Goal: Task Accomplishment & Management: Use online tool/utility

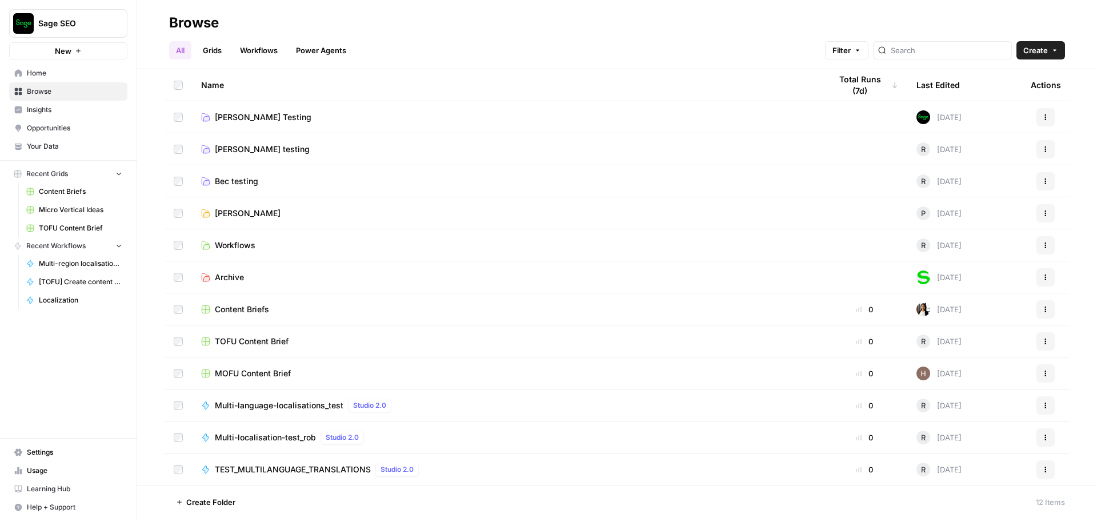
click at [58, 74] on span "Home" at bounding box center [74, 73] width 95 height 10
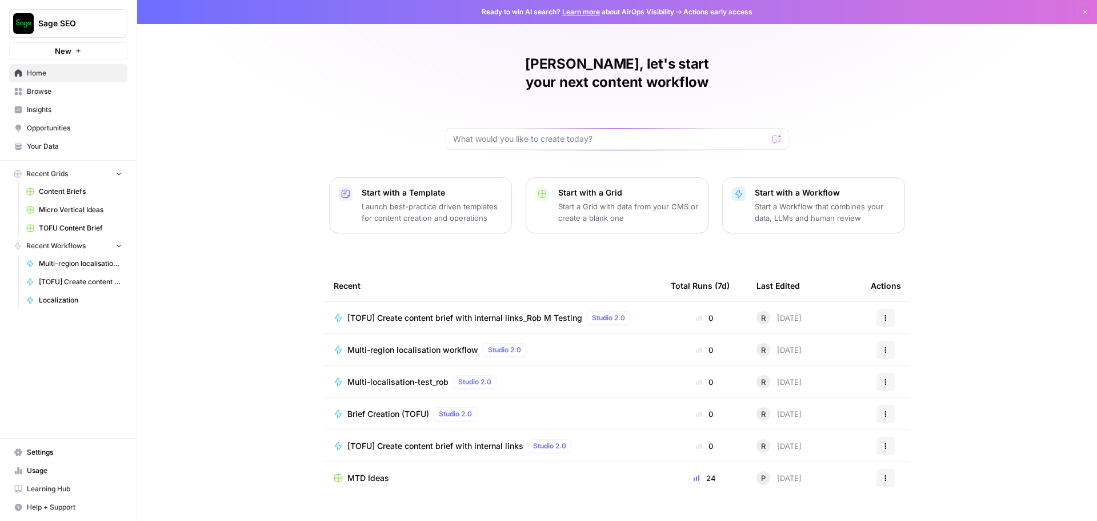
click at [69, 142] on span "Your Data" at bounding box center [74, 146] width 95 height 10
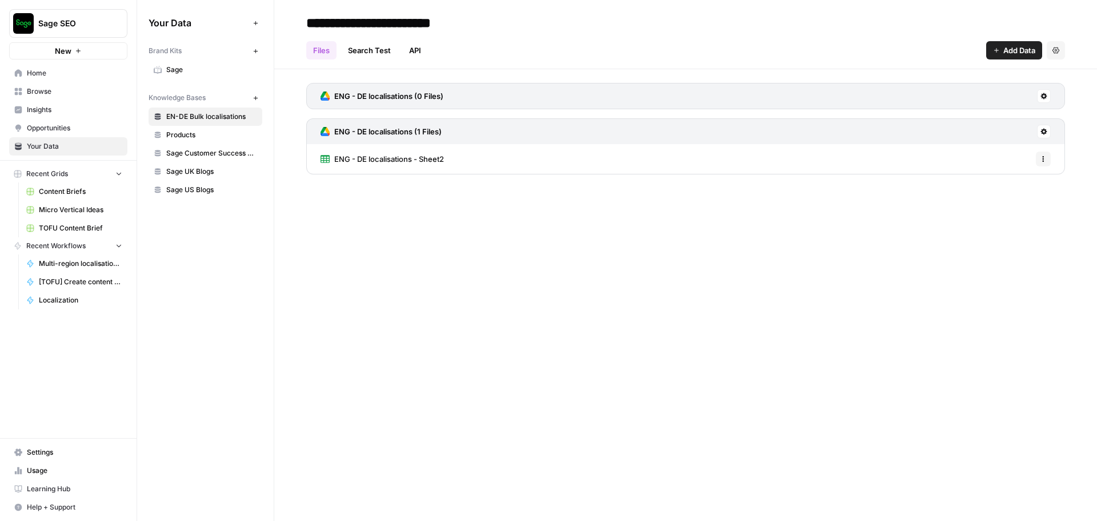
click at [200, 177] on link "Sage UK Blogs" at bounding box center [206, 171] width 114 height 18
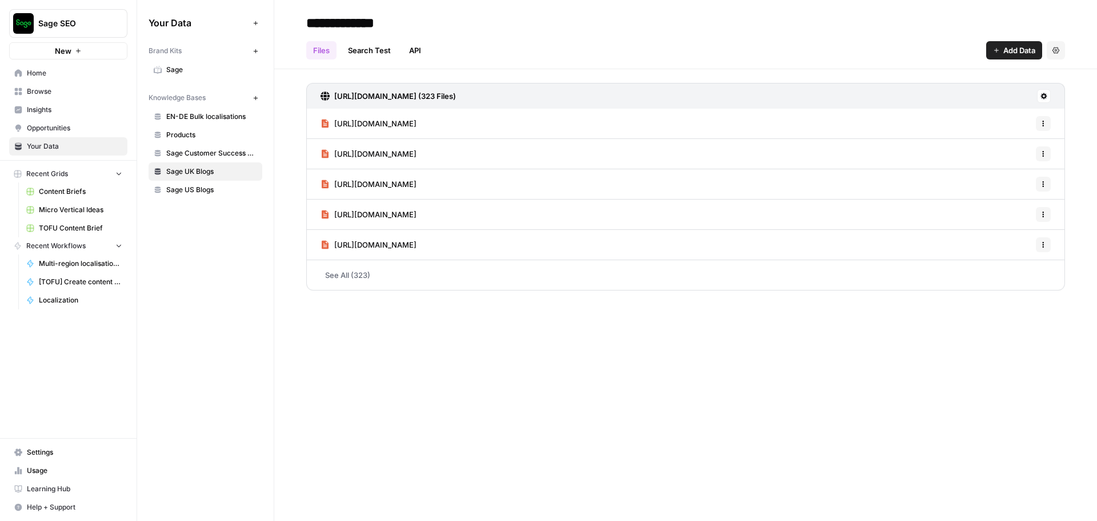
click at [366, 53] on link "Search Test" at bounding box center [369, 50] width 57 height 18
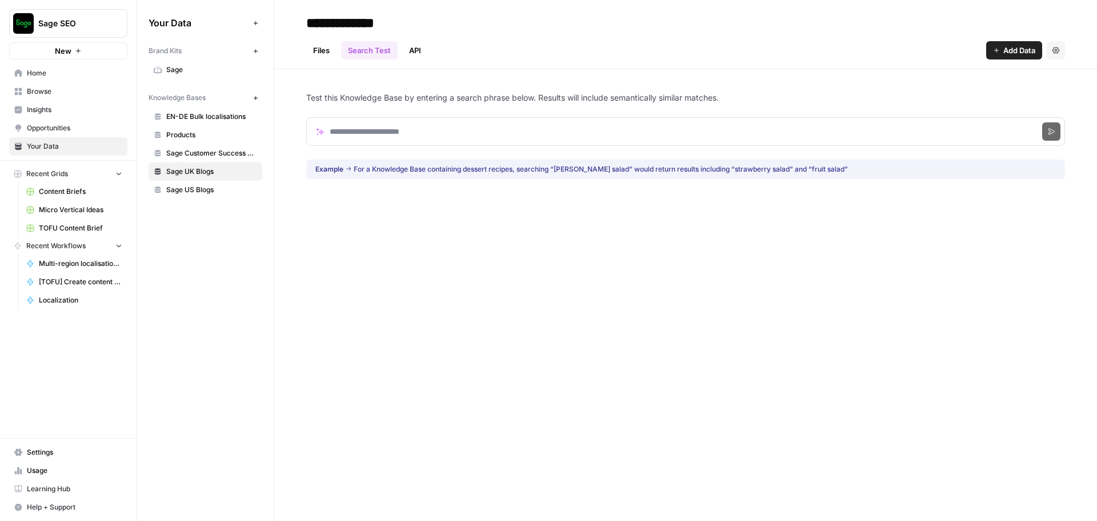
click at [319, 53] on link "Files" at bounding box center [321, 50] width 30 height 18
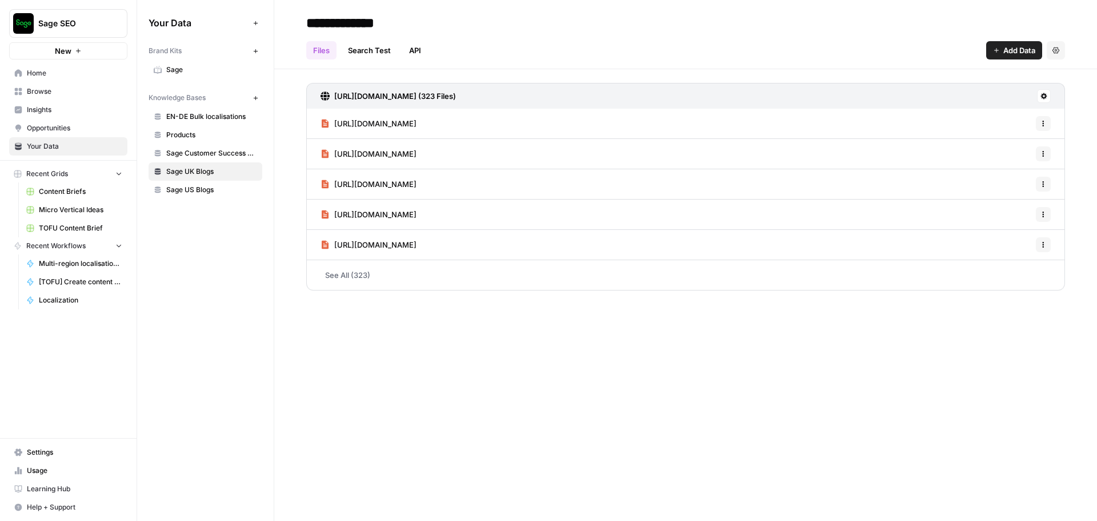
click at [407, 56] on link "API" at bounding box center [415, 50] width 26 height 18
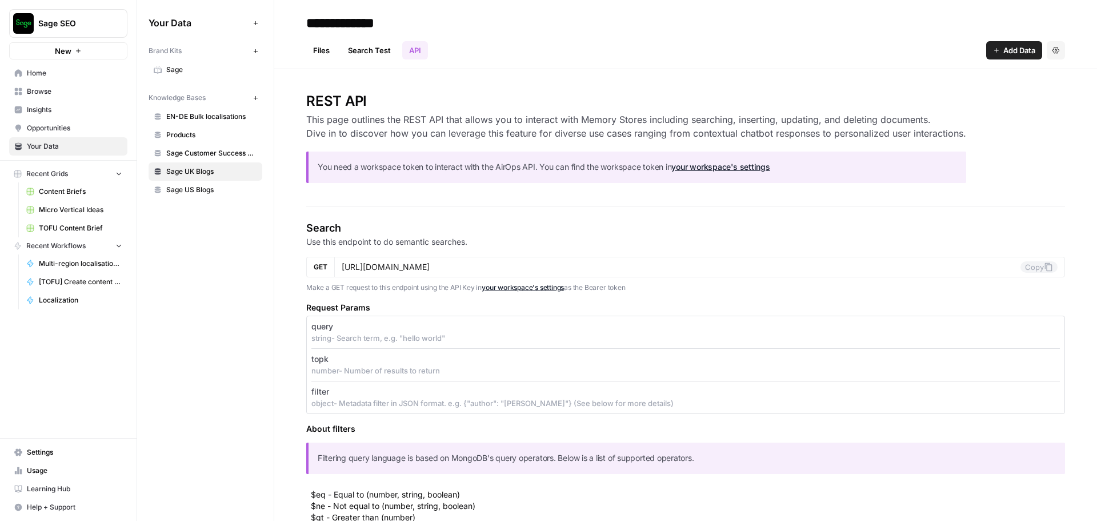
click at [330, 50] on link "Files" at bounding box center [321, 50] width 30 height 18
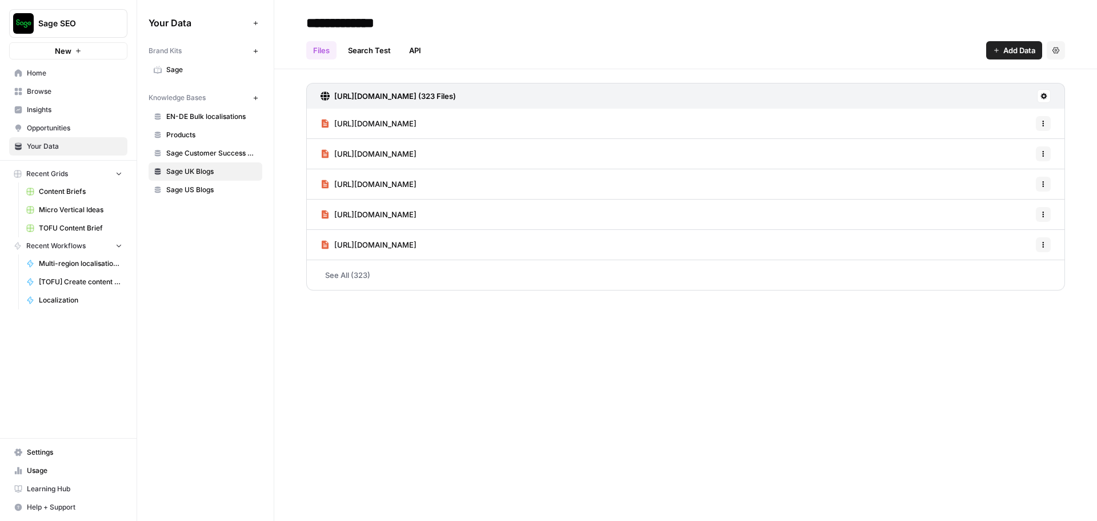
click at [1006, 50] on span "Add Data" at bounding box center [1019, 50] width 32 height 11
click at [951, 93] on span "Web Scrape" at bounding box center [975, 92] width 104 height 11
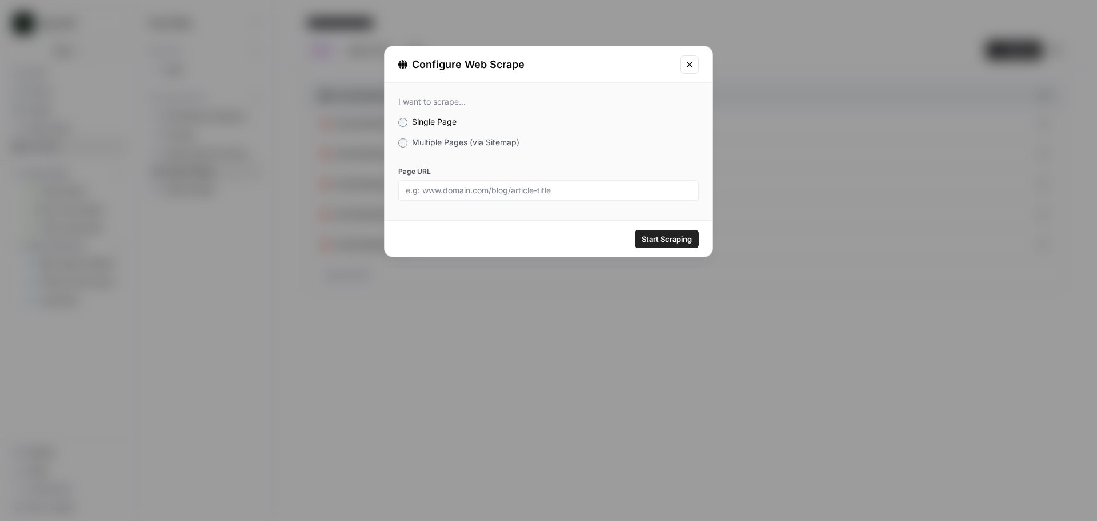
click at [463, 141] on span "Multiple Pages (via Sitemap)" at bounding box center [465, 142] width 107 height 10
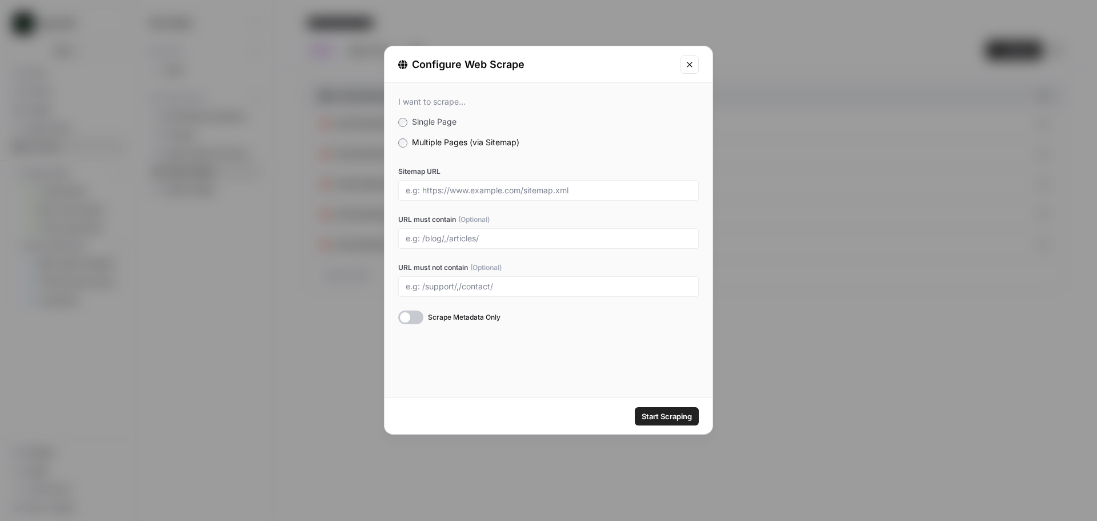
click at [691, 66] on icon "Close modal" at bounding box center [689, 64] width 9 height 9
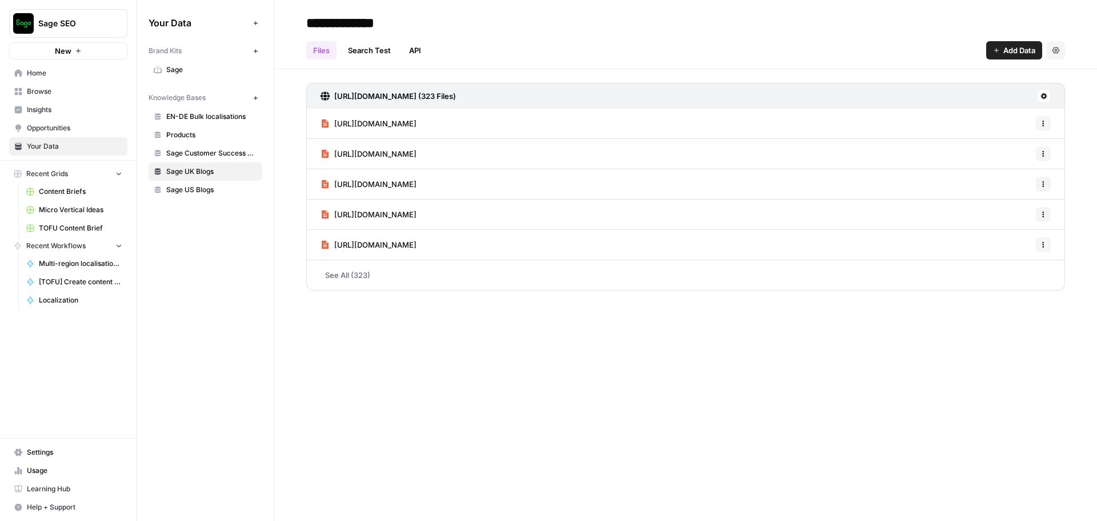
click at [994, 54] on button "Add Data" at bounding box center [1014, 50] width 56 height 18
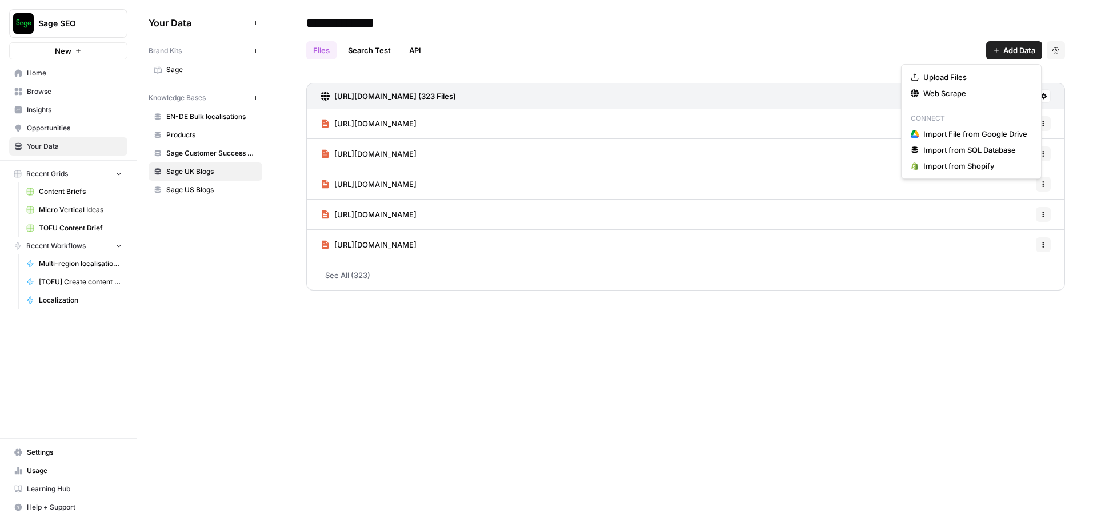
click at [743, 22] on div "**********" at bounding box center [685, 23] width 759 height 18
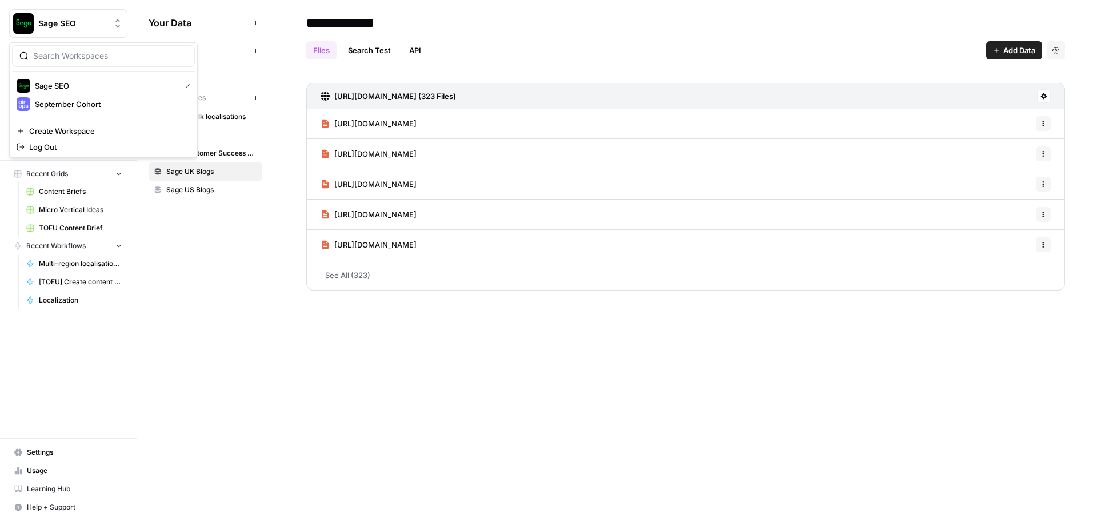
click at [62, 17] on button "Sage SEO" at bounding box center [68, 23] width 118 height 29
click at [76, 103] on span "September Cohort" at bounding box center [110, 103] width 151 height 11
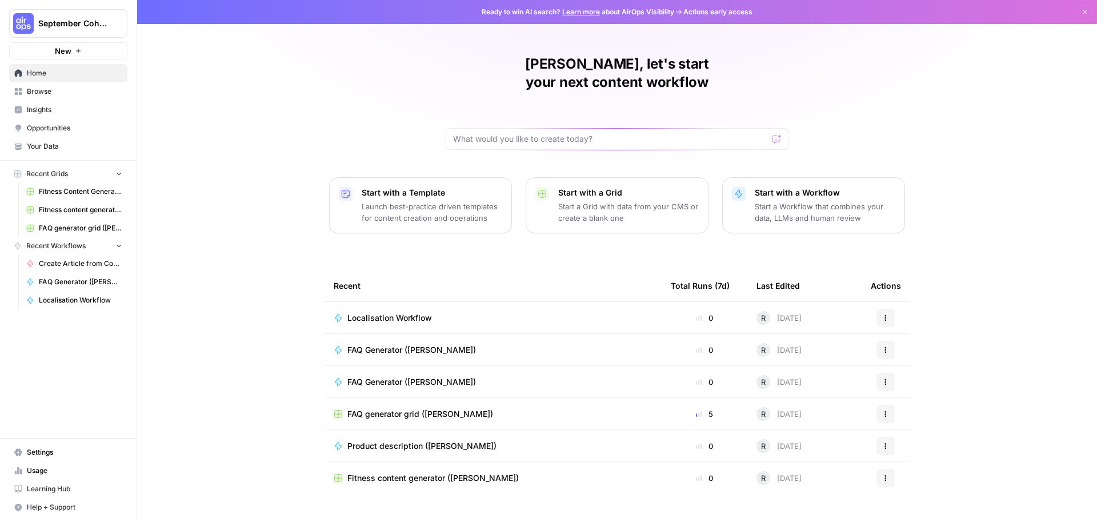
click at [62, 147] on span "Your Data" at bounding box center [74, 146] width 95 height 10
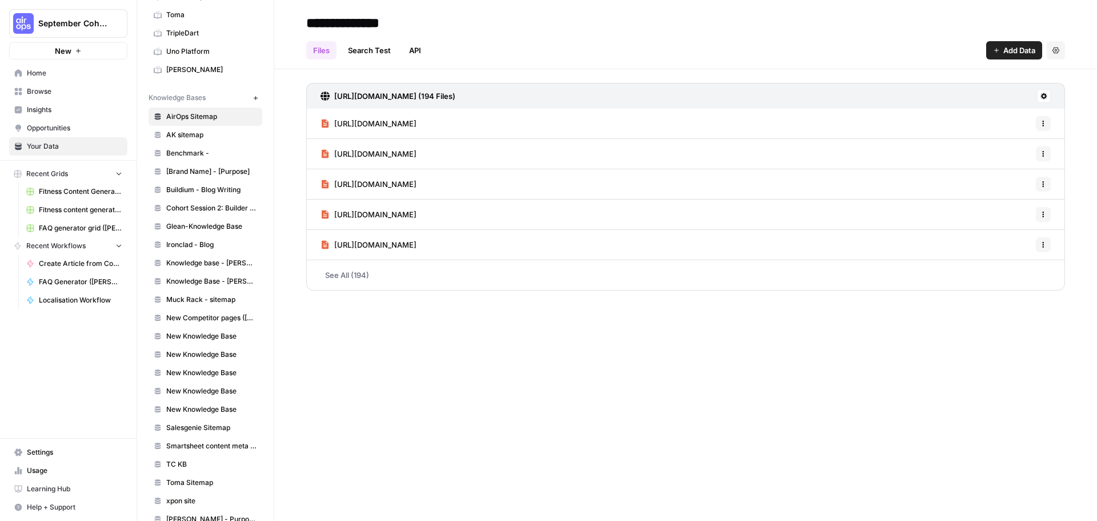
scroll to position [625, 0]
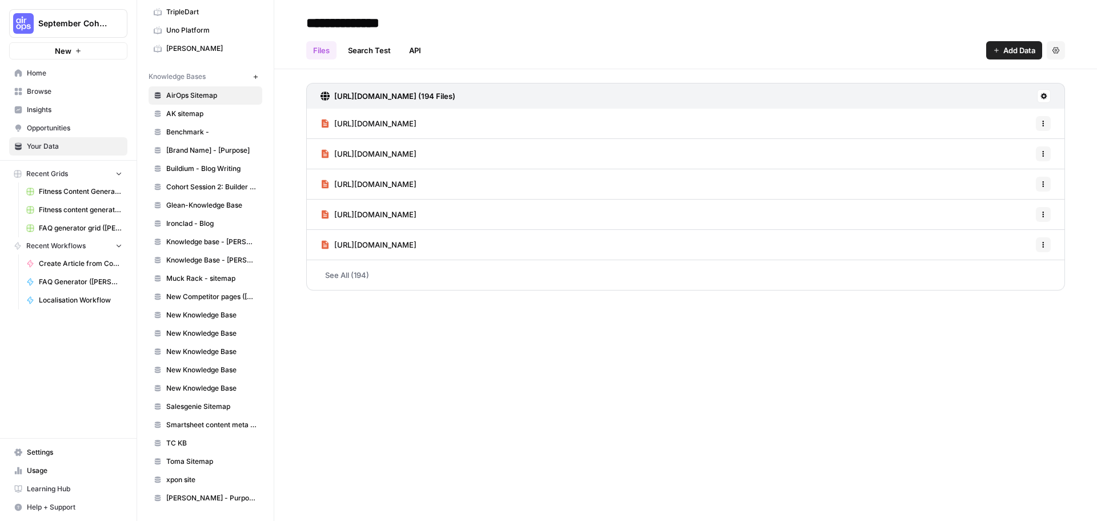
click at [253, 78] on icon "button" at bounding box center [256, 77] width 6 height 6
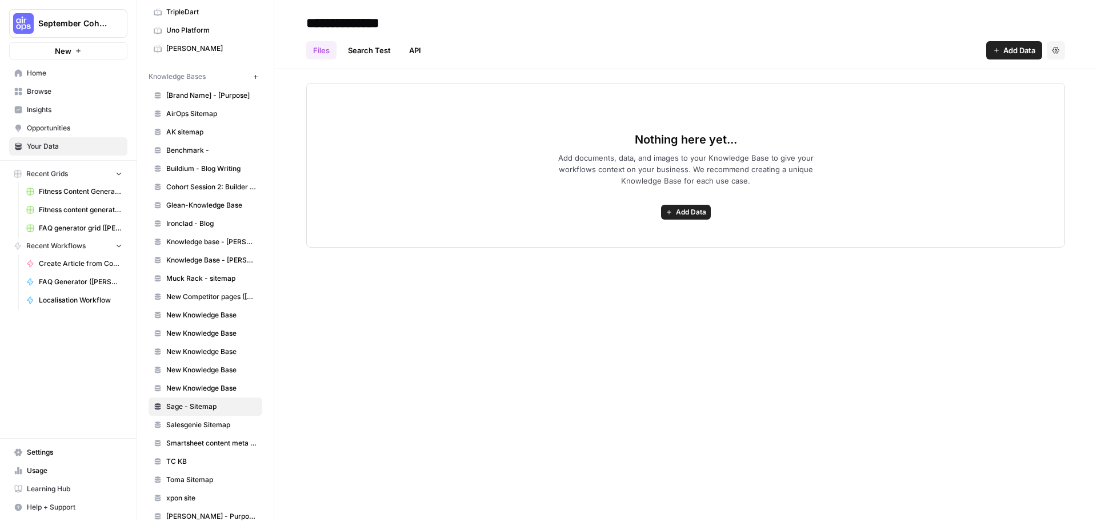
click at [347, 21] on input "**********" at bounding box center [393, 22] width 183 height 23
click at [1016, 46] on span "Add Data" at bounding box center [1019, 50] width 32 height 11
type input "**********"
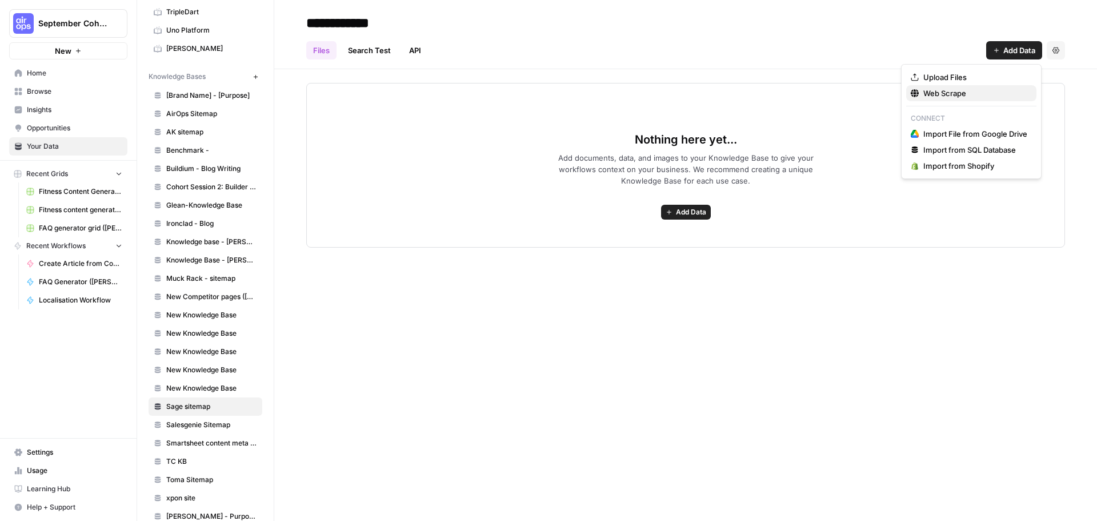
click at [968, 95] on span "Web Scrape" at bounding box center [975, 92] width 104 height 11
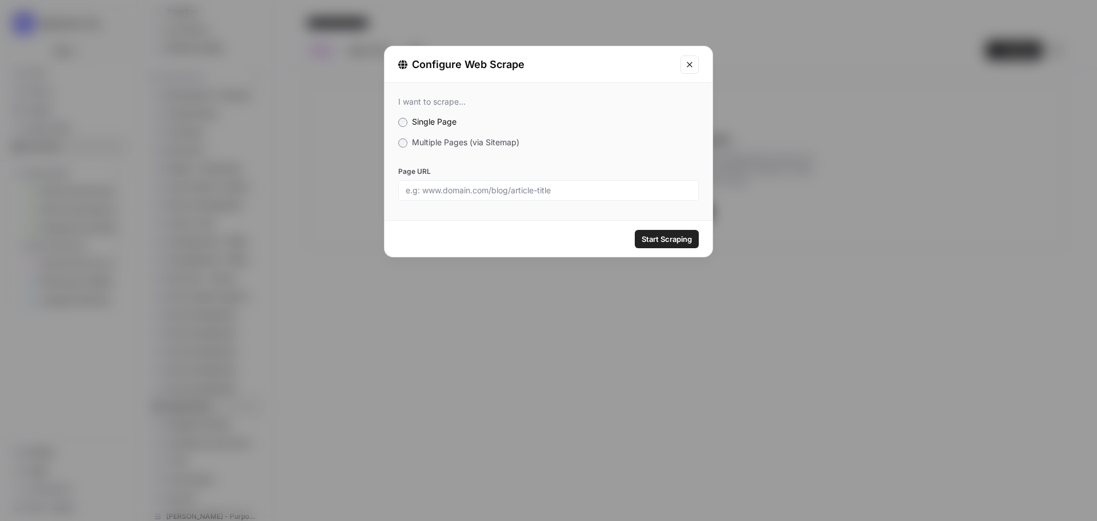
click at [470, 143] on span "Multiple Pages (via Sitemap)" at bounding box center [465, 142] width 107 height 10
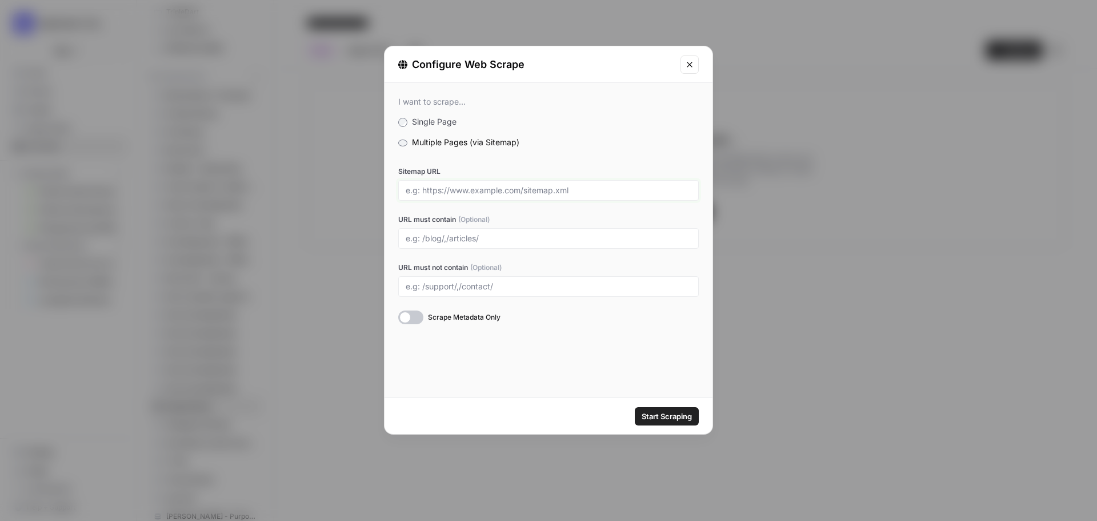
click at [470, 190] on input "Sitemap URL" at bounding box center [549, 190] width 286 height 10
paste input "https://www.sage.com/en-gb/sitemap.xml/"
type input "https://www.sage.com/en-gb/sitemap.xml/"
click at [462, 285] on input "URL must not contain (Optional)" at bounding box center [549, 286] width 286 height 10
type input "/support/"
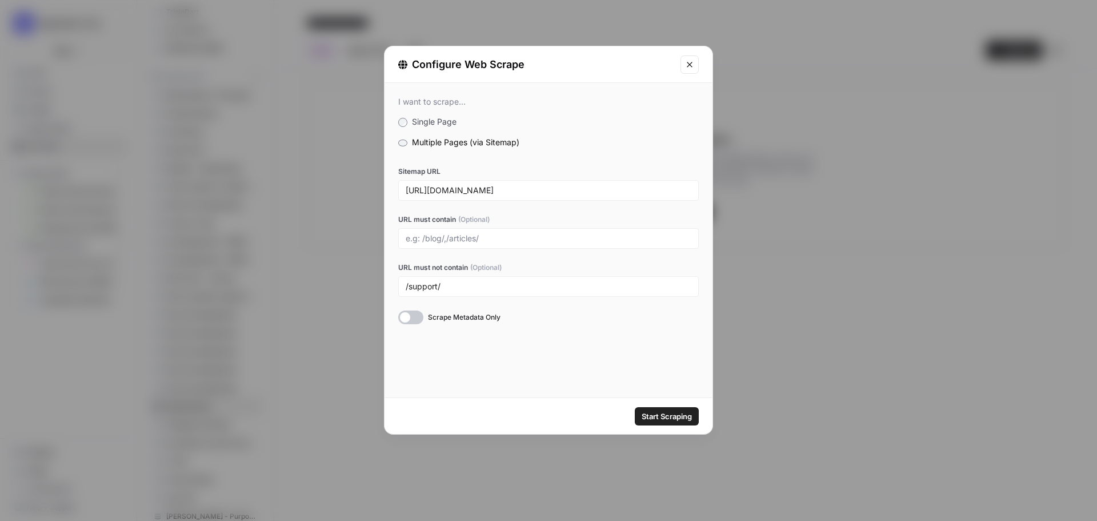
click at [411, 314] on div at bounding box center [410, 317] width 25 height 14
click at [674, 424] on button "Start Scraping" at bounding box center [667, 416] width 64 height 18
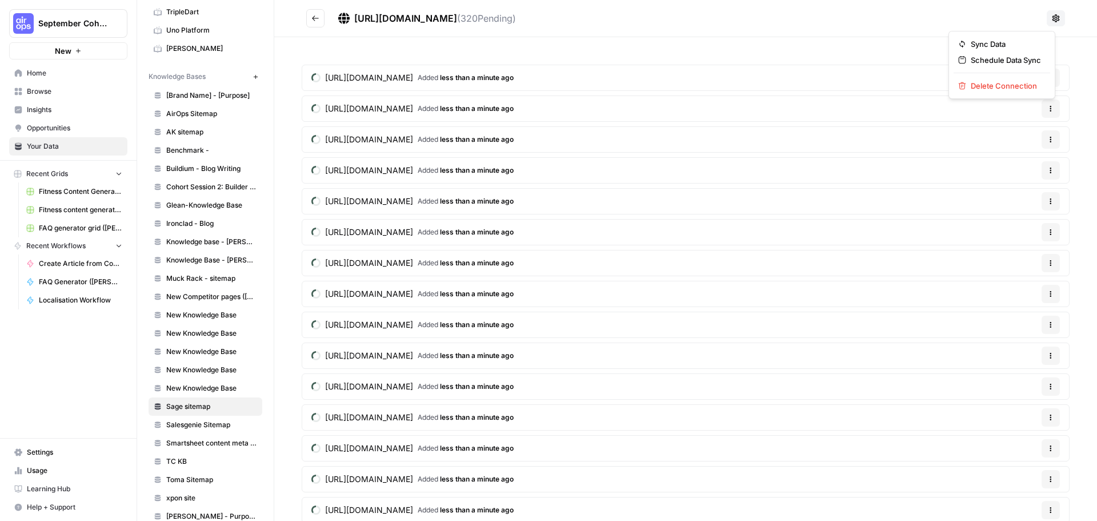
click at [1049, 24] on button at bounding box center [1056, 18] width 18 height 16
click at [998, 88] on span "Delete Connection" at bounding box center [1006, 85] width 70 height 11
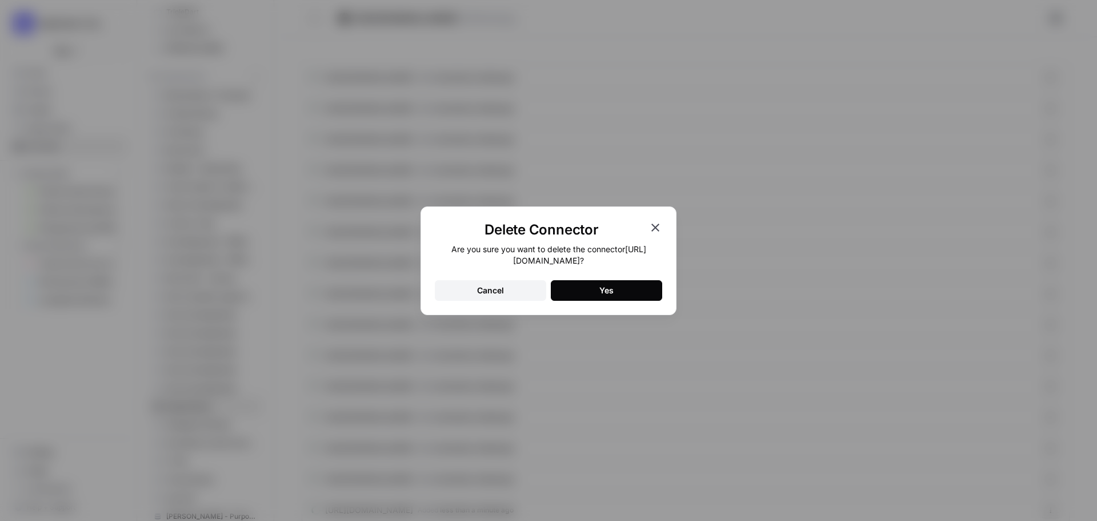
click at [566, 290] on button "Yes" at bounding box center [606, 290] width 111 height 21
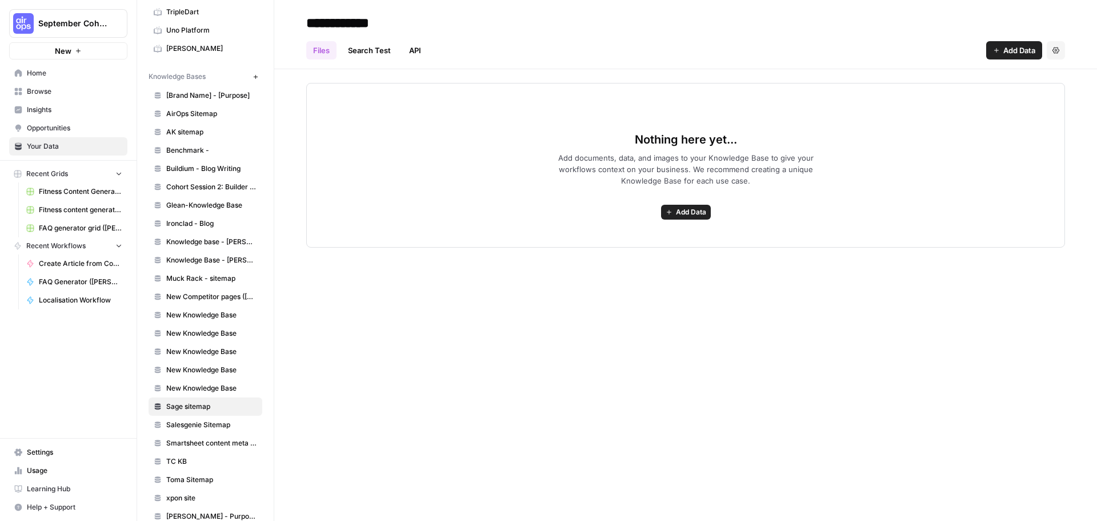
click at [45, 73] on span "Home" at bounding box center [74, 73] width 95 height 10
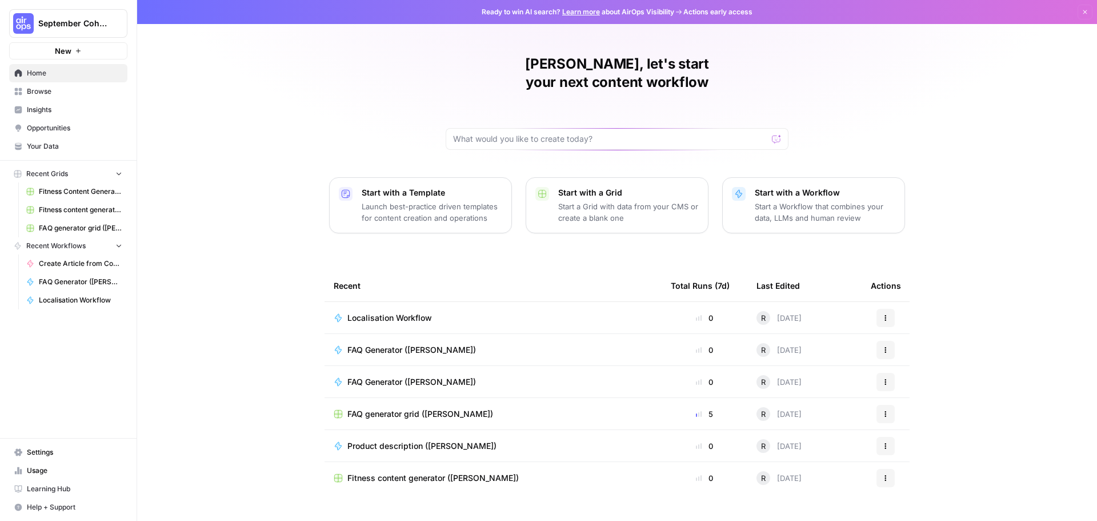
click at [54, 97] on link "Browse" at bounding box center [68, 91] width 118 height 18
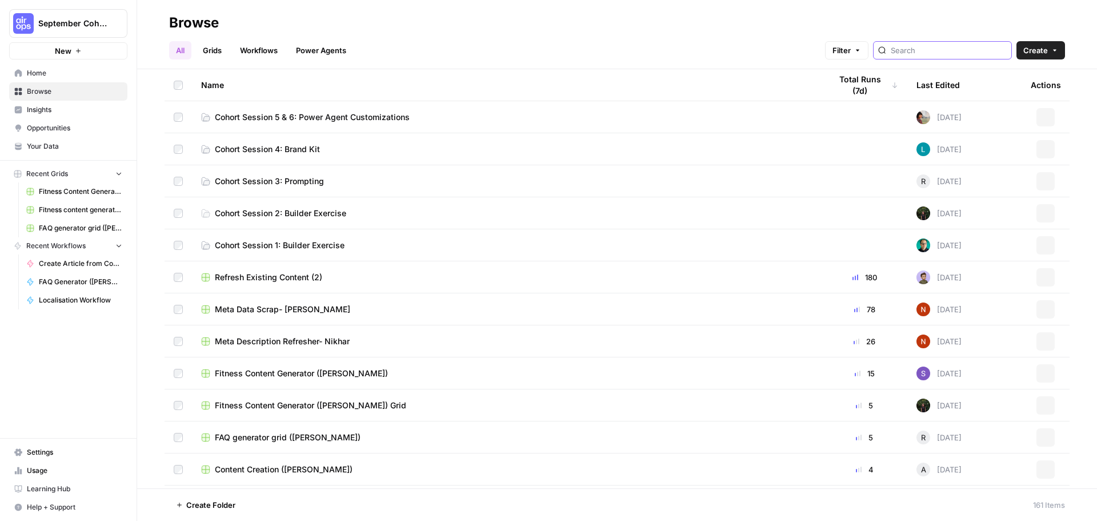
click at [920, 55] on input "search" at bounding box center [949, 50] width 116 height 11
click at [282, 114] on span "Cohort Session 5 & 6: Power Agent Customizations" at bounding box center [312, 116] width 195 height 11
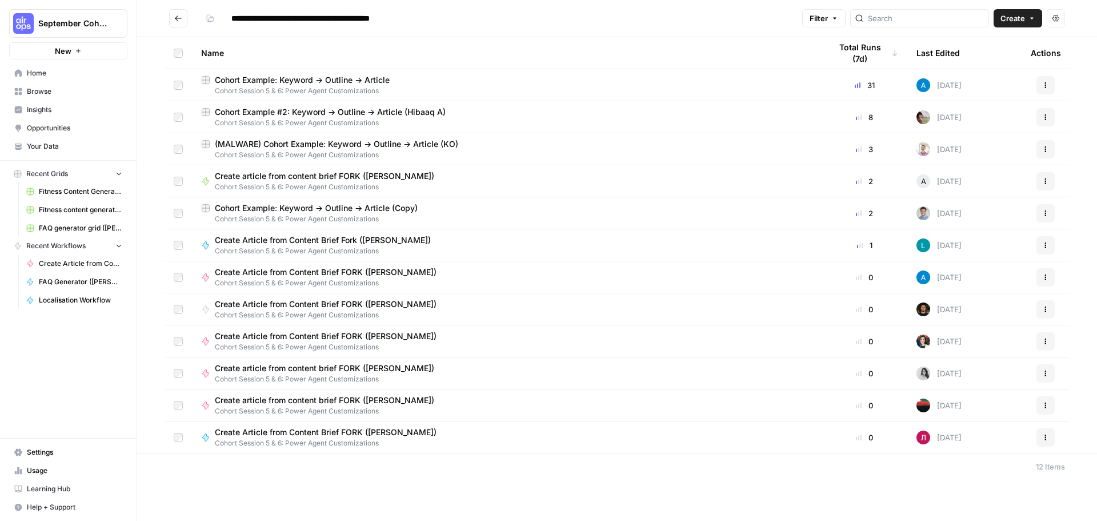
click at [345, 79] on span "Cohort Example: Keyword -> Outline -> Article" at bounding box center [302, 79] width 175 height 11
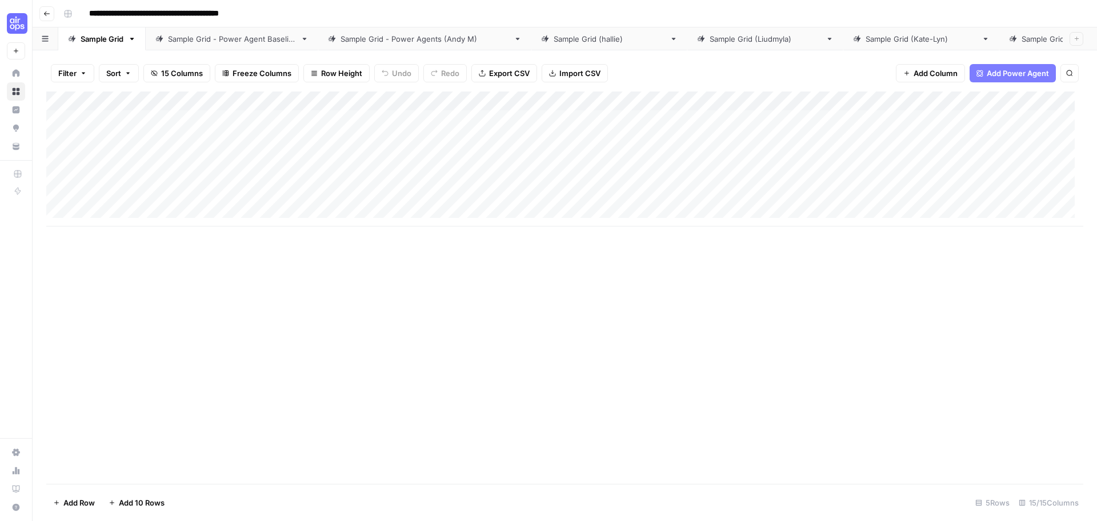
click at [236, 36] on div "Sample Grid - Power Agent Baseline" at bounding box center [232, 38] width 128 height 11
click at [521, 120] on div "Add Column" at bounding box center [564, 119] width 1037 height 57
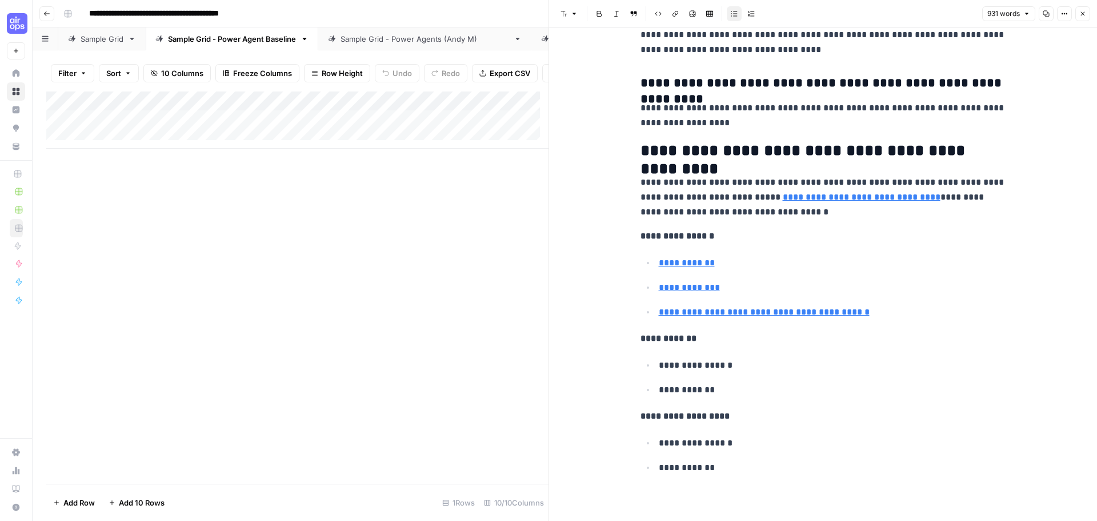
scroll to position [2803, 0]
click at [456, 294] on div "Add Column" at bounding box center [297, 287] width 502 height 392
click at [1082, 17] on icon "button" at bounding box center [1082, 13] width 7 height 7
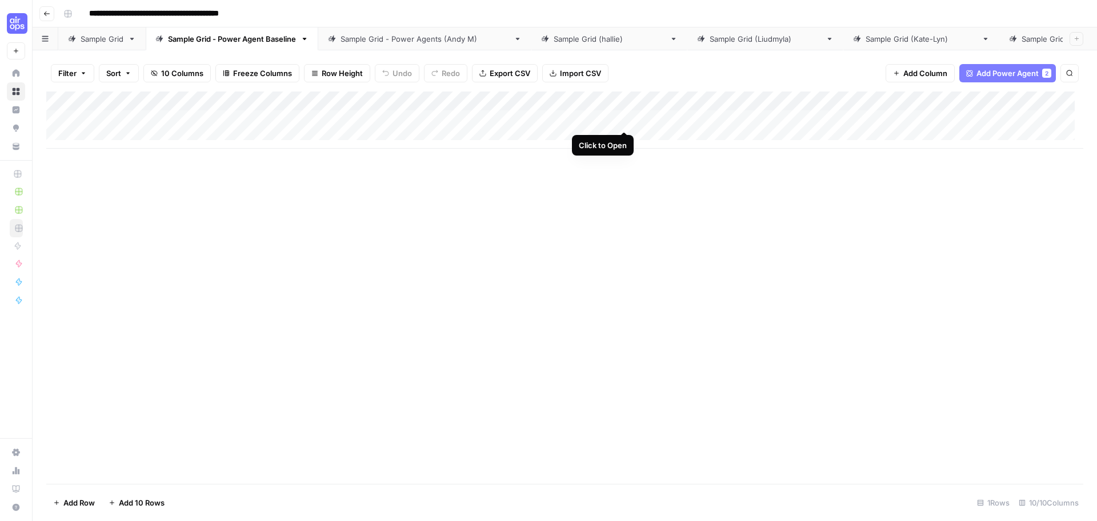
click at [623, 120] on div "Add Column" at bounding box center [564, 119] width 1037 height 57
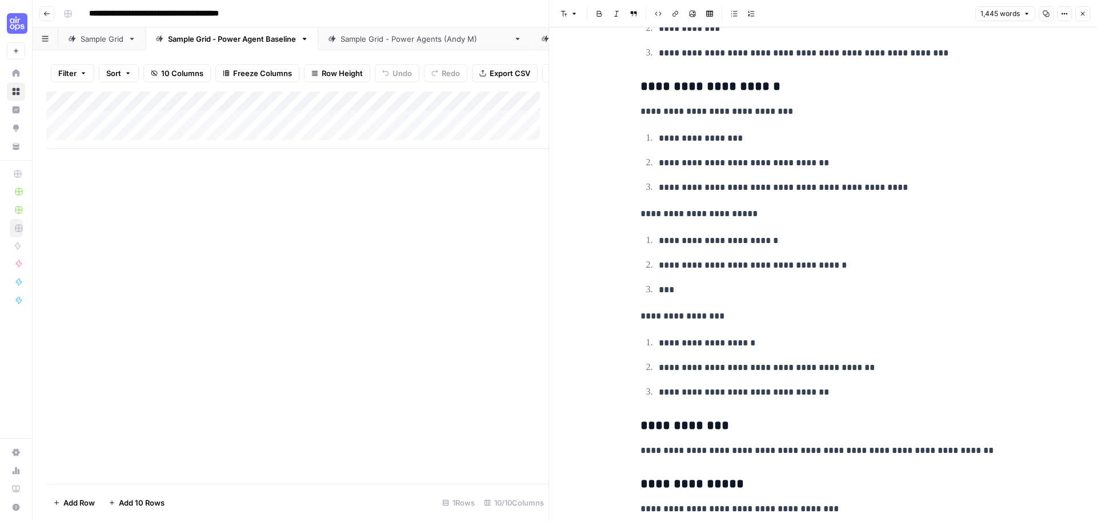
scroll to position [743, 0]
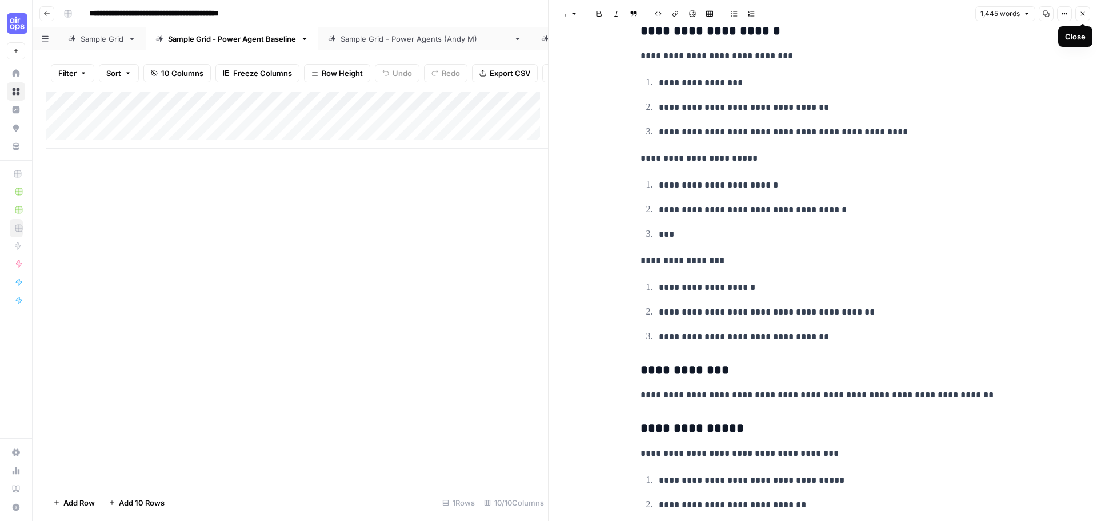
click at [1087, 17] on button "Close" at bounding box center [1082, 13] width 15 height 15
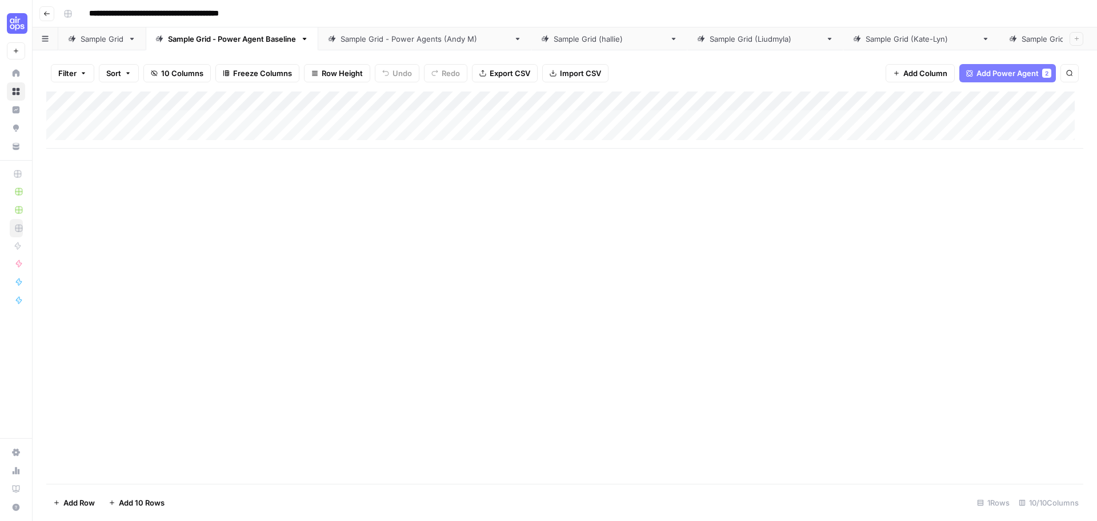
click at [703, 118] on div "Add Column" at bounding box center [564, 119] width 1037 height 57
click at [728, 190] on div "Add Column" at bounding box center [564, 287] width 1037 height 392
click at [831, 121] on div "Add Column" at bounding box center [564, 119] width 1037 height 57
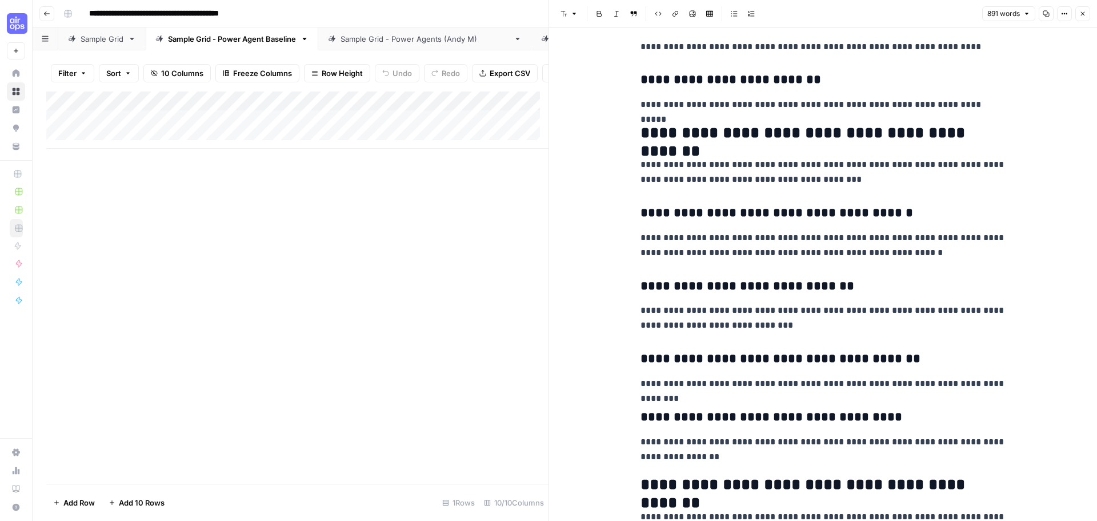
scroll to position [1828, 0]
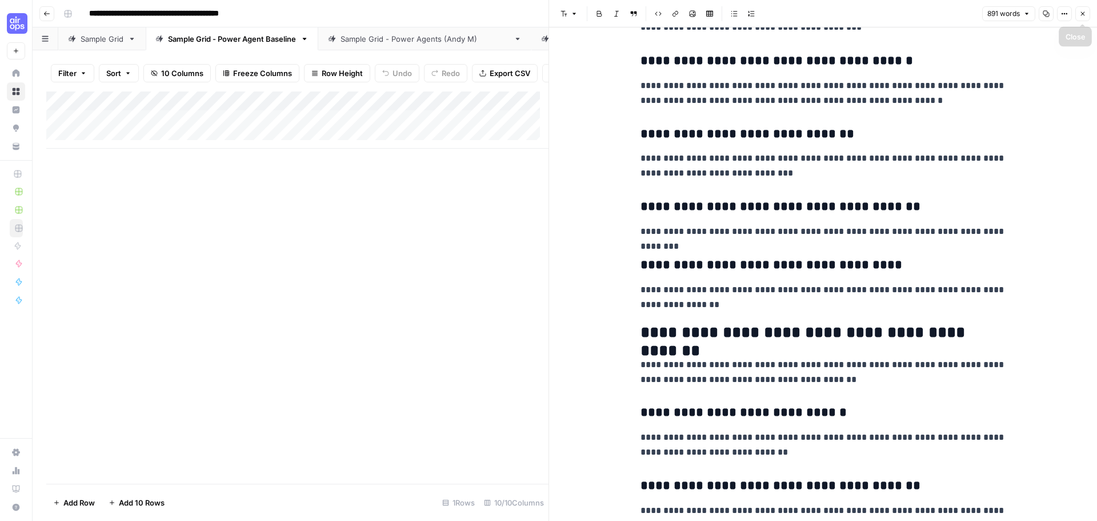
click at [1081, 18] on button "Close" at bounding box center [1082, 13] width 15 height 15
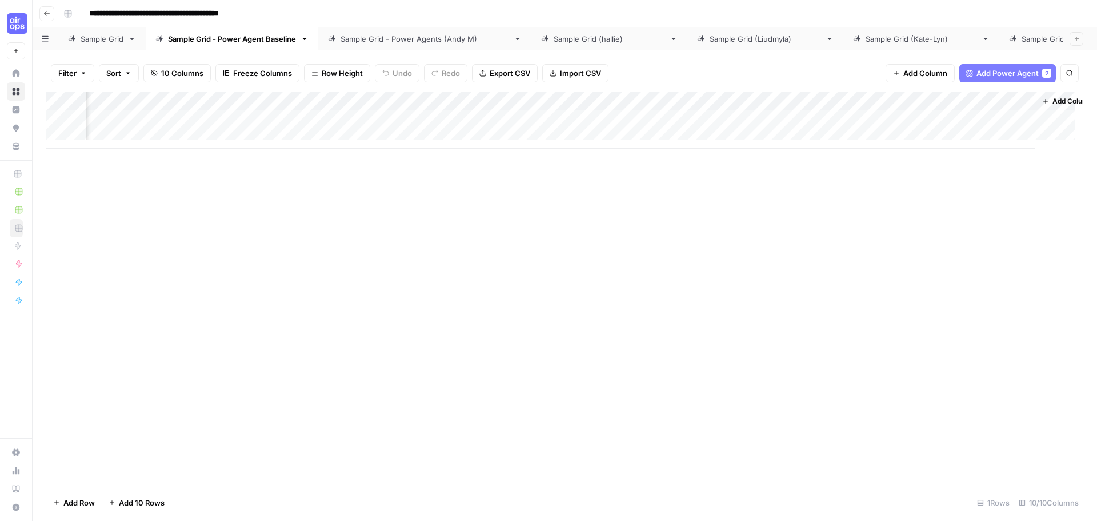
scroll to position [0, 241]
click at [794, 117] on div "Add Column" at bounding box center [564, 119] width 1037 height 57
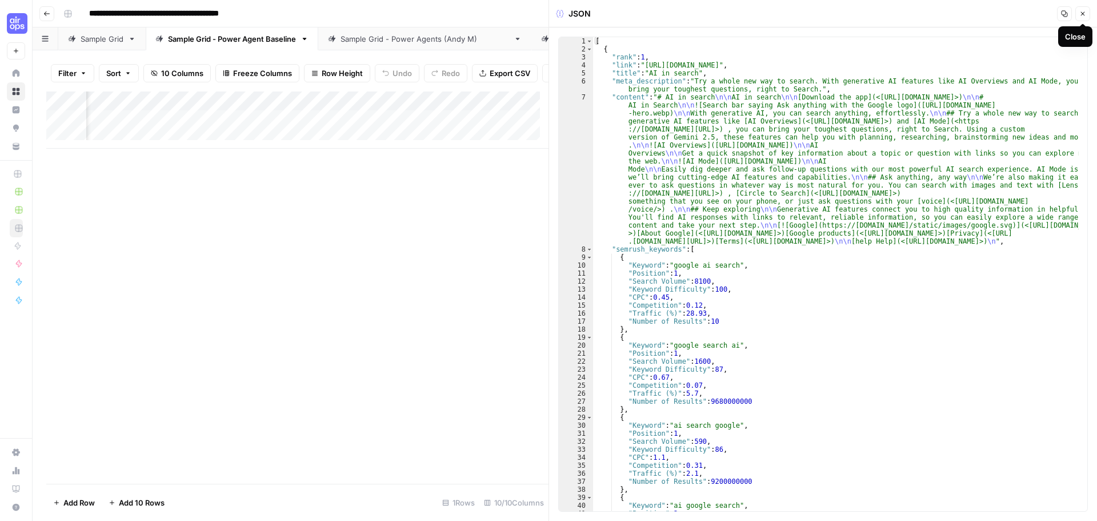
click at [1088, 14] on button "Close" at bounding box center [1082, 13] width 15 height 15
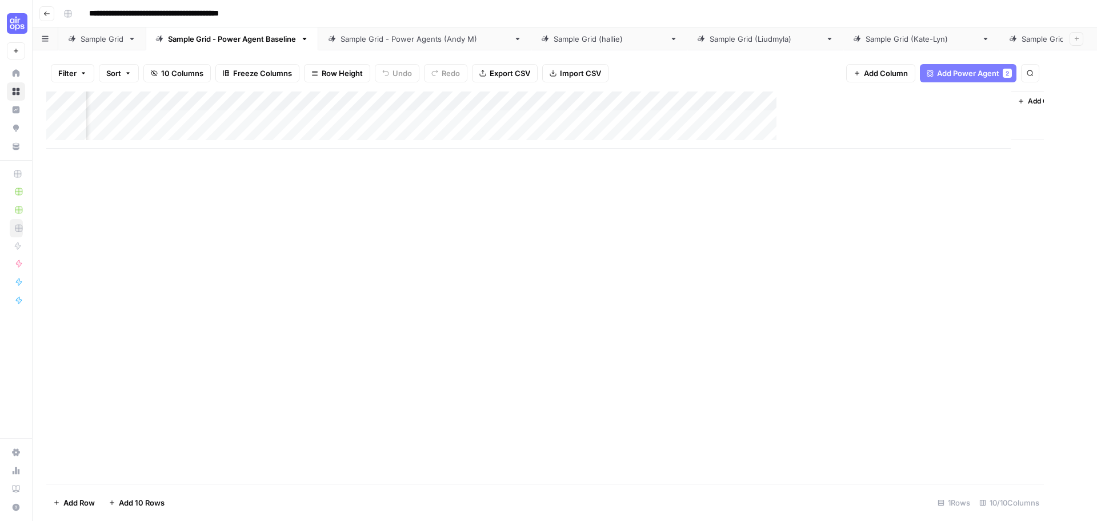
scroll to position [0, 227]
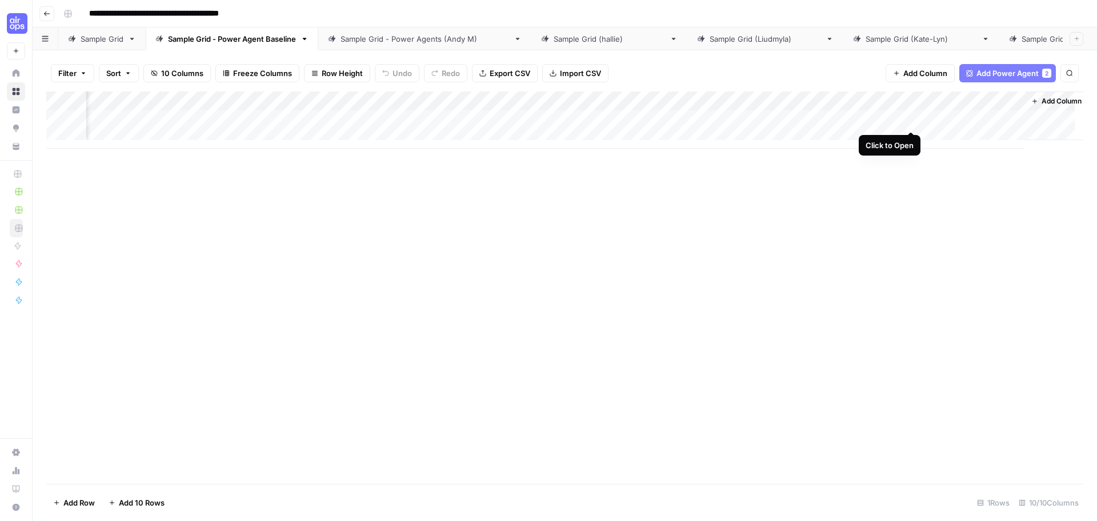
click at [906, 119] on div "Add Column" at bounding box center [564, 119] width 1037 height 57
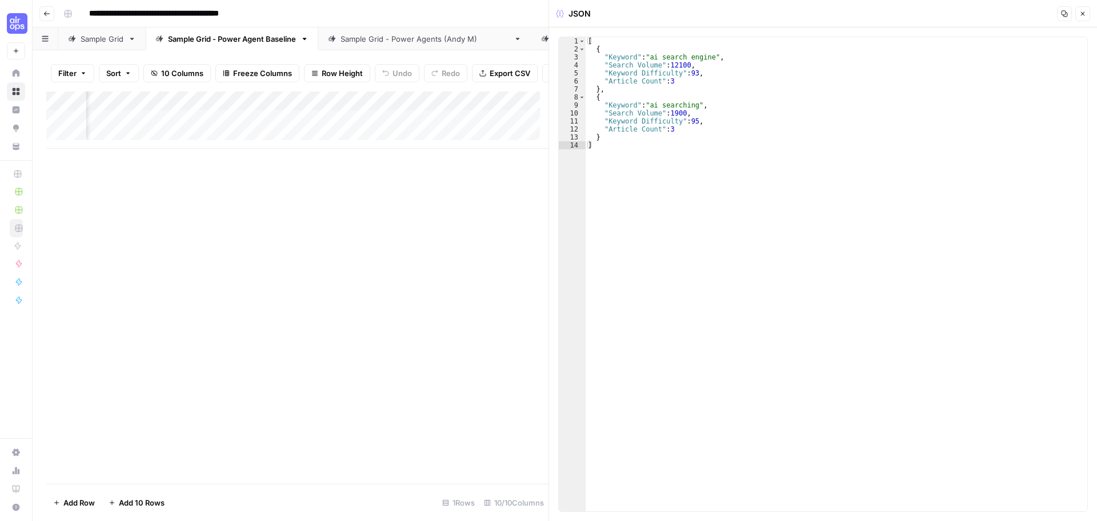
click at [1083, 18] on button "Close" at bounding box center [1082, 13] width 15 height 15
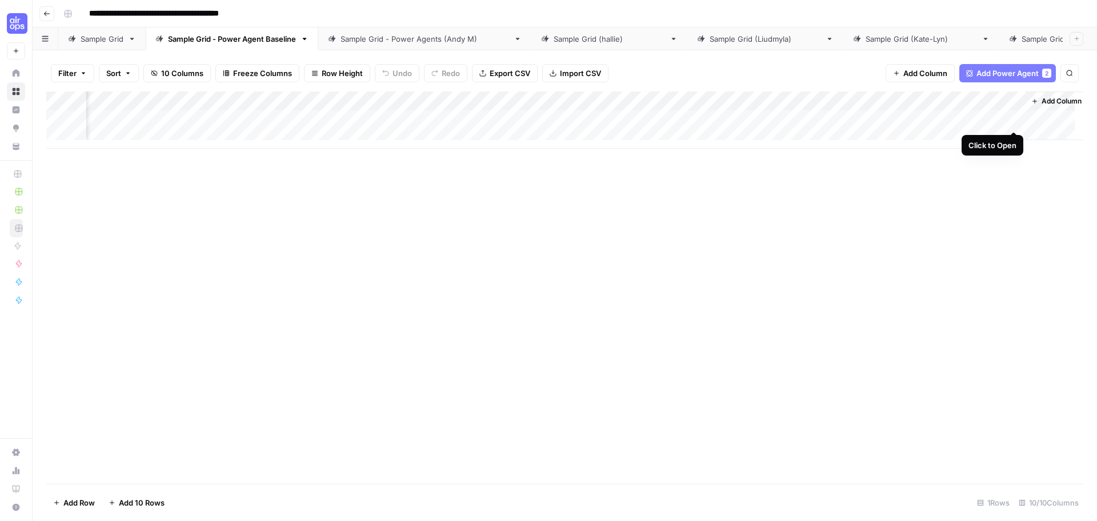
click at [1012, 119] on div "Add Column" at bounding box center [564, 119] width 1037 height 57
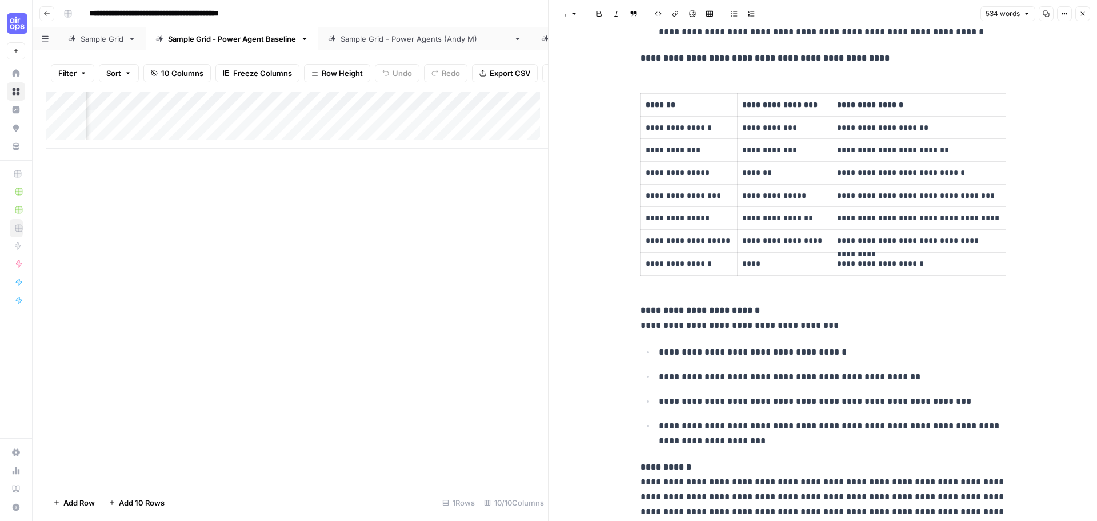
scroll to position [797, 0]
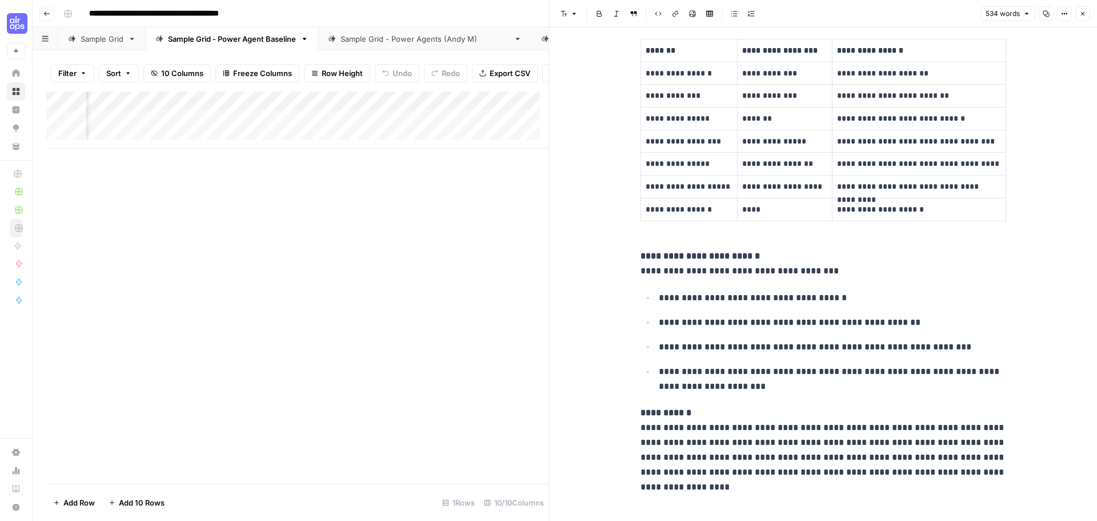
click at [1082, 18] on button "Close" at bounding box center [1082, 13] width 15 height 15
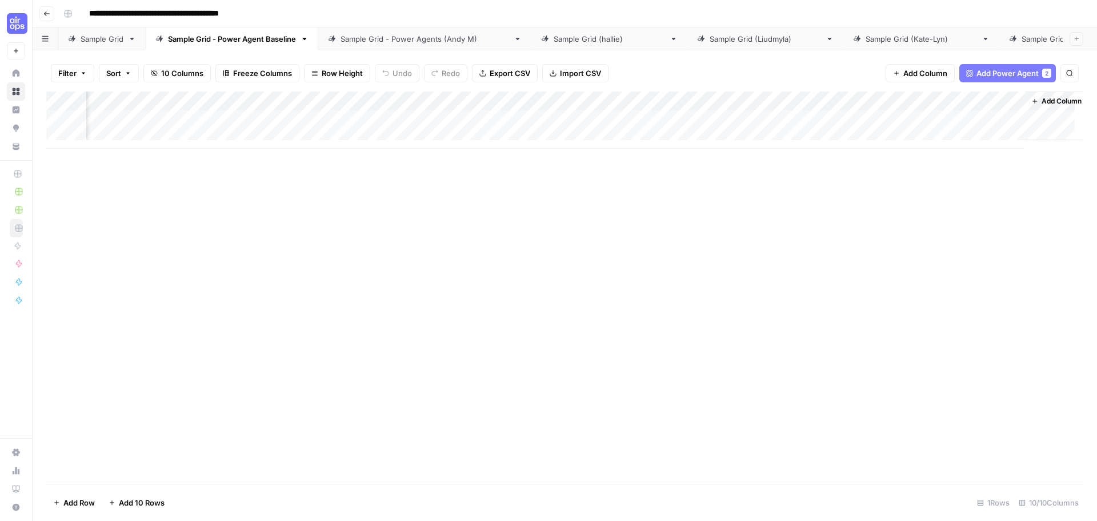
click at [799, 217] on div "Add Column" at bounding box center [564, 287] width 1037 height 392
click at [427, 36] on div "Sample Grid - Power Agents (Andy M)" at bounding box center [425, 38] width 169 height 11
click at [270, 37] on div "Sample Grid - Power Agent Baseline" at bounding box center [232, 38] width 128 height 11
click at [710, 39] on div "Sample Grid (Liudmyla)" at bounding box center [765, 38] width 111 height 11
click at [866, 39] on div "Sample Grid (Kate-Lyn)" at bounding box center [921, 38] width 111 height 11
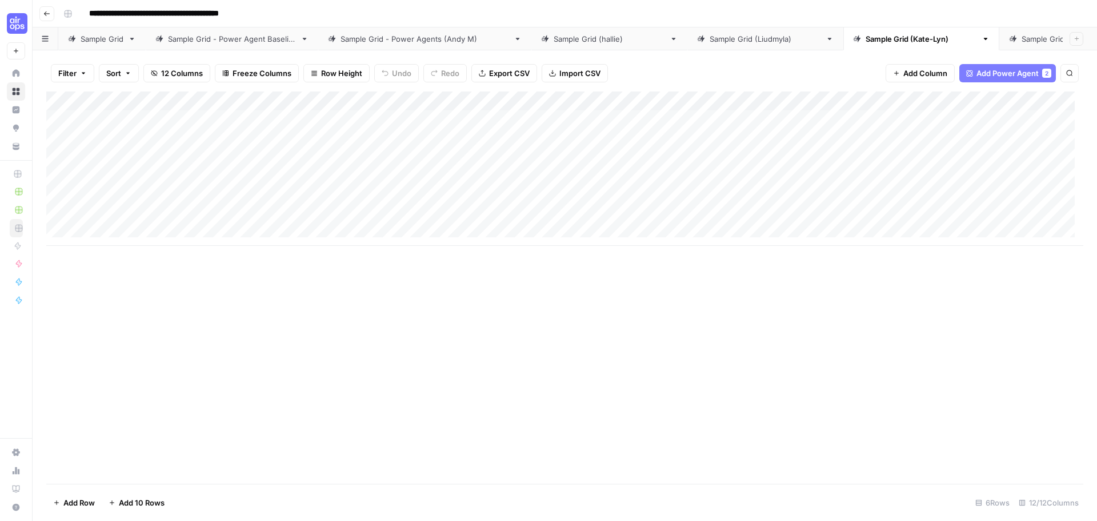
click at [1022, 37] on div "Sample Grid (Lana)" at bounding box center [1077, 38] width 111 height 11
click at [106, 39] on div "Sample Grid" at bounding box center [102, 38] width 43 height 11
click at [389, 99] on div "Add Column" at bounding box center [564, 158] width 1037 height 135
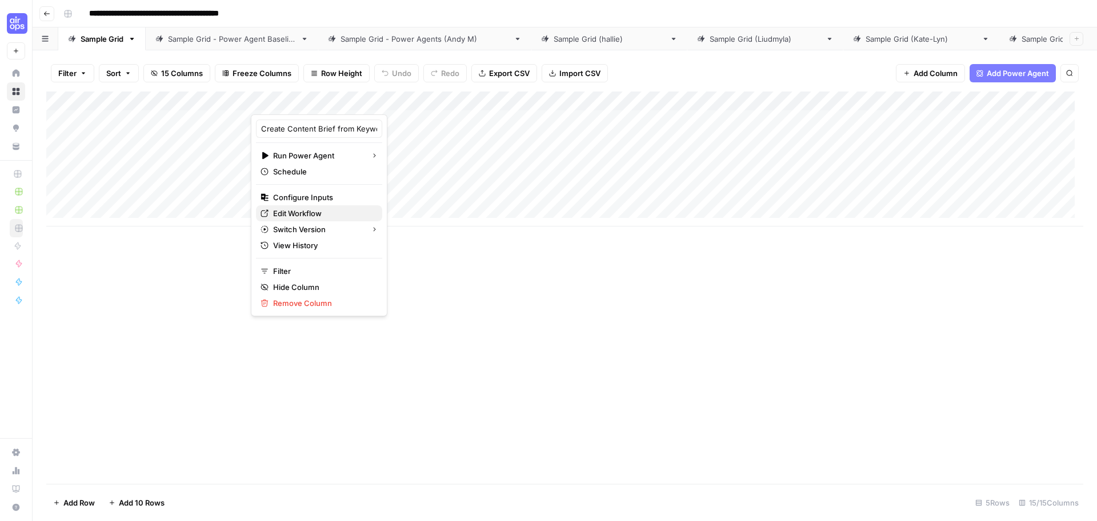
click at [313, 211] on span "Edit Workflow" at bounding box center [323, 212] width 100 height 11
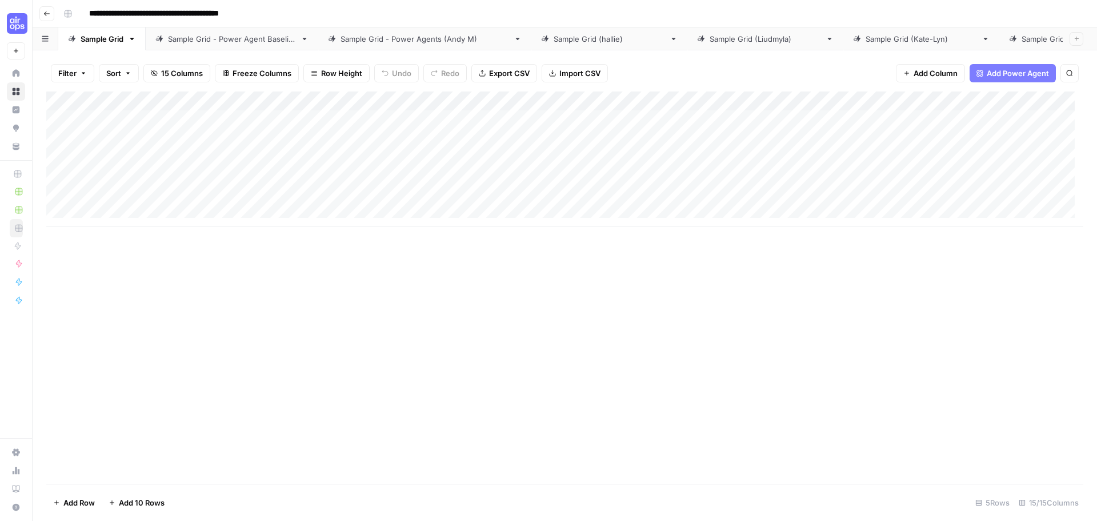
click at [117, 34] on div "Sample Grid" at bounding box center [102, 38] width 43 height 11
click at [188, 35] on div "Sample Grid - Power Agent Baseline" at bounding box center [232, 38] width 128 height 11
click at [404, 102] on div "Add Column" at bounding box center [564, 119] width 1037 height 57
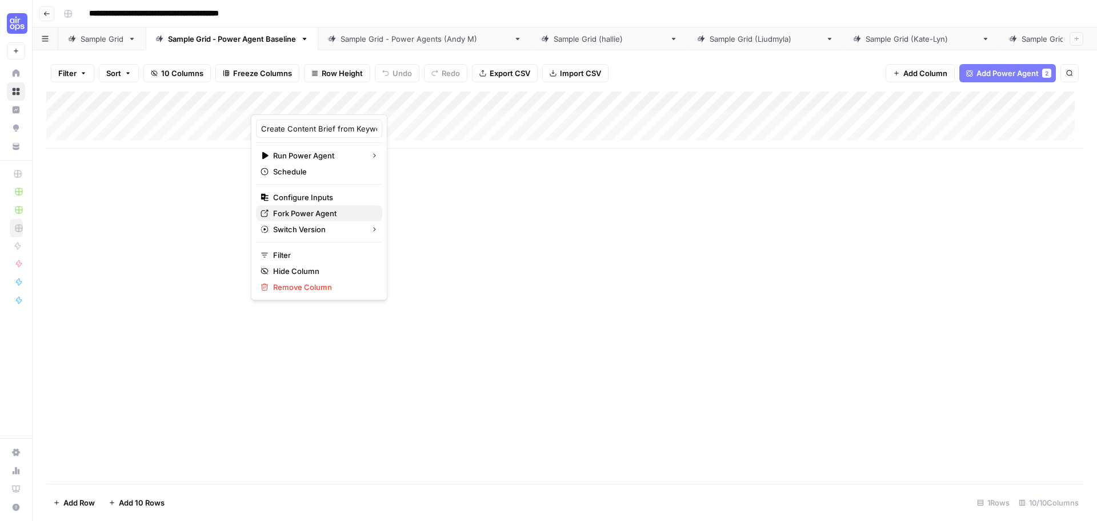
click at [297, 215] on span "Fork Power Agent" at bounding box center [323, 212] width 100 height 11
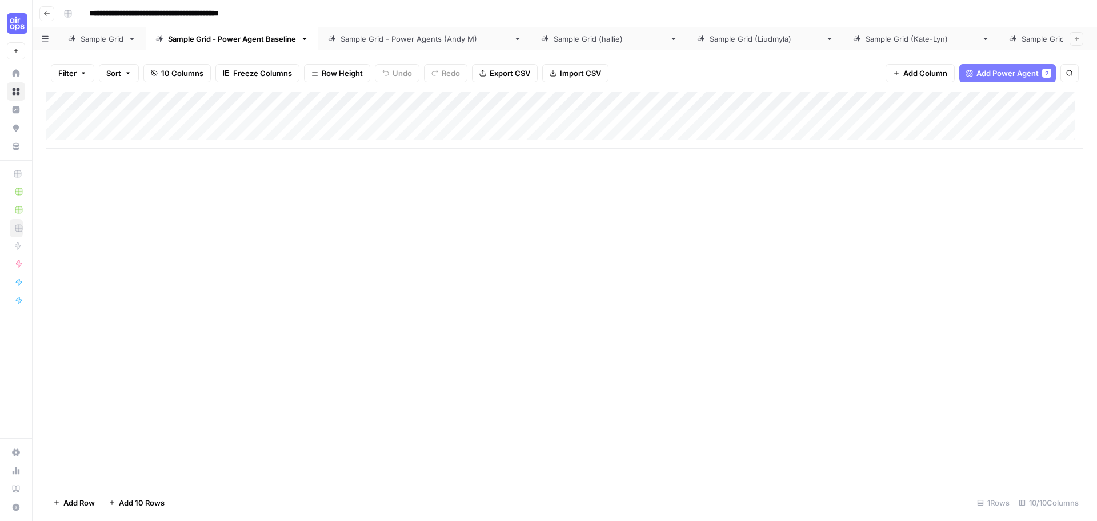
click at [439, 101] on div "Add Column" at bounding box center [564, 119] width 1037 height 57
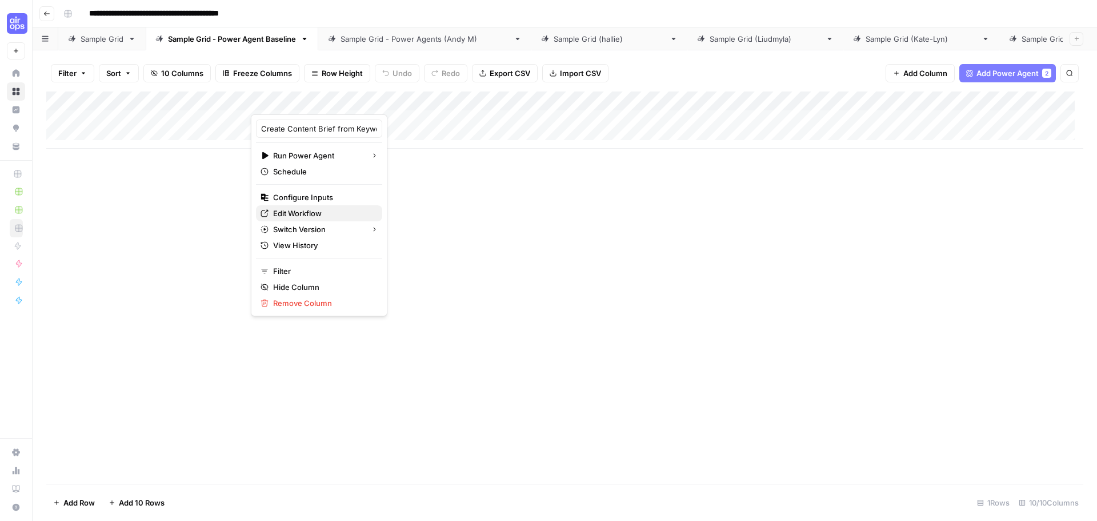
click at [321, 208] on span "Edit Workflow" at bounding box center [323, 212] width 100 height 11
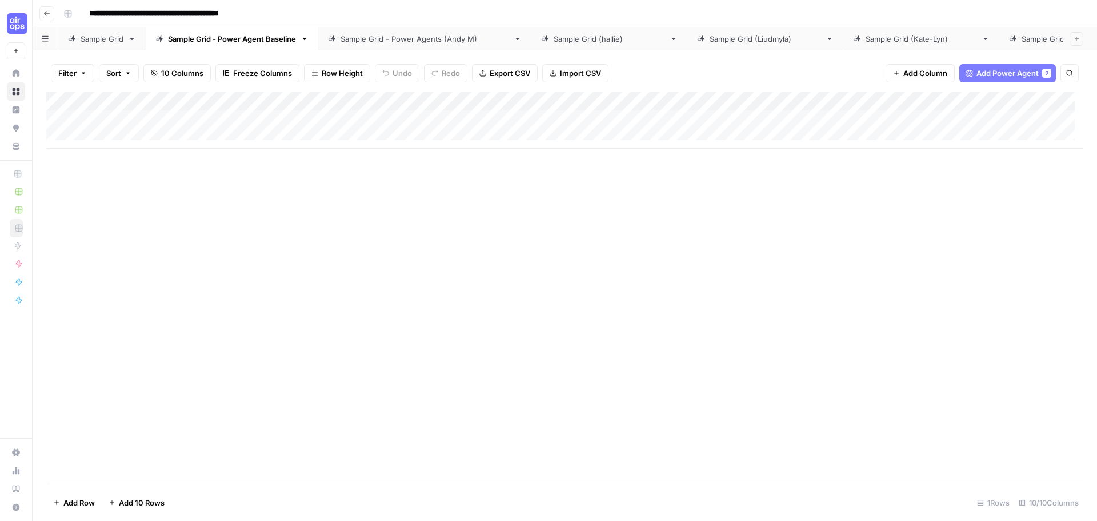
click at [254, 206] on div "Add Column" at bounding box center [564, 287] width 1037 height 392
click at [405, 35] on div "Sample Grid - Power Agents (Andy M)" at bounding box center [425, 38] width 169 height 11
click at [111, 35] on div "Sample Grid" at bounding box center [102, 38] width 43 height 11
click at [438, 100] on div "Add Column" at bounding box center [564, 158] width 1037 height 135
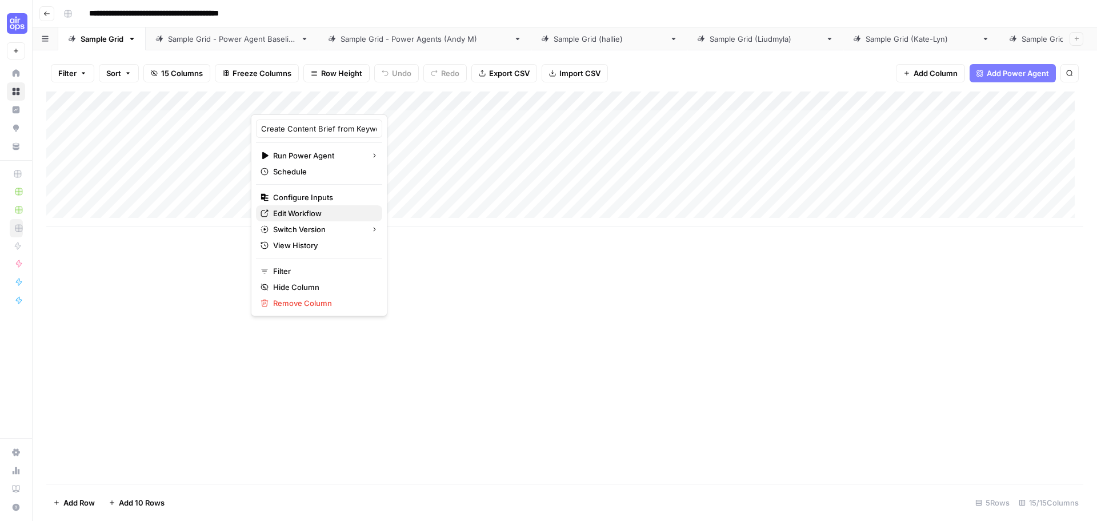
click at [322, 215] on span "Edit Workflow" at bounding box center [323, 212] width 100 height 11
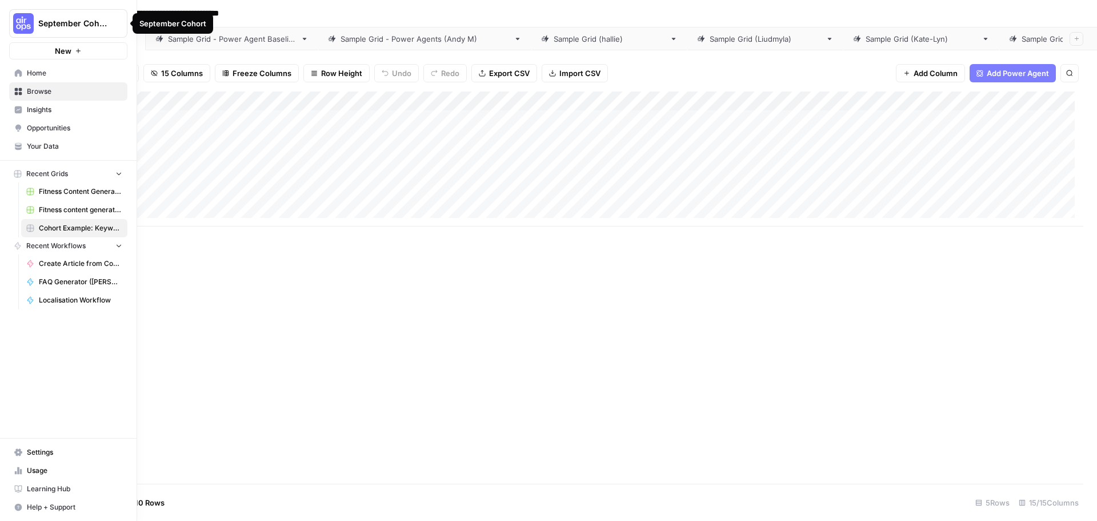
click at [78, 17] on button "September Cohort" at bounding box center [68, 23] width 118 height 29
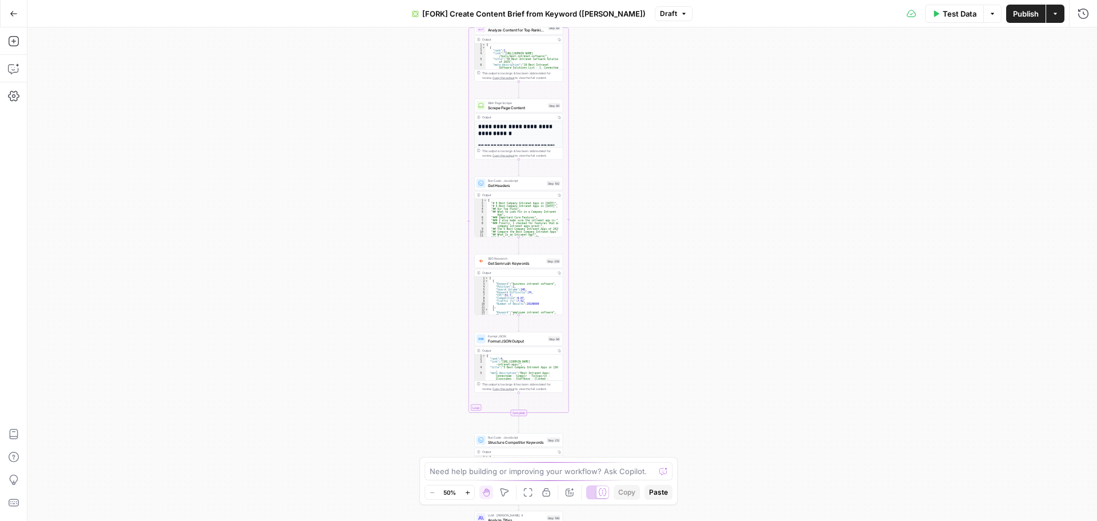
drag, startPoint x: 356, startPoint y: 128, endPoint x: 286, endPoint y: 434, distance: 313.5
click at [287, 461] on div "true false Workflow Input Settings Inputs Google Search Perform Google Search S…" at bounding box center [562, 273] width 1070 height 493
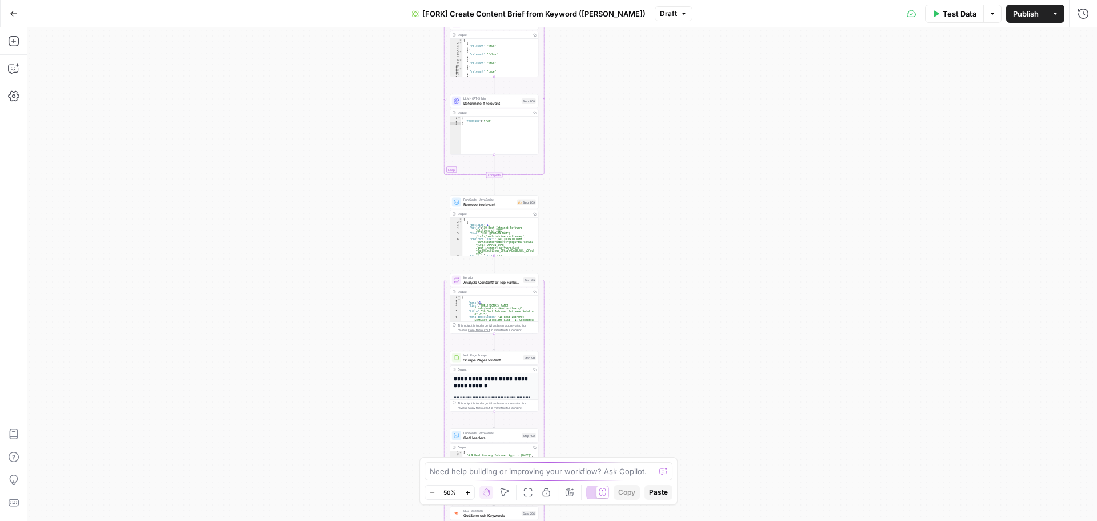
drag, startPoint x: 288, startPoint y: 323, endPoint x: 287, endPoint y: 405, distance: 82.3
click at [287, 405] on div "true false Workflow Input Settings Inputs Google Search Perform Google Search S…" at bounding box center [562, 273] width 1070 height 493
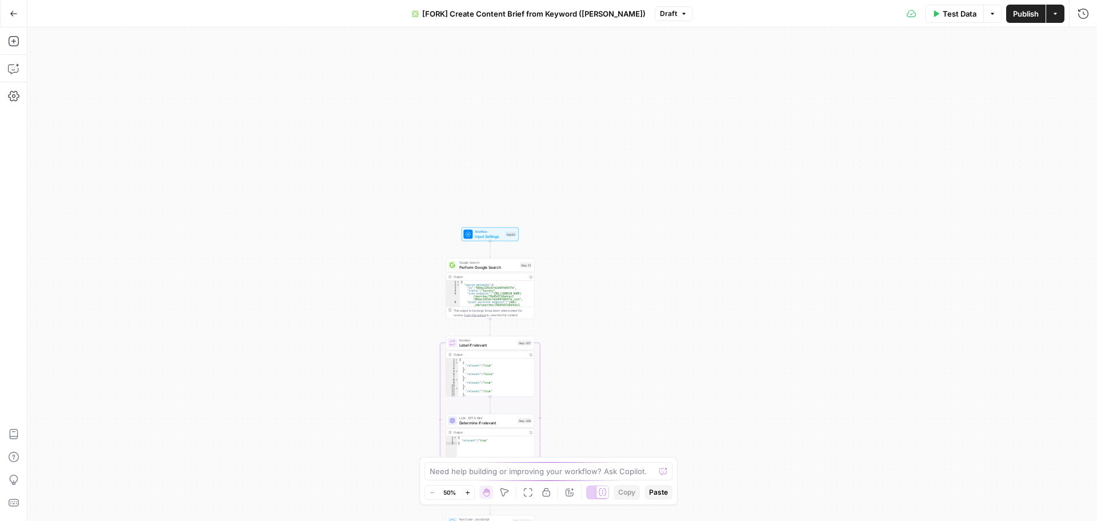
drag, startPoint x: 286, startPoint y: 415, endPoint x: 286, endPoint y: 427, distance: 12.0
click at [286, 427] on div "true false Workflow Input Settings Inputs Google Search Perform Google Search S…" at bounding box center [562, 273] width 1070 height 493
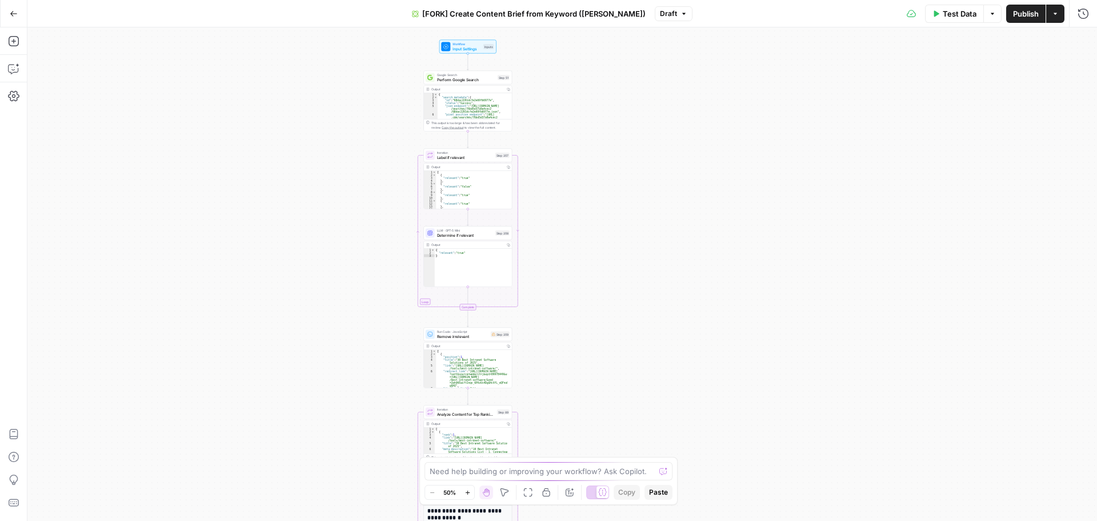
drag, startPoint x: 293, startPoint y: 151, endPoint x: 269, endPoint y: -41, distance: 193.4
click at [269, 0] on html "September Cohort New Home Browse Insights Opportunities Your Data Recent Grids …" at bounding box center [548, 260] width 1097 height 521
click at [288, 0] on html "September Cohort New Home Browse Insights Opportunities Your Data Recent Grids …" at bounding box center [548, 260] width 1097 height 521
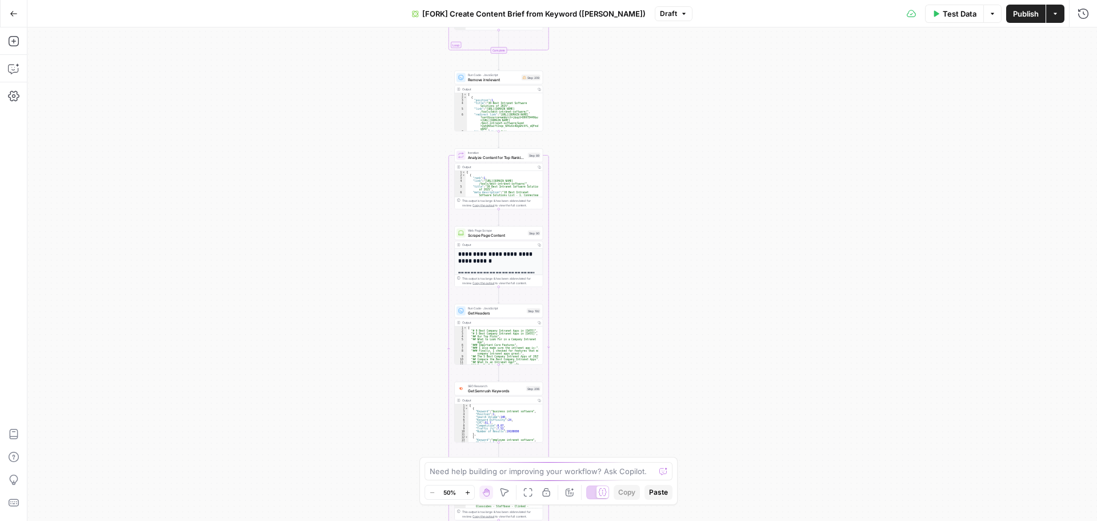
click at [312, 0] on html "September Cohort New Home Browse Insights Opportunities Your Data Recent Grids …" at bounding box center [548, 260] width 1097 height 521
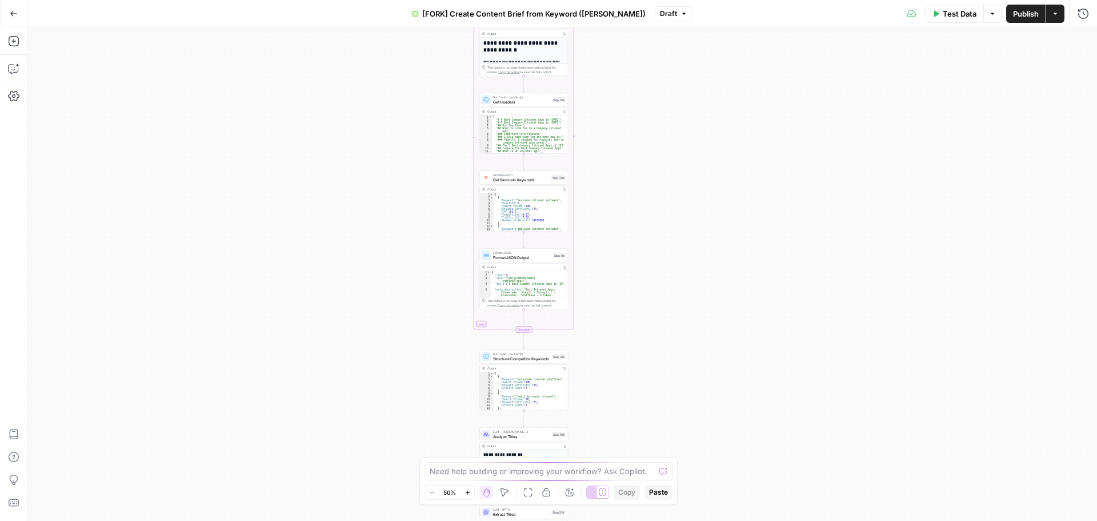
click at [309, 7] on div "Go Back [FORK] Create Content Brief from Keyword (Andrea) Draft Test Data Optio…" at bounding box center [548, 260] width 1097 height 521
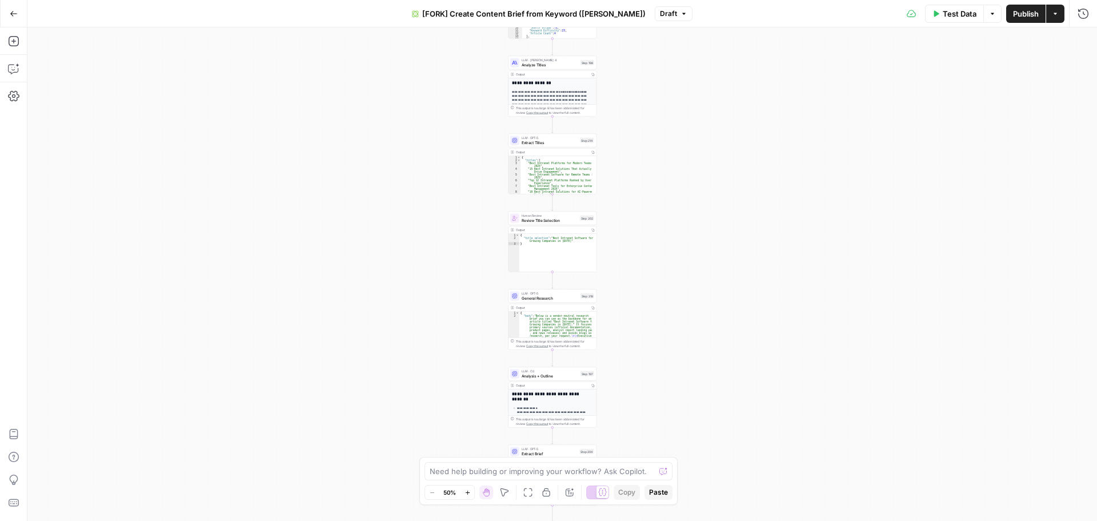
click at [323, 15] on div "Go Back [FORK] Create Content Brief from Keyword (Andrea) Draft Test Data Optio…" at bounding box center [548, 260] width 1097 height 521
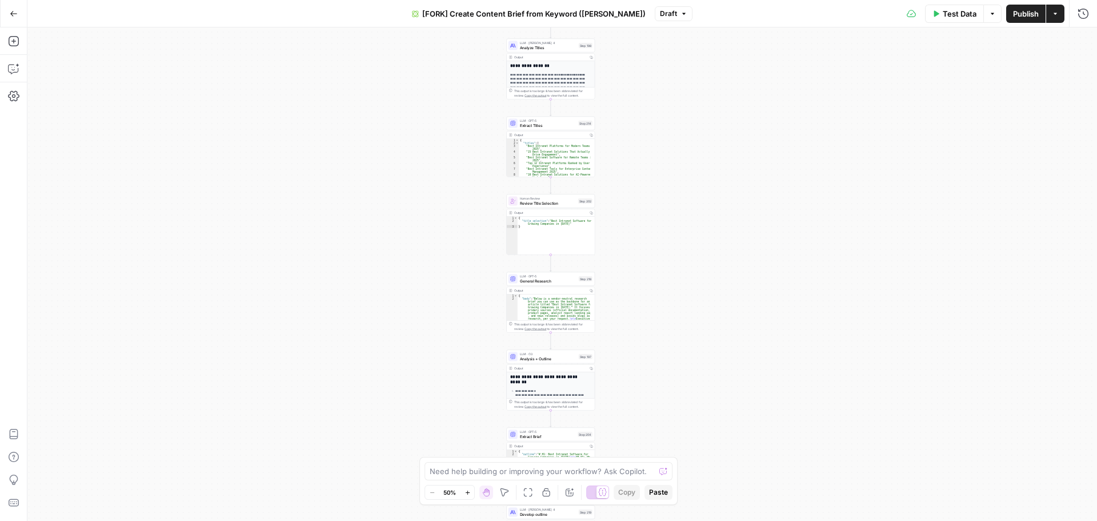
click at [326, 27] on div "Go Back [FORK] Create Content Brief from Keyword (Andrea) Draft Test Data Optio…" at bounding box center [548, 260] width 1097 height 521
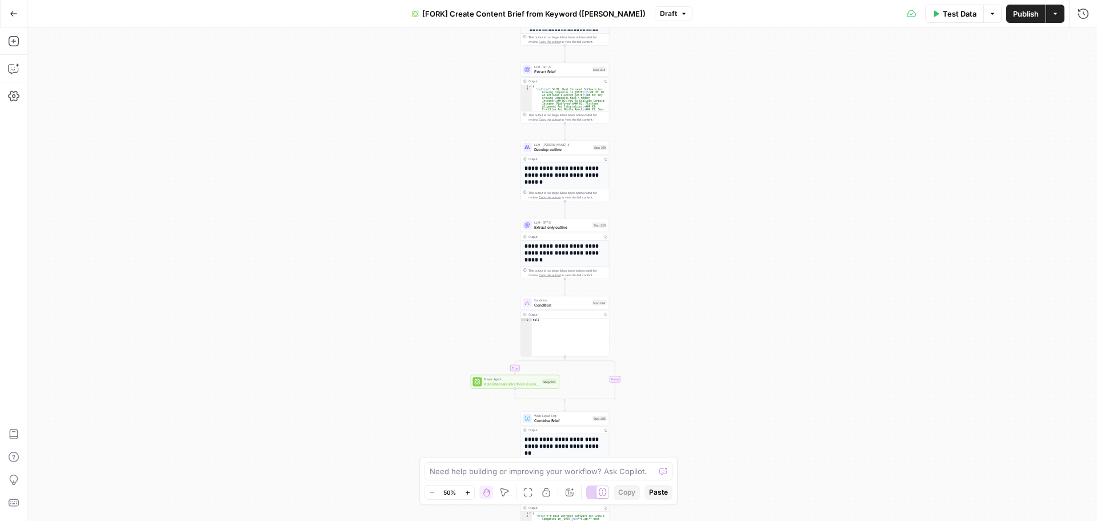
click at [343, 5] on div "Go Back [FORK] Create Content Brief from Keyword (Andrea) Draft Test Data Optio…" at bounding box center [548, 260] width 1097 height 521
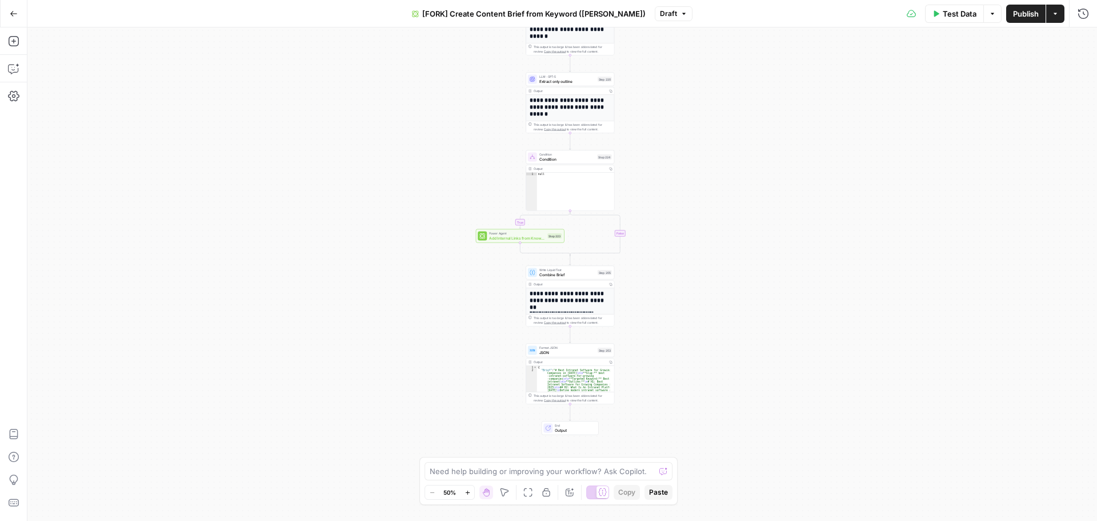
click at [349, 21] on div "Go Back [FORK] Create Content Brief from Keyword (Andrea) Draft Test Data Optio…" at bounding box center [548, 260] width 1097 height 521
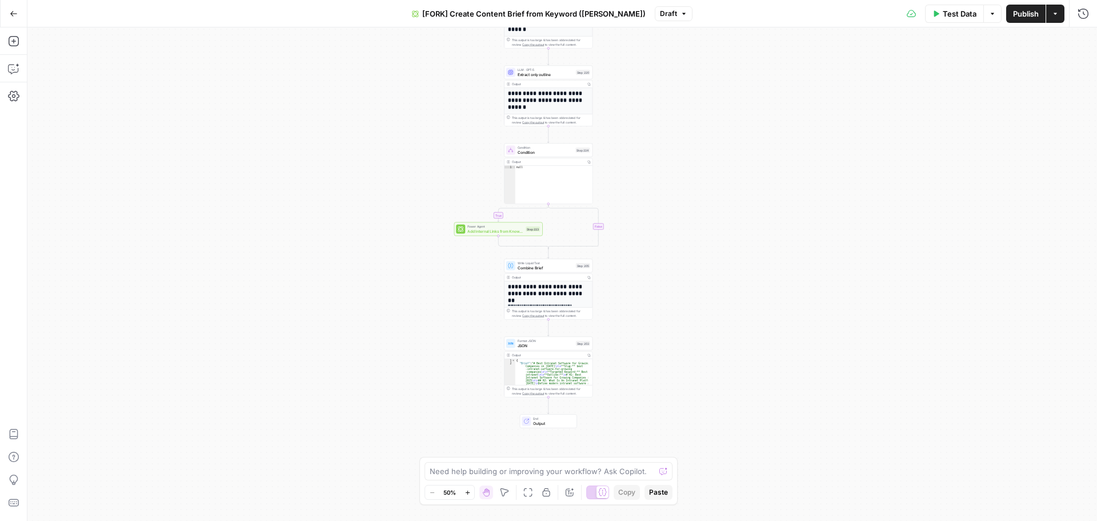
drag, startPoint x: 379, startPoint y: 174, endPoint x: 285, endPoint y: 192, distance: 96.0
click at [282, 190] on div "true false Workflow Input Settings Inputs Google Search Perform Google Search S…" at bounding box center [562, 273] width 1070 height 493
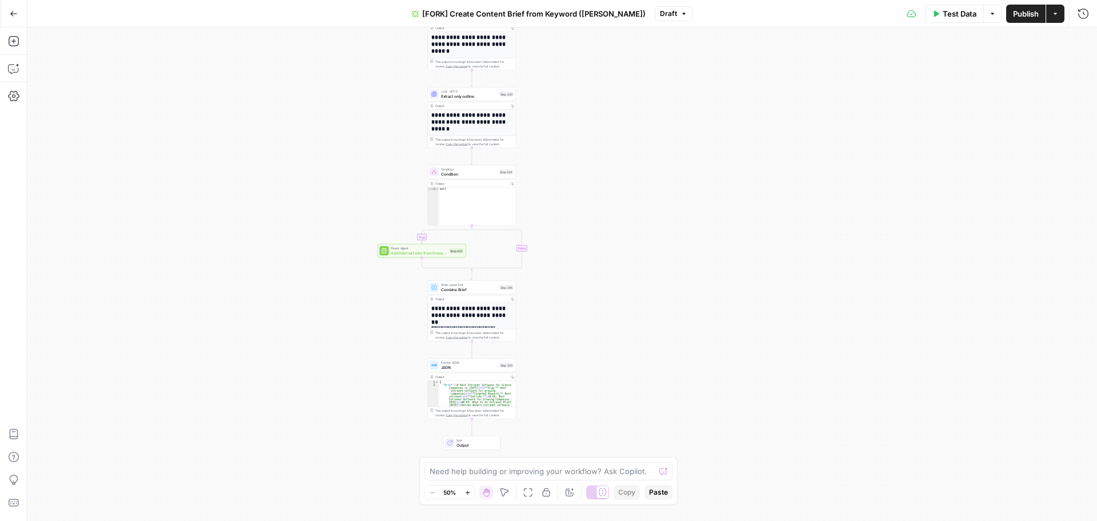
click at [577, 239] on div "true false Workflow Input Settings Inputs Google Search Perform Google Search S…" at bounding box center [562, 273] width 1070 height 493
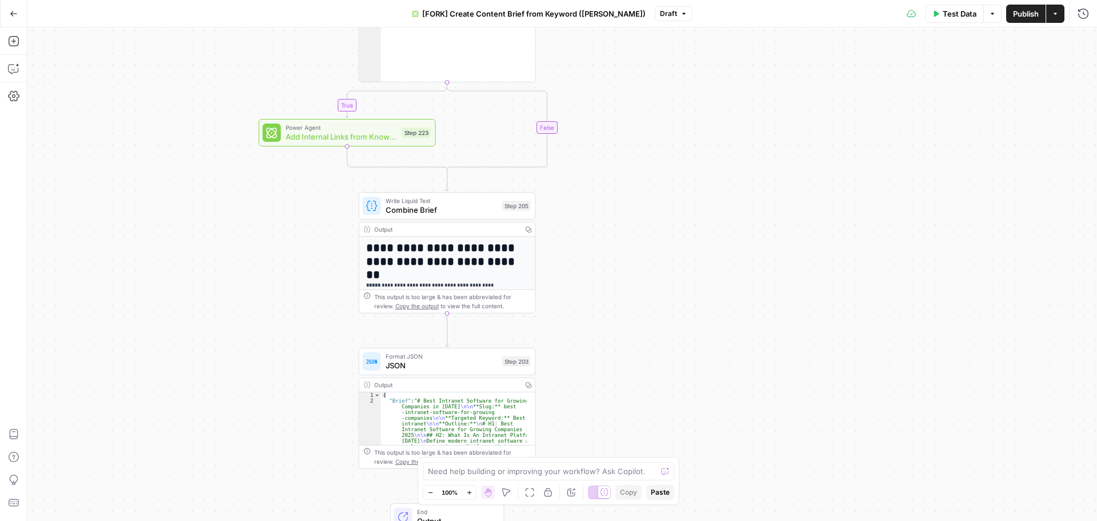
drag, startPoint x: 554, startPoint y: 267, endPoint x: 634, endPoint y: 138, distance: 152.4
click at [634, 138] on div "true false Workflow Input Settings Inputs Google Search Perform Google Search S…" at bounding box center [562, 273] width 1070 height 493
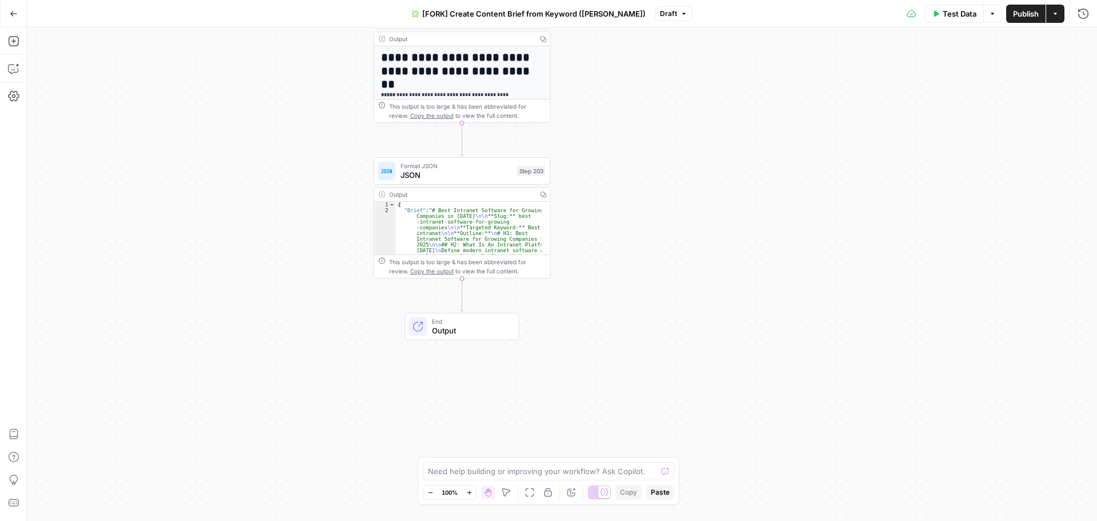
drag, startPoint x: 614, startPoint y: 225, endPoint x: 629, endPoint y: 34, distance: 190.8
click at [629, 34] on div "true false Workflow Input Settings Inputs Google Search Perform Google Search S…" at bounding box center [562, 273] width 1070 height 493
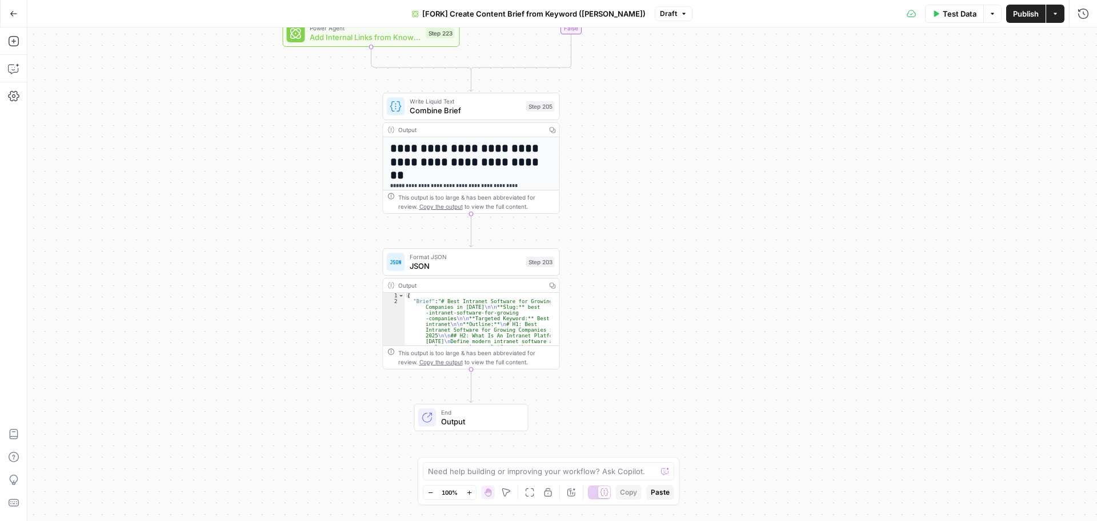
drag, startPoint x: 619, startPoint y: 69, endPoint x: 628, endPoint y: 162, distance: 93.0
click at [628, 162] on div "true false Workflow Input Settings Inputs Google Search Perform Google Search S…" at bounding box center [562, 273] width 1070 height 493
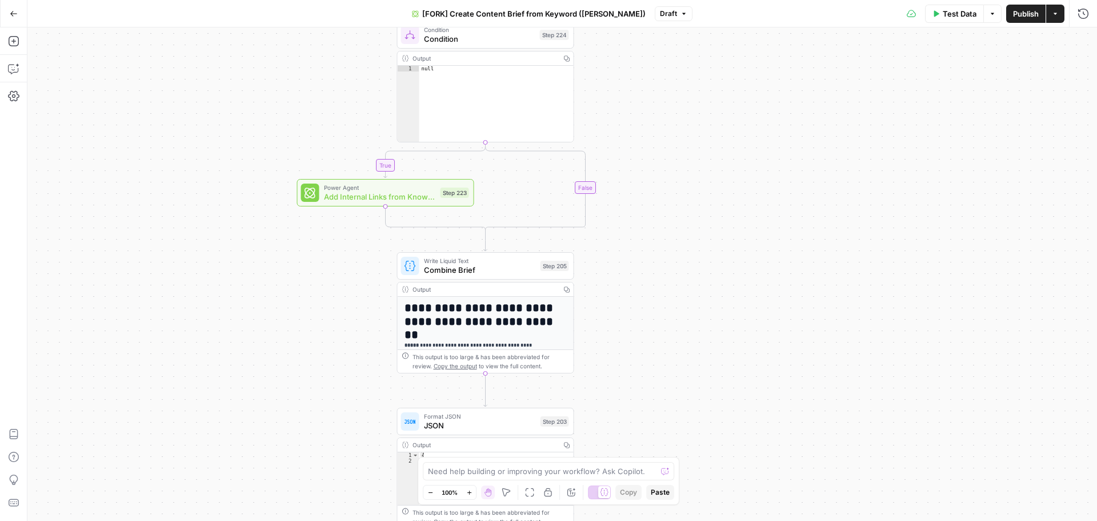
drag, startPoint x: 638, startPoint y: 213, endPoint x: 642, endPoint y: 248, distance: 35.2
click at [642, 248] on div "true false Workflow Input Settings Inputs Google Search Perform Google Search S…" at bounding box center [562, 273] width 1070 height 493
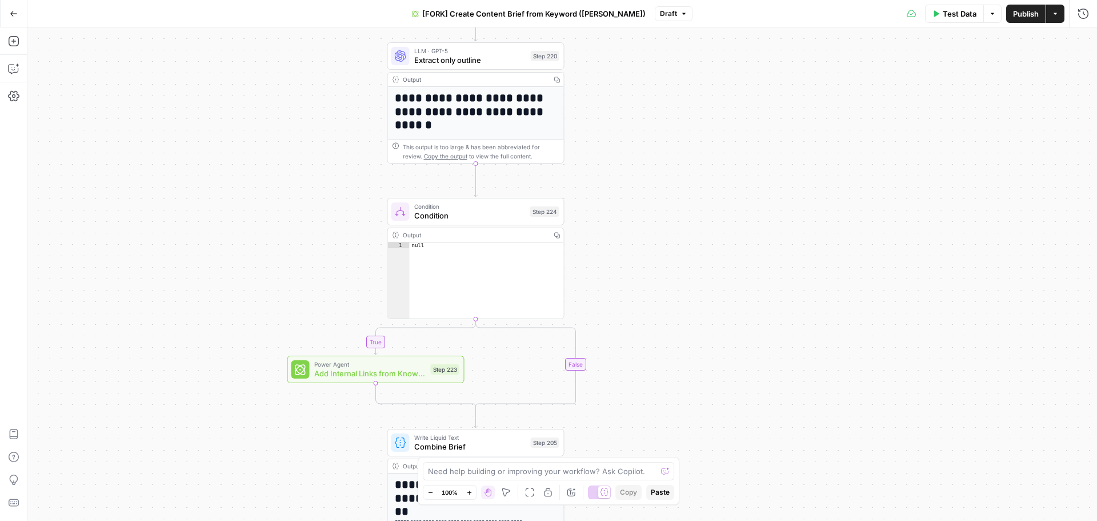
drag, startPoint x: 670, startPoint y: 105, endPoint x: 660, endPoint y: 277, distance: 172.3
click at [660, 277] on div "true false Workflow Input Settings Inputs Google Search Perform Google Search S…" at bounding box center [562, 273] width 1070 height 493
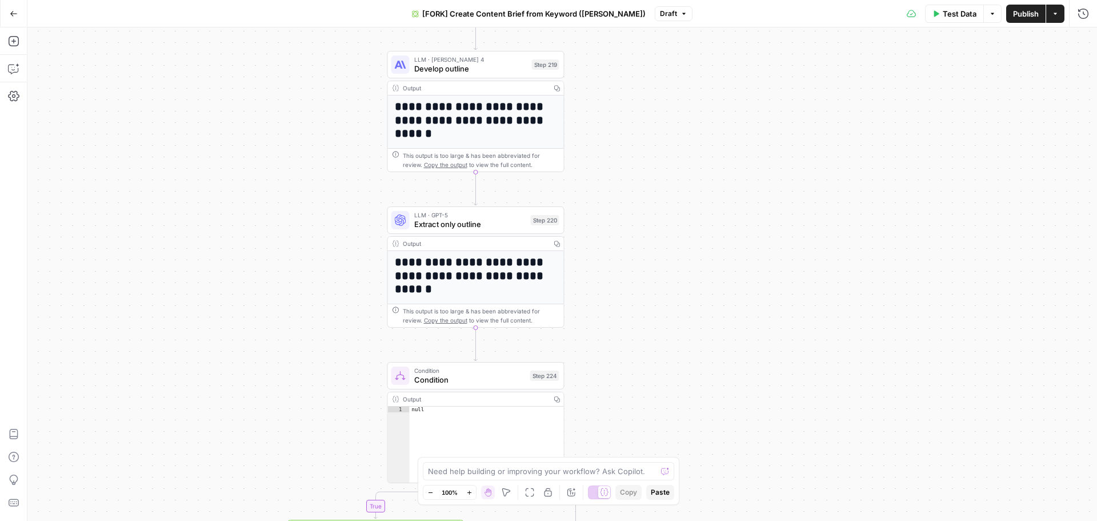
drag, startPoint x: 673, startPoint y: 275, endPoint x: 670, endPoint y: 244, distance: 31.6
click at [673, 282] on div "true false Workflow Input Settings Inputs Google Search Perform Google Search S…" at bounding box center [562, 273] width 1070 height 493
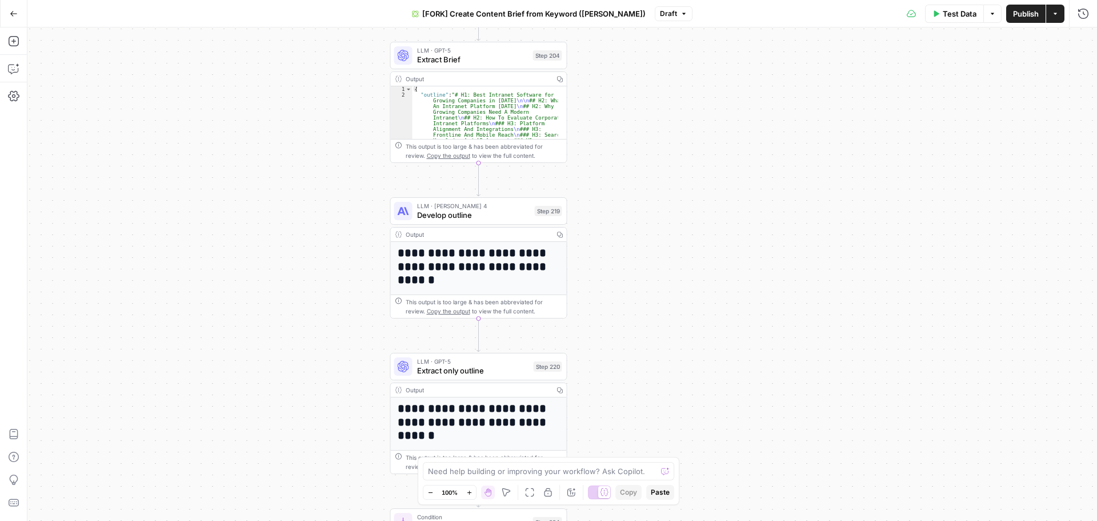
drag, startPoint x: 661, startPoint y: 137, endPoint x: 665, endPoint y: 283, distance: 145.7
click at [665, 283] on div "true false Workflow Input Settings Inputs Google Search Perform Google Search S…" at bounding box center [562, 273] width 1070 height 493
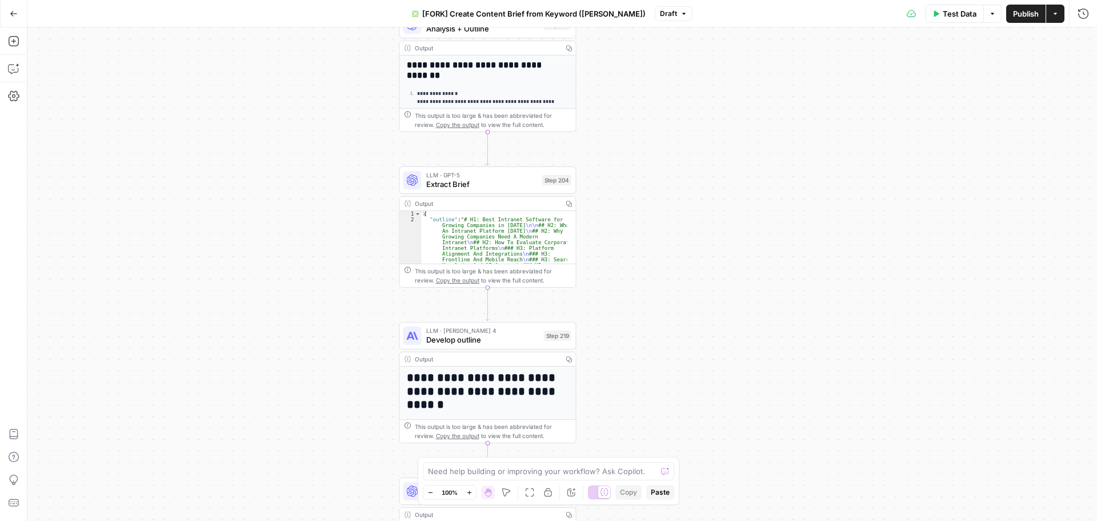
drag, startPoint x: 665, startPoint y: 194, endPoint x: 674, endPoint y: 318, distance: 124.9
click at [674, 318] on div "true false Workflow Input Settings Inputs Google Search Perform Google Search S…" at bounding box center [562, 273] width 1070 height 493
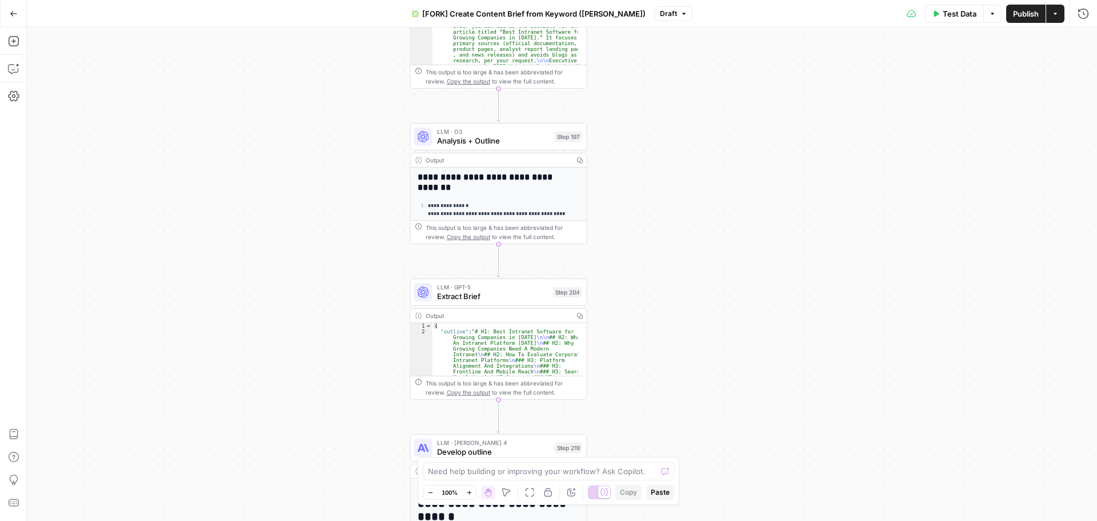
click at [685, 333] on div "true false Workflow Input Settings Inputs Google Search Perform Google Search S…" at bounding box center [562, 273] width 1070 height 493
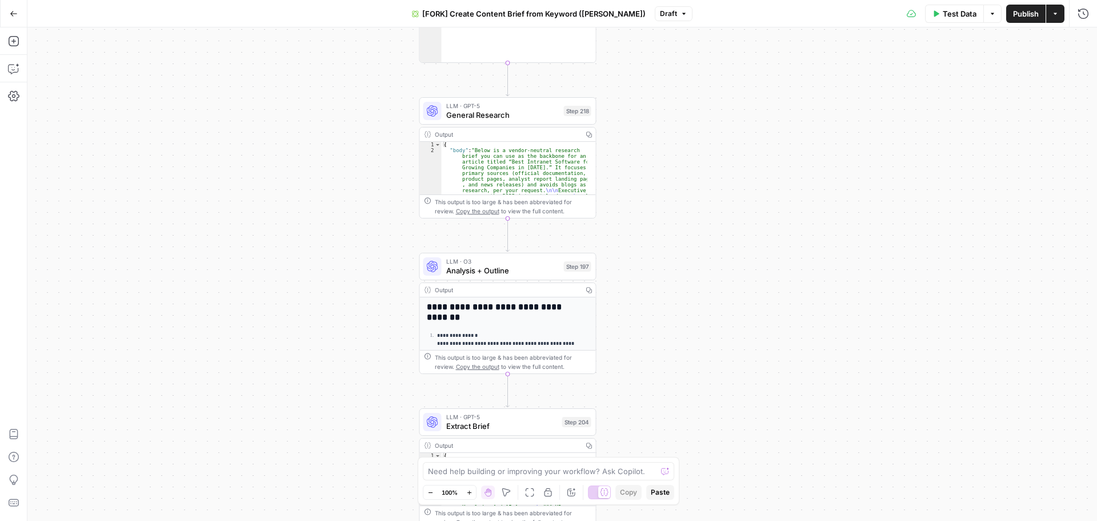
drag, startPoint x: 657, startPoint y: 193, endPoint x: 666, endPoint y: 252, distance: 59.5
click at [667, 323] on div "true false Workflow Input Settings Inputs Google Search Perform Google Search S…" at bounding box center [562, 273] width 1070 height 493
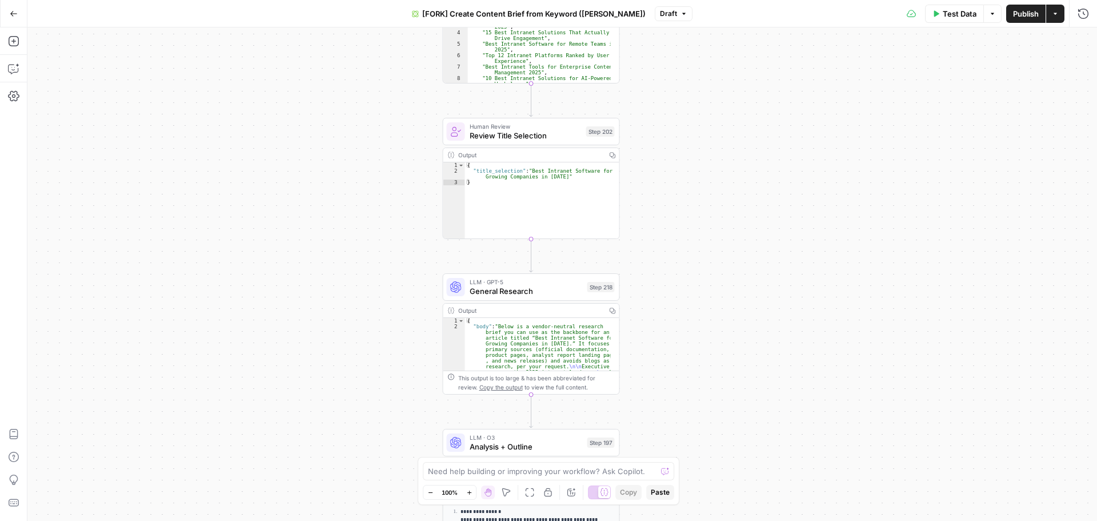
drag, startPoint x: 666, startPoint y: 161, endPoint x: 691, endPoint y: 314, distance: 155.8
click at [689, 337] on div "true false Workflow Input Settings Inputs Google Search Perform Google Search S…" at bounding box center [562, 273] width 1070 height 493
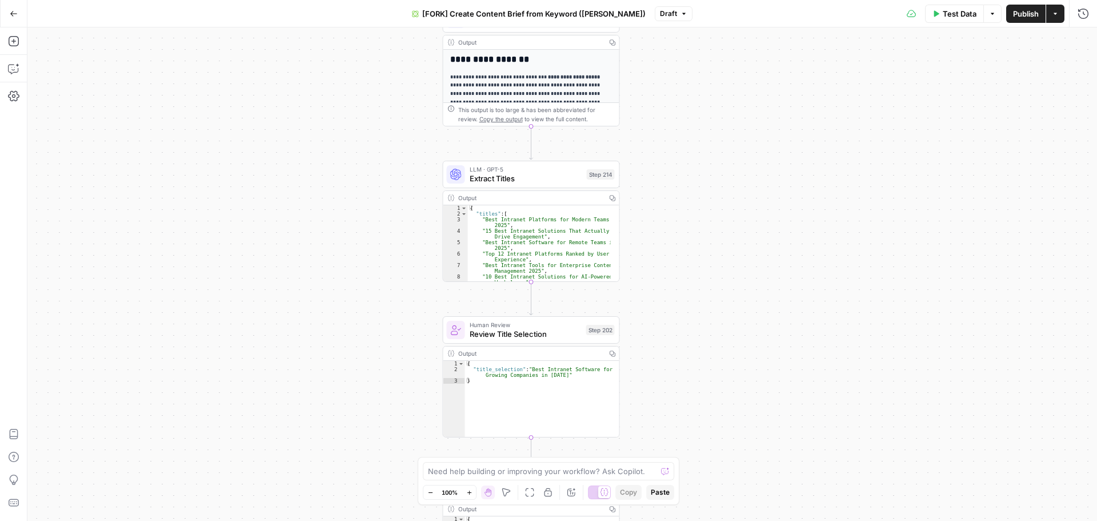
drag, startPoint x: 689, startPoint y: 111, endPoint x: 689, endPoint y: 308, distance: 197.1
click at [689, 308] on div "true false Workflow Input Settings Inputs Google Search Perform Google Search S…" at bounding box center [562, 273] width 1070 height 493
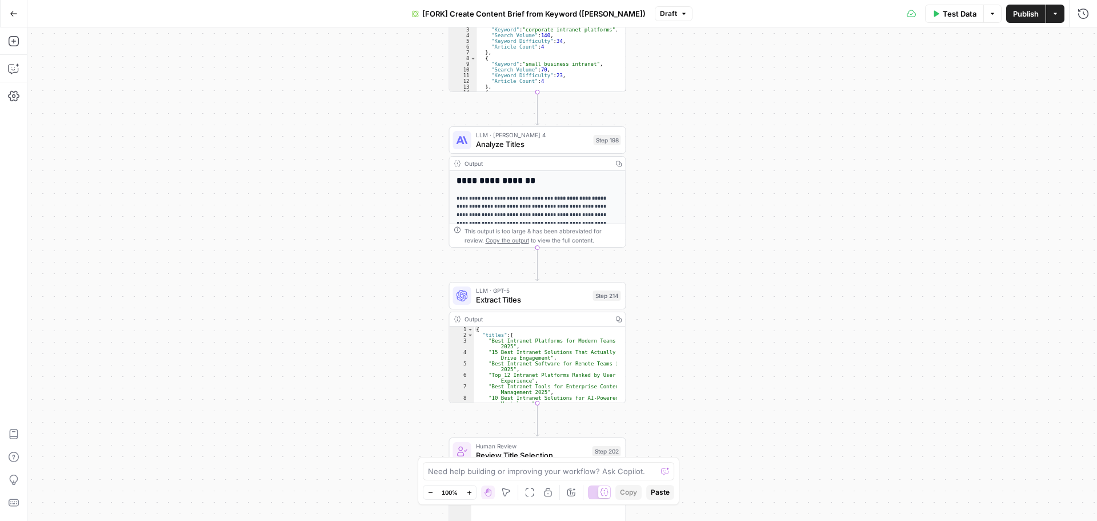
drag, startPoint x: 689, startPoint y: 165, endPoint x: 694, endPoint y: 280, distance: 115.5
click at [694, 296] on div "true false Workflow Input Settings Inputs Google Search Perform Google Search S…" at bounding box center [562, 273] width 1070 height 493
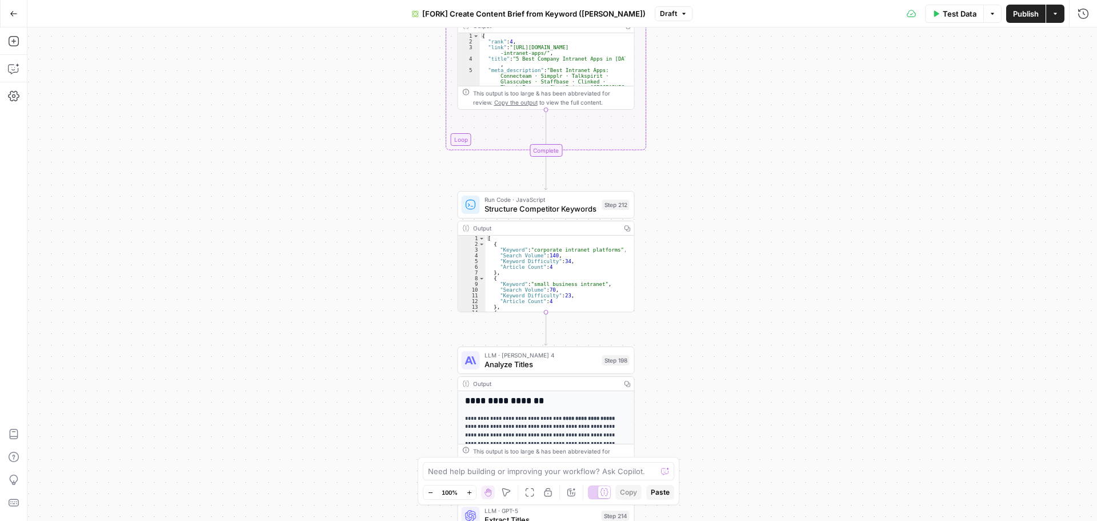
drag, startPoint x: 716, startPoint y: 292, endPoint x: 716, endPoint y: 302, distance: 9.7
click at [716, 302] on div "true false Workflow Input Settings Inputs Google Search Perform Google Search S…" at bounding box center [562, 273] width 1070 height 493
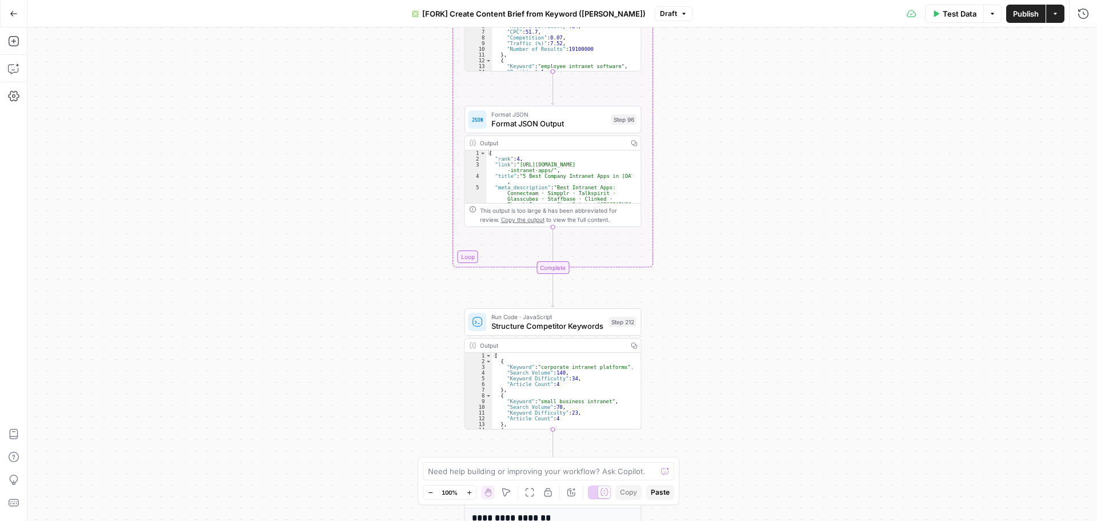
drag, startPoint x: 713, startPoint y: 150, endPoint x: 719, endPoint y: 257, distance: 107.6
click at [719, 257] on div "true false Workflow Input Settings Inputs Google Search Perform Google Search S…" at bounding box center [562, 273] width 1070 height 493
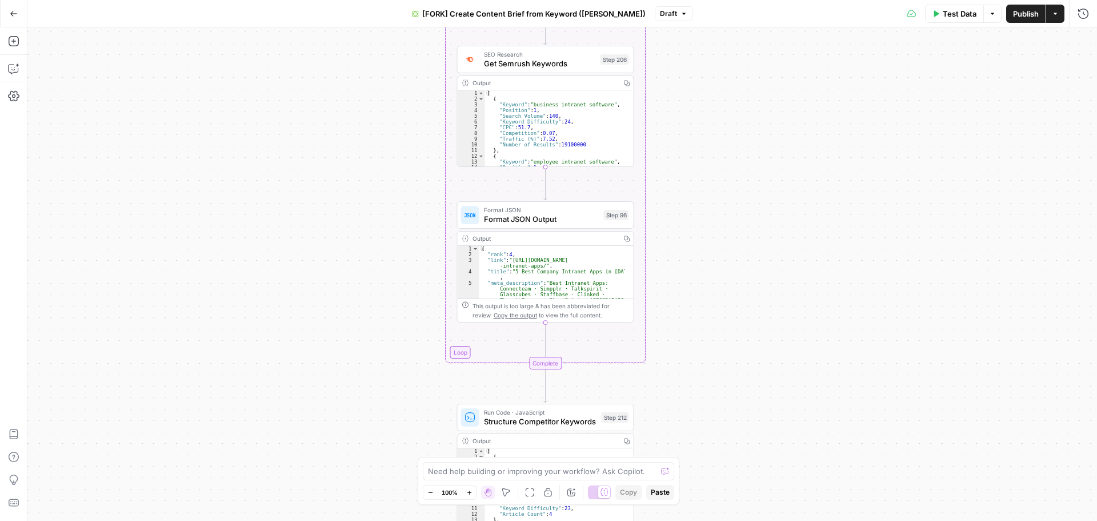
drag, startPoint x: 715, startPoint y: 139, endPoint x: 707, endPoint y: 235, distance: 96.3
click at [707, 235] on div "true false Workflow Input Settings Inputs Google Search Perform Google Search S…" at bounding box center [562, 273] width 1070 height 493
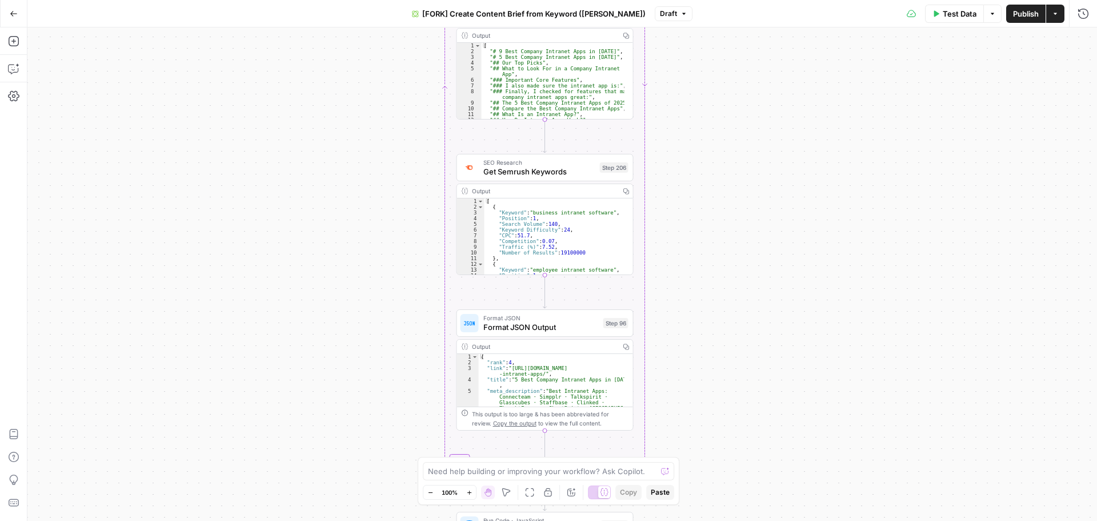
drag, startPoint x: 714, startPoint y: 123, endPoint x: 713, endPoint y: 230, distance: 107.4
click at [713, 230] on div "true false Workflow Input Settings Inputs Google Search Perform Google Search S…" at bounding box center [562, 273] width 1070 height 493
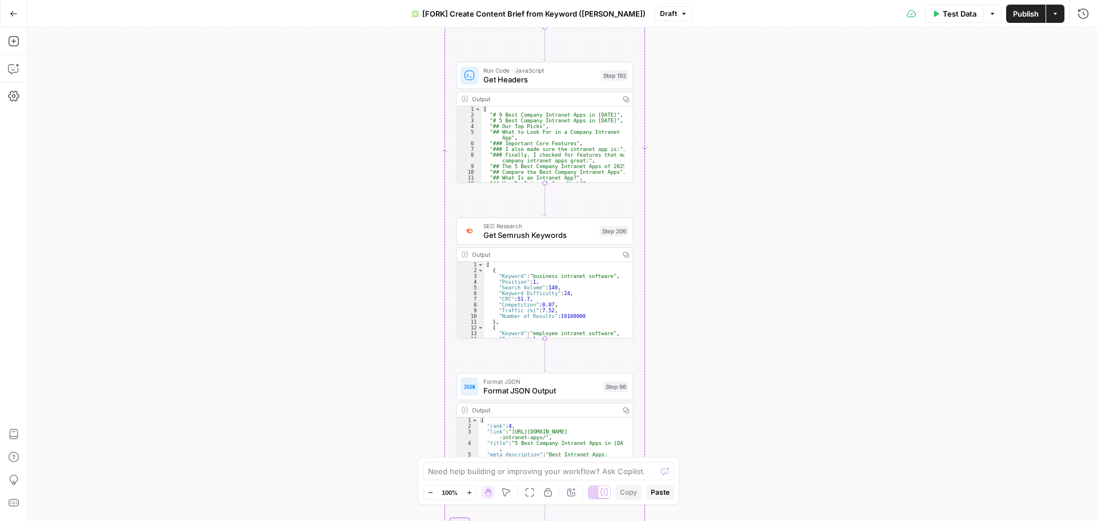
drag, startPoint x: 703, startPoint y: 153, endPoint x: 703, endPoint y: 216, distance: 63.4
click at [703, 216] on div "true false Workflow Input Settings Inputs Google Search Perform Google Search S…" at bounding box center [562, 273] width 1070 height 493
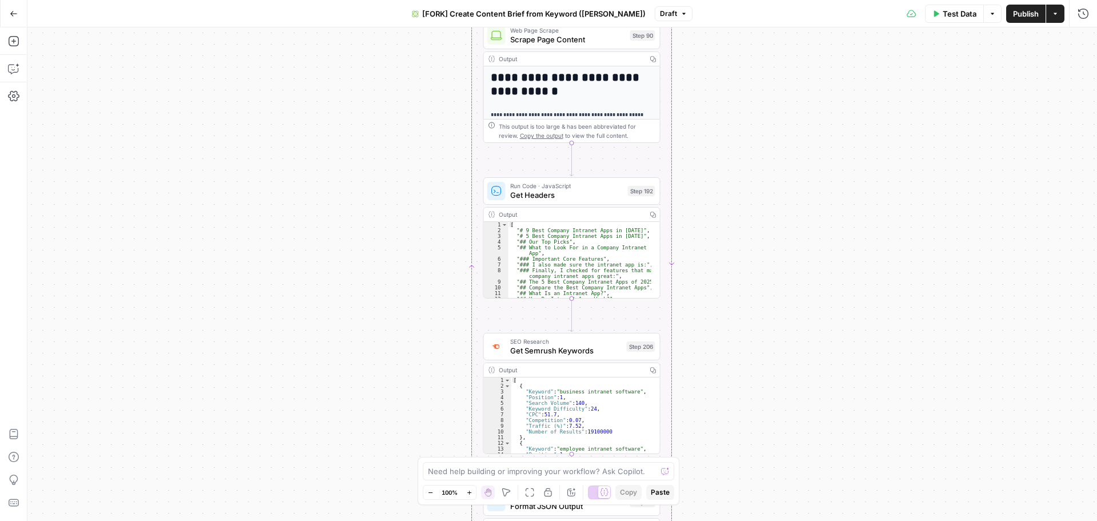
drag, startPoint x: 741, startPoint y: 151, endPoint x: 761, endPoint y: 229, distance: 79.8
click at [761, 229] on div "true false Workflow Input Settings Inputs Google Search Perform Google Search S…" at bounding box center [562, 273] width 1070 height 493
click at [543, 194] on span "Get Headers" at bounding box center [566, 194] width 113 height 11
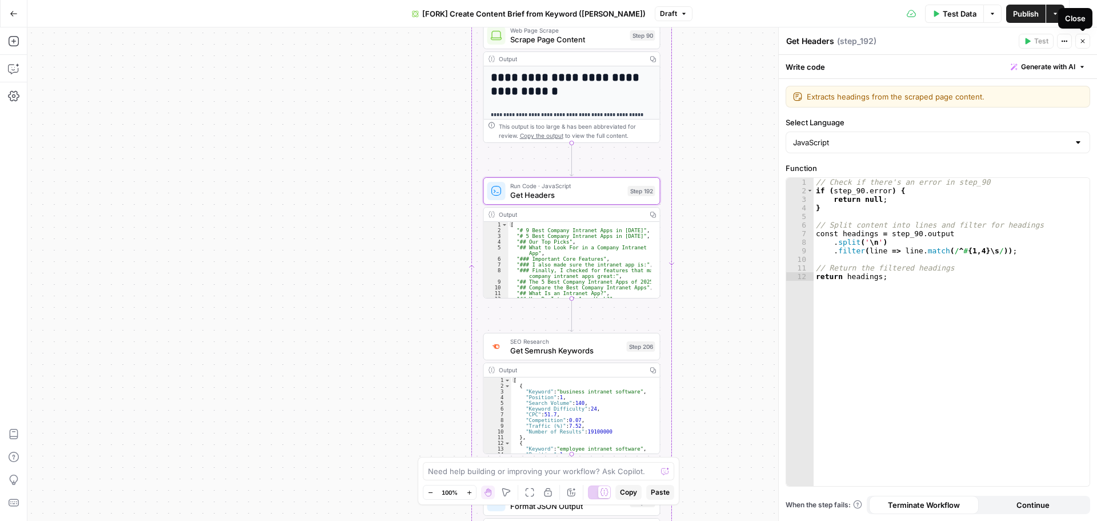
click at [1080, 41] on icon "button" at bounding box center [1082, 41] width 7 height 7
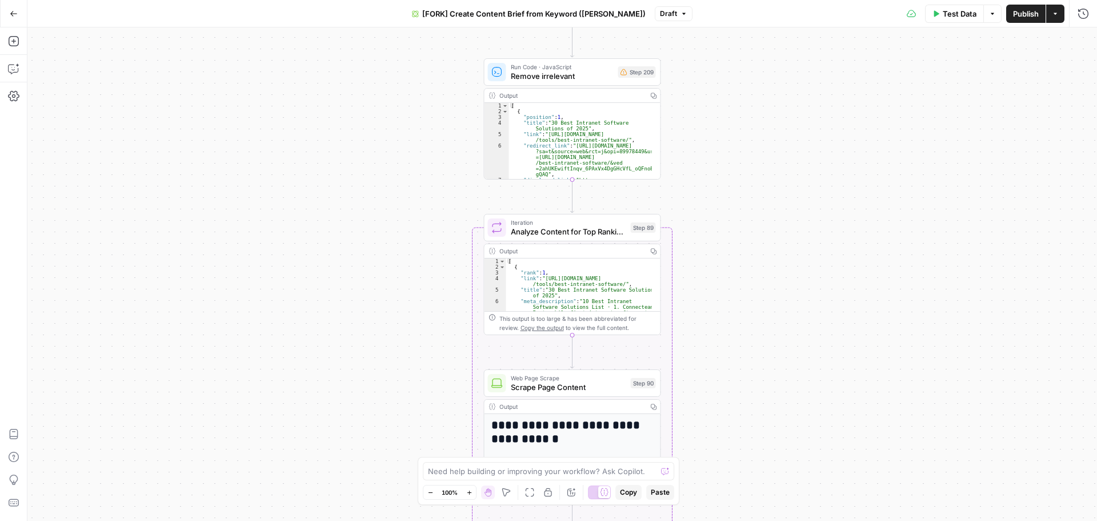
drag, startPoint x: 766, startPoint y: 179, endPoint x: 769, endPoint y: 543, distance: 364.0
click at [769, 520] on html "September Cohort New Home Browse Insights Opportunities Your Data Recent Grids …" at bounding box center [548, 260] width 1097 height 521
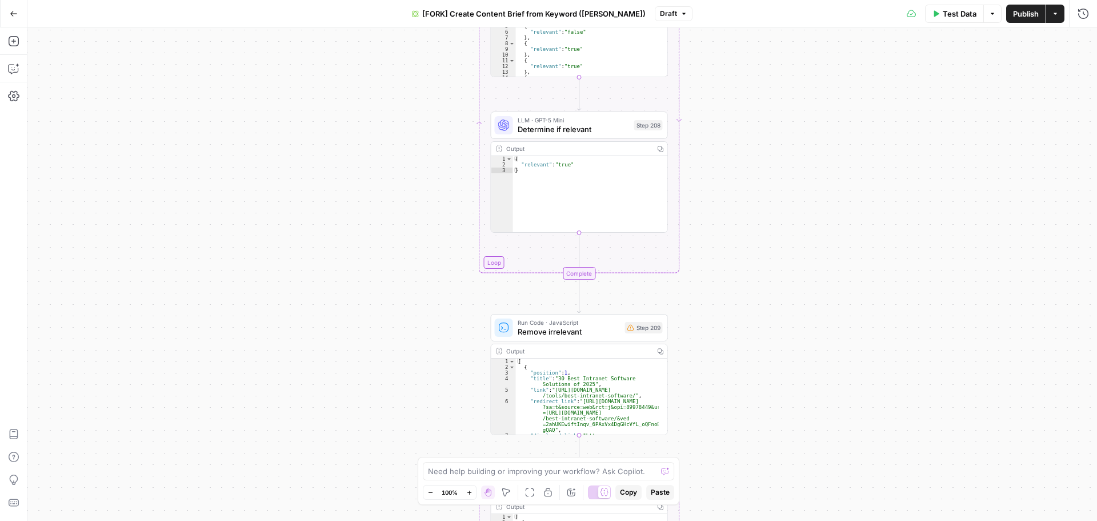
drag, startPoint x: 815, startPoint y: 166, endPoint x: 819, endPoint y: 407, distance: 240.6
click at [819, 407] on div "true false Workflow Input Settings Inputs Google Search Perform Google Search S…" at bounding box center [562, 273] width 1070 height 493
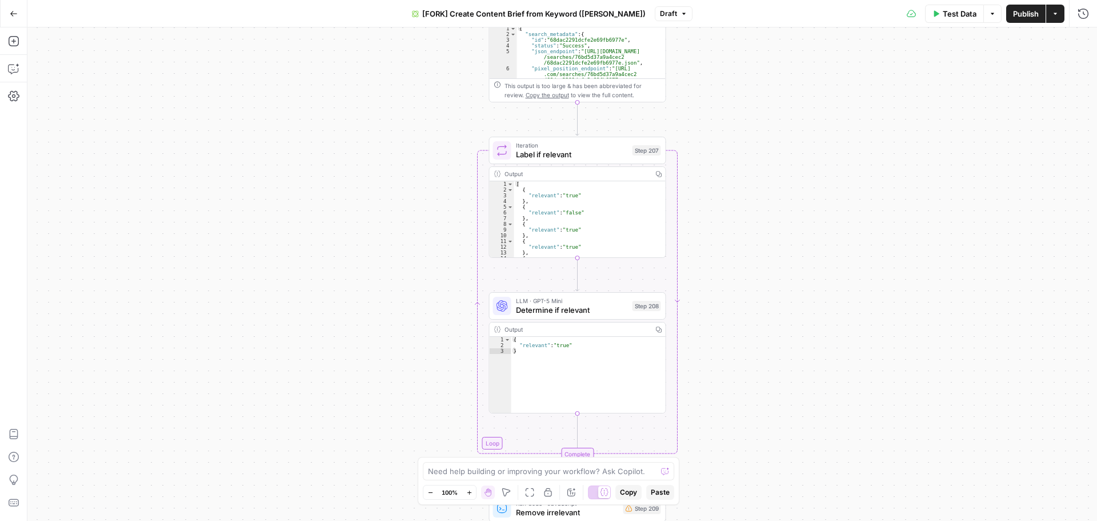
drag, startPoint x: 823, startPoint y: 237, endPoint x: 822, endPoint y: 355, distance: 118.9
click at [822, 355] on div "true false Workflow Input Settings Inputs Google Search Perform Google Search S…" at bounding box center [562, 273] width 1070 height 493
click at [570, 153] on span "Label if relevant" at bounding box center [573, 156] width 112 height 11
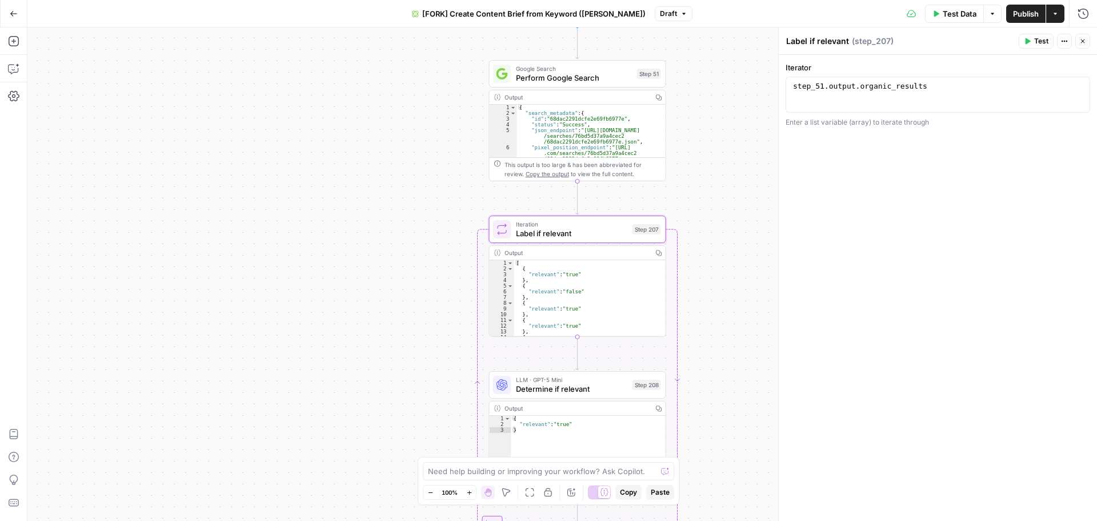
drag, startPoint x: 741, startPoint y: 158, endPoint x: 729, endPoint y: 240, distance: 82.6
click at [740, 240] on div "true false Workflow Input Settings Inputs Google Search Perform Google Search S…" at bounding box center [562, 273] width 1070 height 493
click at [547, 255] on div "Output" at bounding box center [577, 257] width 144 height 9
click at [566, 397] on span "Determine if relevant" at bounding box center [572, 393] width 112 height 11
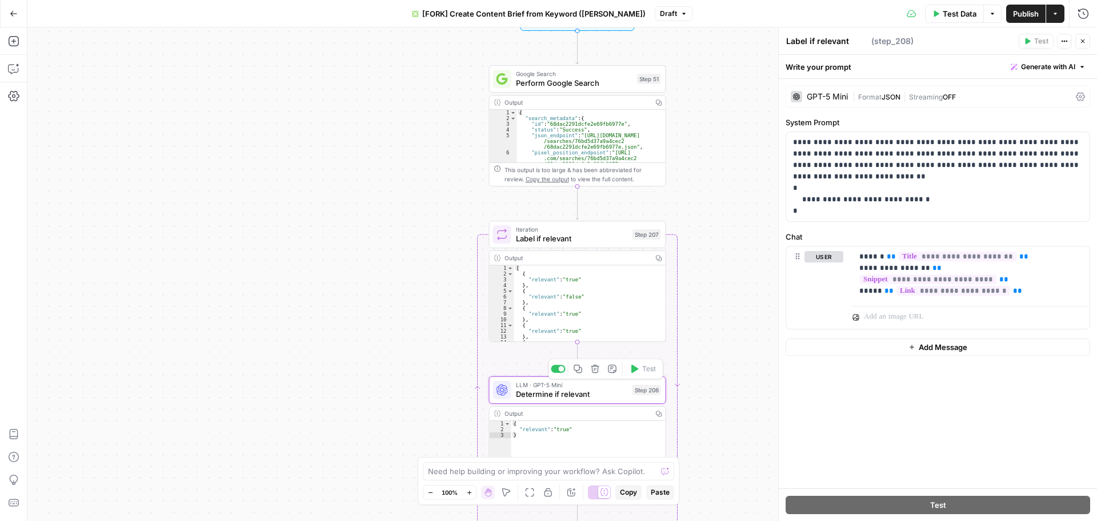
type textarea "Determine if relevant"
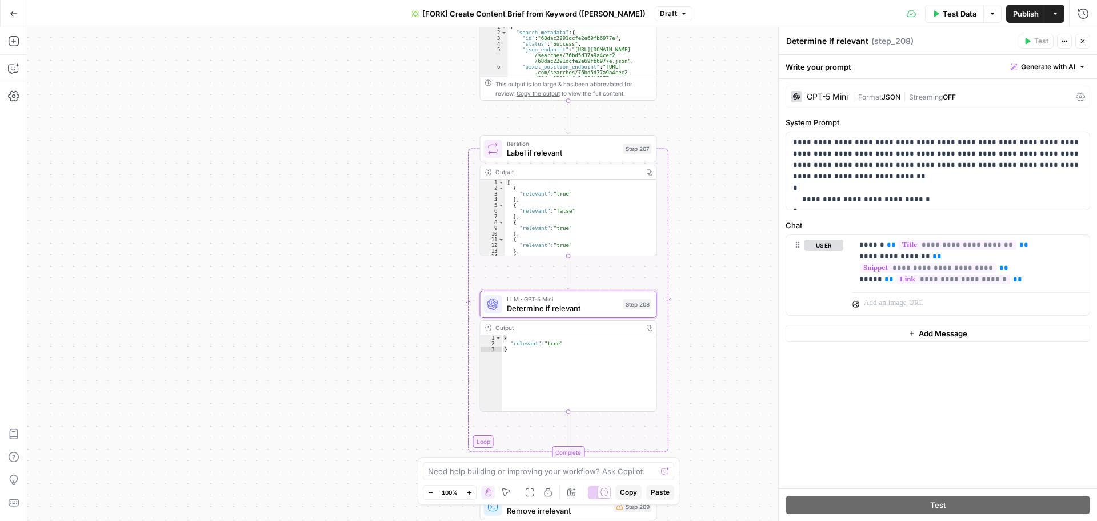
drag, startPoint x: 723, startPoint y: 122, endPoint x: 717, endPoint y: 103, distance: 20.1
click at [717, 103] on div "true false Workflow Input Settings Inputs Google Search Perform Google Search S…" at bounding box center [562, 273] width 1070 height 493
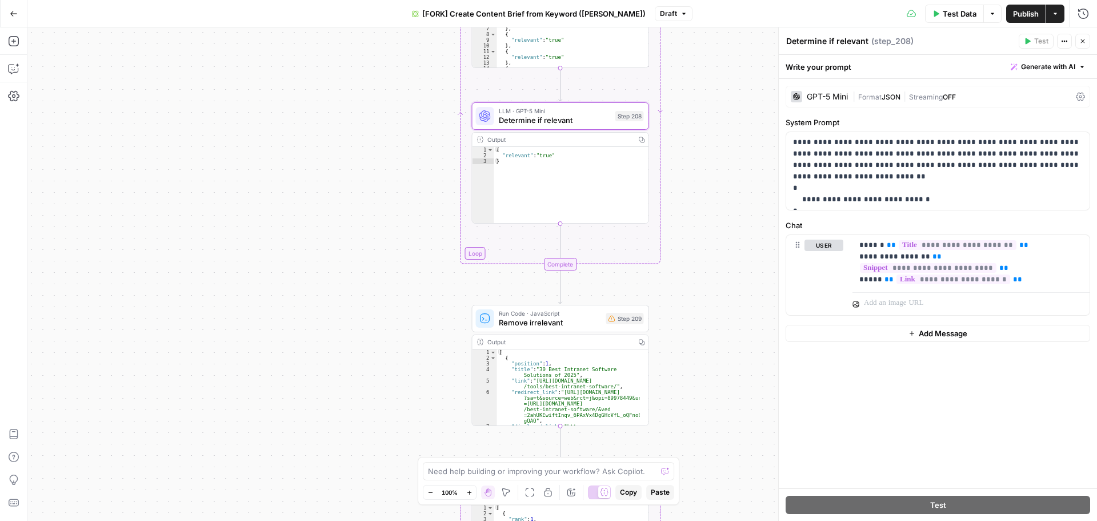
drag, startPoint x: 725, startPoint y: 215, endPoint x: 705, endPoint y: 83, distance: 132.9
click at [705, 83] on div "true false Workflow Input Settings Inputs Google Search Perform Google Search S…" at bounding box center [562, 273] width 1070 height 493
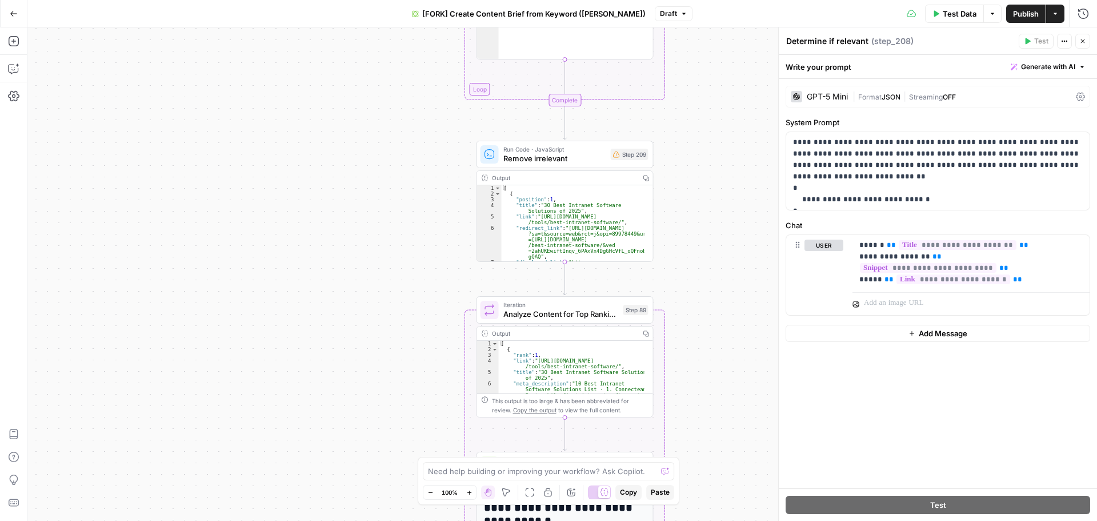
drag, startPoint x: 735, startPoint y: 111, endPoint x: 725, endPoint y: 75, distance: 36.9
click at [725, 75] on div "true false Workflow Input Settings Inputs Google Search Perform Google Search S…" at bounding box center [562, 273] width 1070 height 493
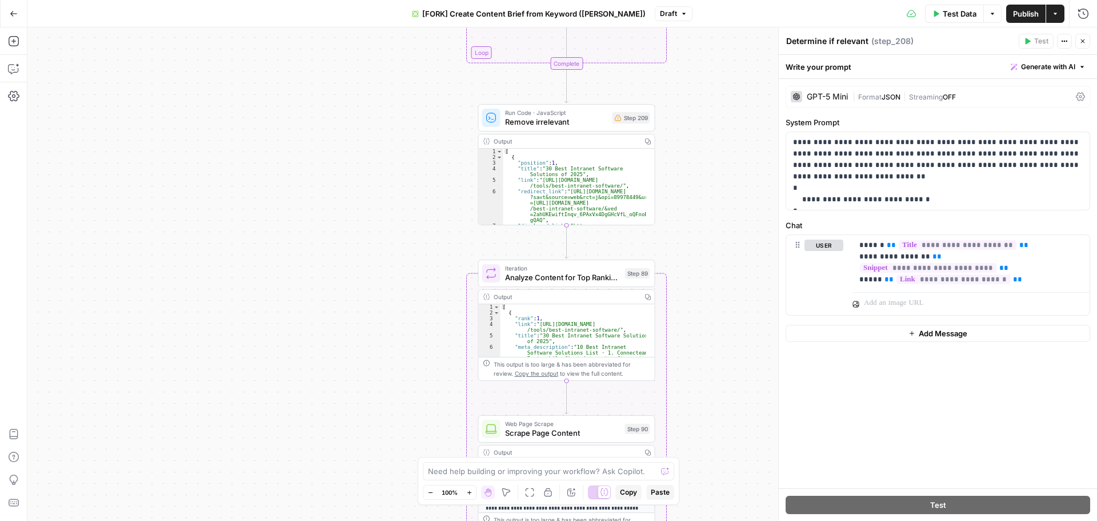
drag, startPoint x: 725, startPoint y: 194, endPoint x: 727, endPoint y: 158, distance: 36.1
click at [727, 158] on div "true false Workflow Input Settings Inputs Google Search Perform Google Search S…" at bounding box center [562, 273] width 1070 height 493
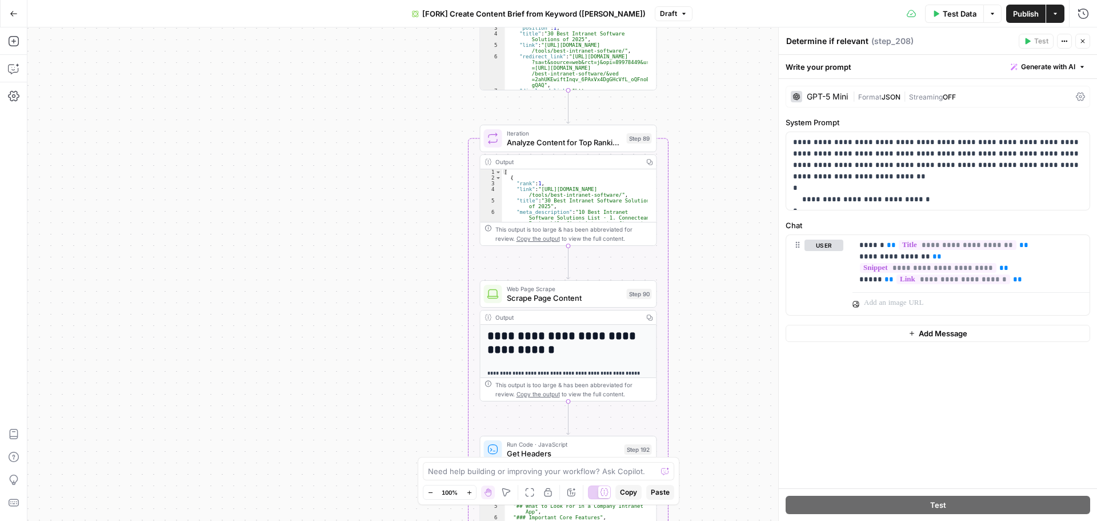
drag, startPoint x: 743, startPoint y: 236, endPoint x: 745, endPoint y: 101, distance: 134.9
click at [745, 101] on div "true false Workflow Input Settings Inputs Google Search Perform Google Search S…" at bounding box center [562, 273] width 1070 height 493
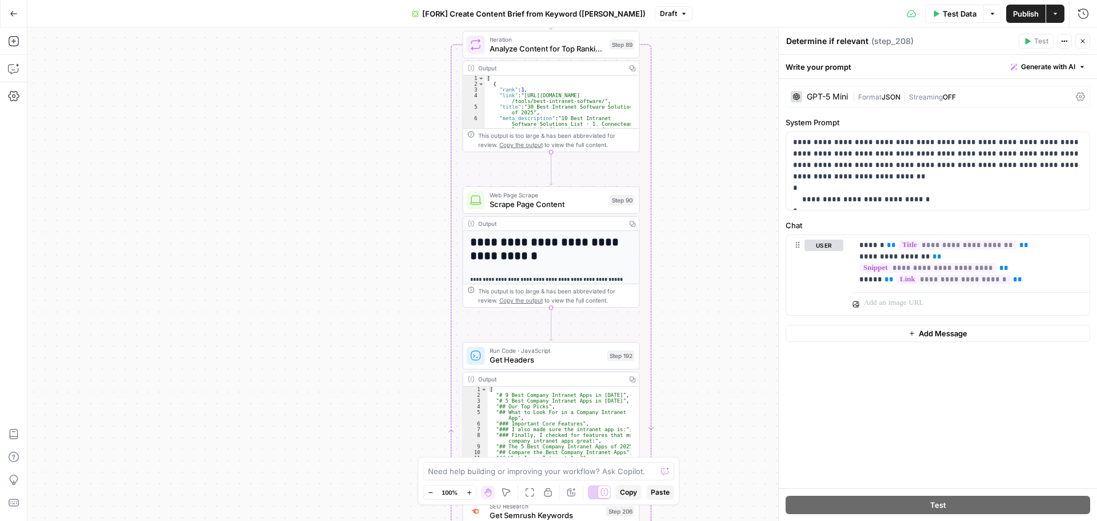
drag, startPoint x: 724, startPoint y: 135, endPoint x: 705, endPoint y: 52, distance: 85.0
click at [705, 52] on div "true false Workflow Input Settings Inputs Google Search Perform Google Search S…" at bounding box center [562, 273] width 1070 height 493
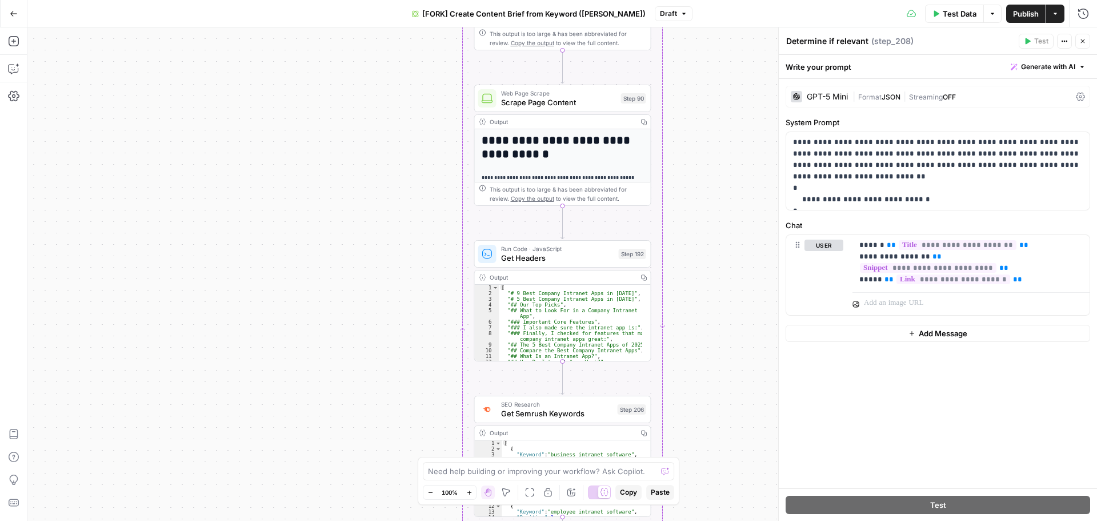
drag, startPoint x: 697, startPoint y: 181, endPoint x: 708, endPoint y: 79, distance: 102.3
click at [708, 79] on div "true false Workflow Input Settings Inputs Google Search Perform Google Search S…" at bounding box center [562, 273] width 1070 height 493
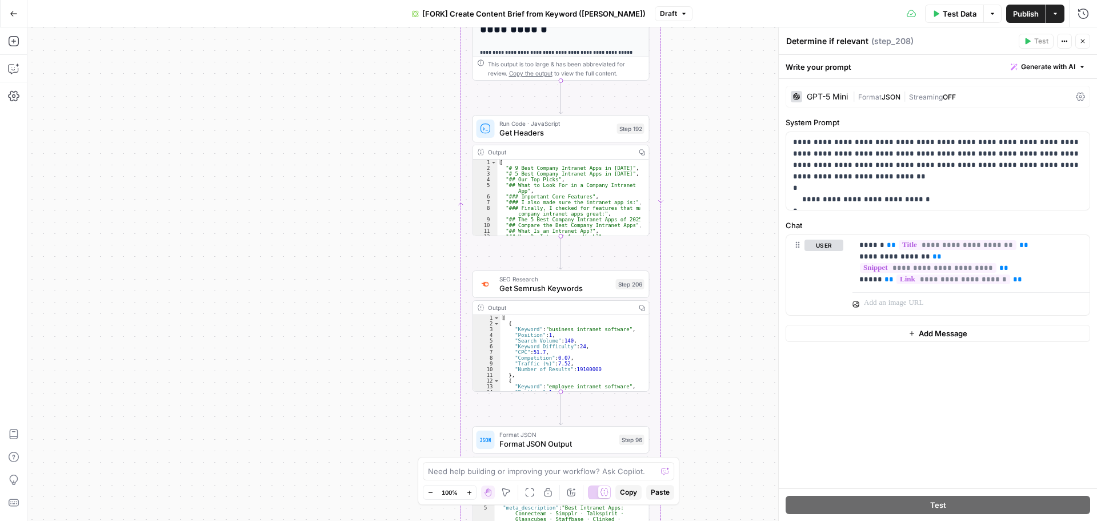
drag, startPoint x: 721, startPoint y: 234, endPoint x: 719, endPoint y: 108, distance: 125.7
click at [719, 108] on div "true false Workflow Input Settings Inputs Google Search Perform Google Search S…" at bounding box center [562, 273] width 1070 height 493
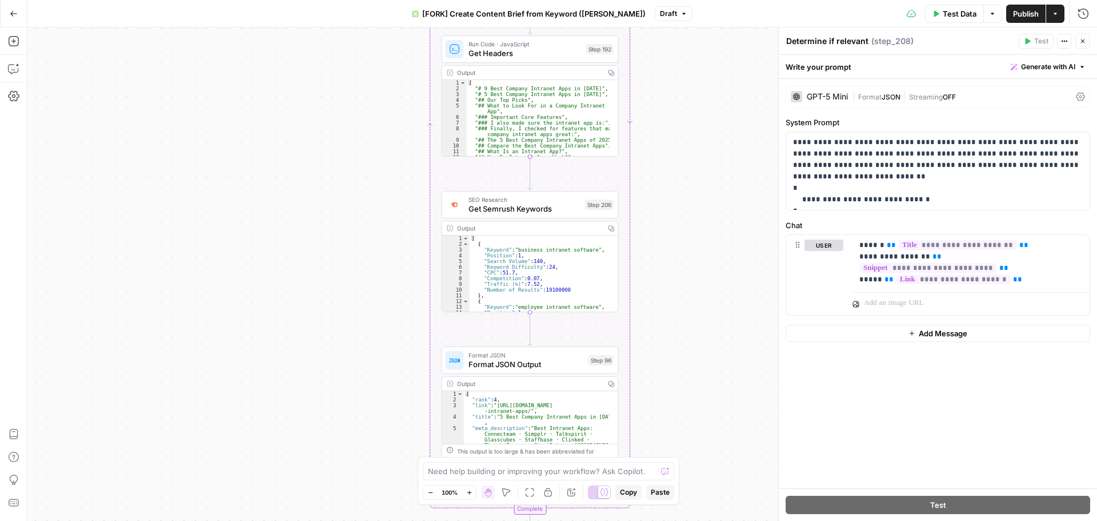
drag, startPoint x: 730, startPoint y: 215, endPoint x: 698, endPoint y: 132, distance: 89.3
click at [698, 132] on div "true false Workflow Input Settings Inputs Google Search Perform Google Search S…" at bounding box center [562, 273] width 1070 height 493
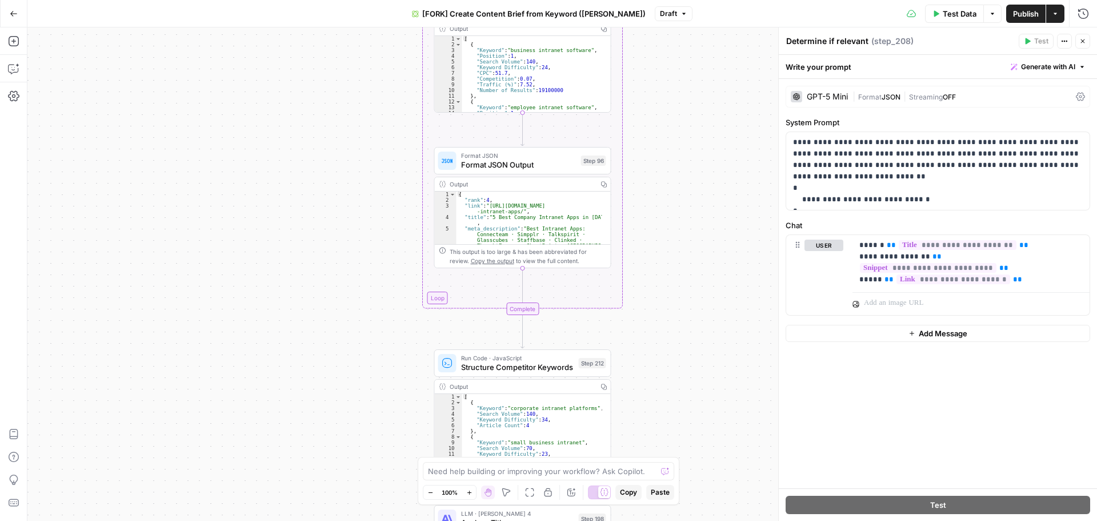
drag, startPoint x: 698, startPoint y: 321, endPoint x: 691, endPoint y: 126, distance: 194.9
click at [691, 126] on div "true false Workflow Input Settings Inputs Google Search Perform Google Search S…" at bounding box center [562, 273] width 1070 height 493
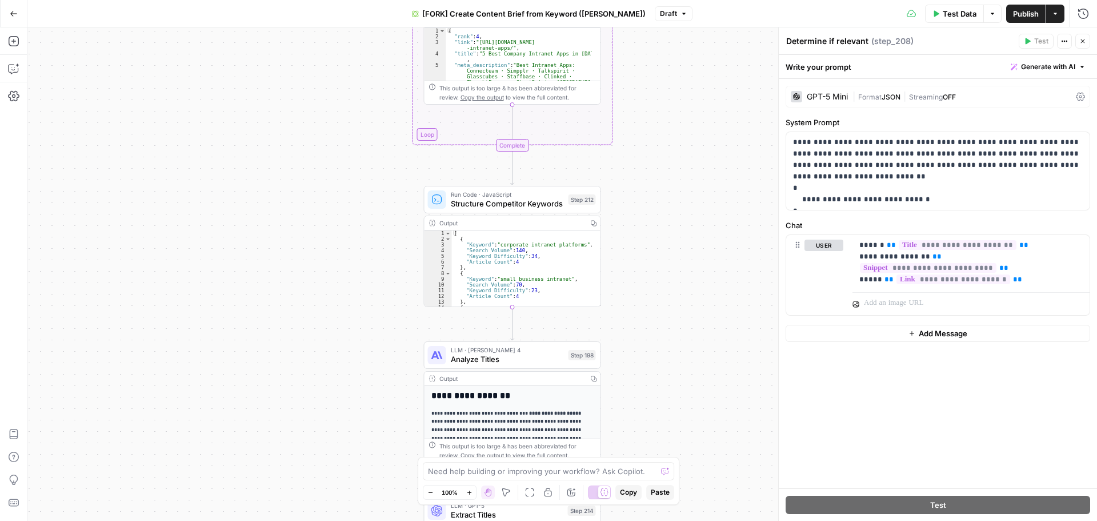
drag, startPoint x: 679, startPoint y: 305, endPoint x: 669, endPoint y: 142, distance: 163.7
click at [669, 142] on div "true false Workflow Input Settings Inputs Google Search Perform Google Search S…" at bounding box center [562, 273] width 1070 height 493
click at [539, 359] on span "Analyze Titles" at bounding box center [507, 358] width 113 height 11
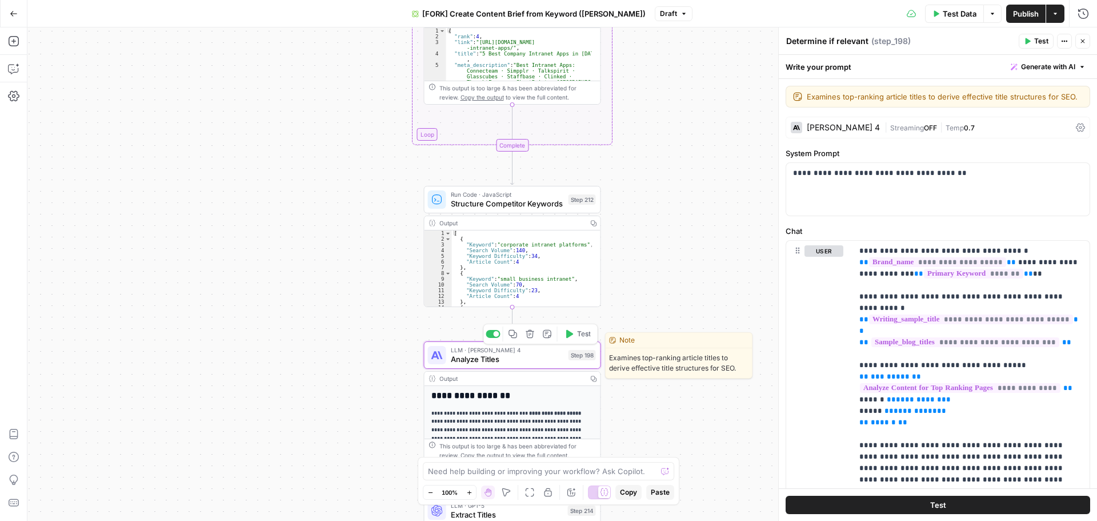
type textarea "Analyze Titles"
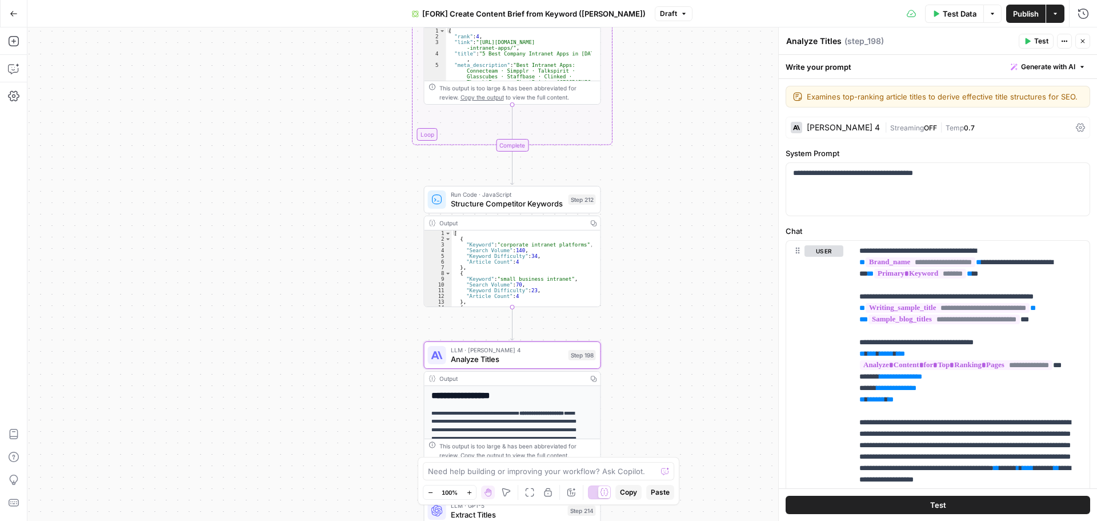
click at [527, 202] on span "Structure Competitor Keywords" at bounding box center [507, 203] width 113 height 11
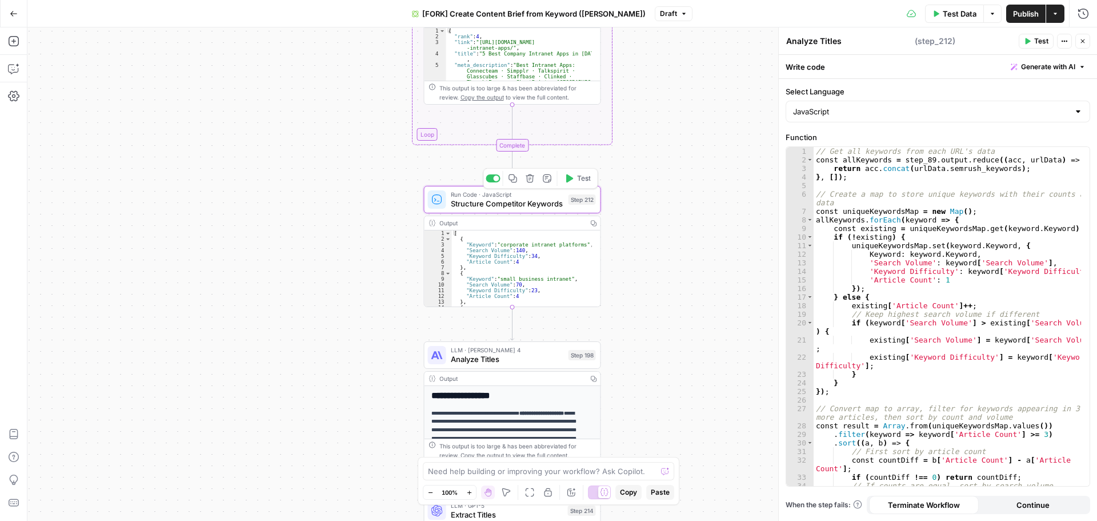
type textarea "Structure Competitor Keywords"
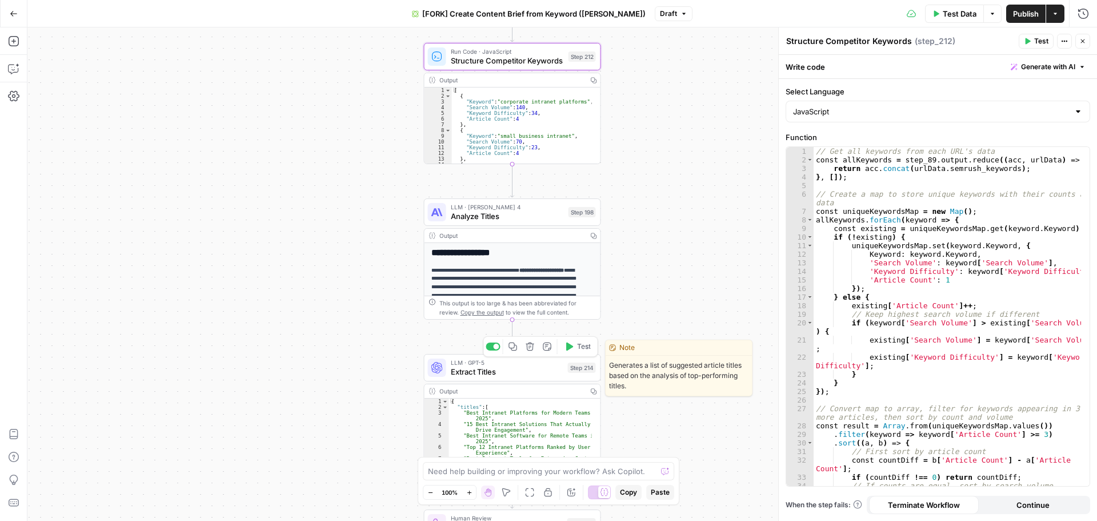
click at [499, 368] on span "Extract Titles" at bounding box center [507, 371] width 113 height 11
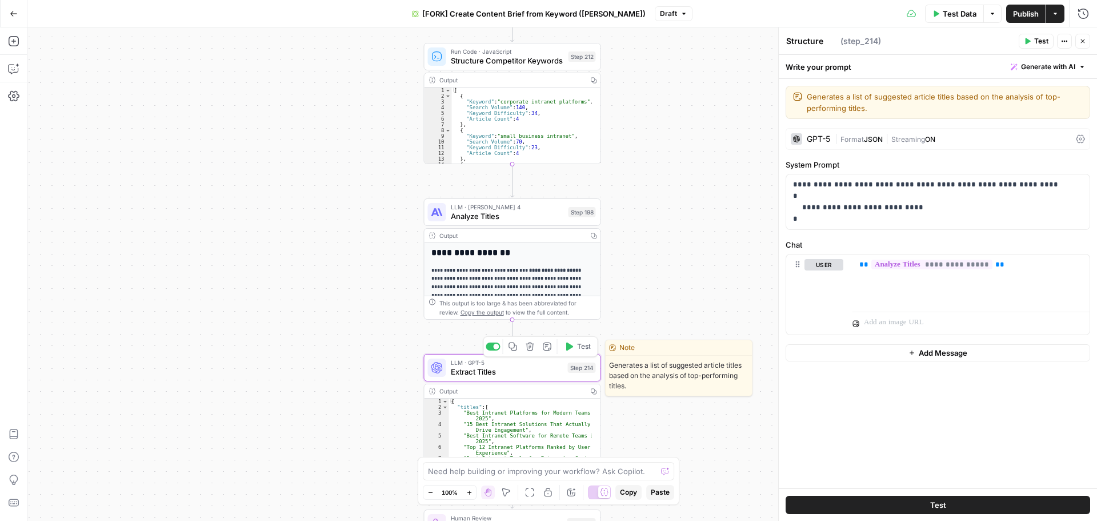
type textarea "Extract Titles"
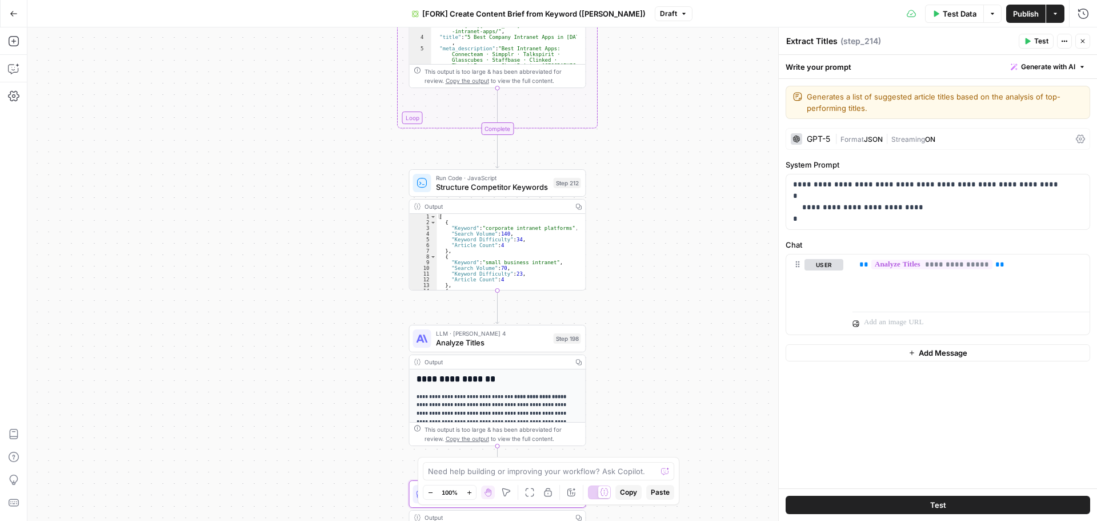
drag, startPoint x: 678, startPoint y: 174, endPoint x: 662, endPoint y: 318, distance: 145.4
click at [662, 318] on div "true false Workflow Input Settings Inputs Google Search Perform Google Search S…" at bounding box center [562, 273] width 1070 height 493
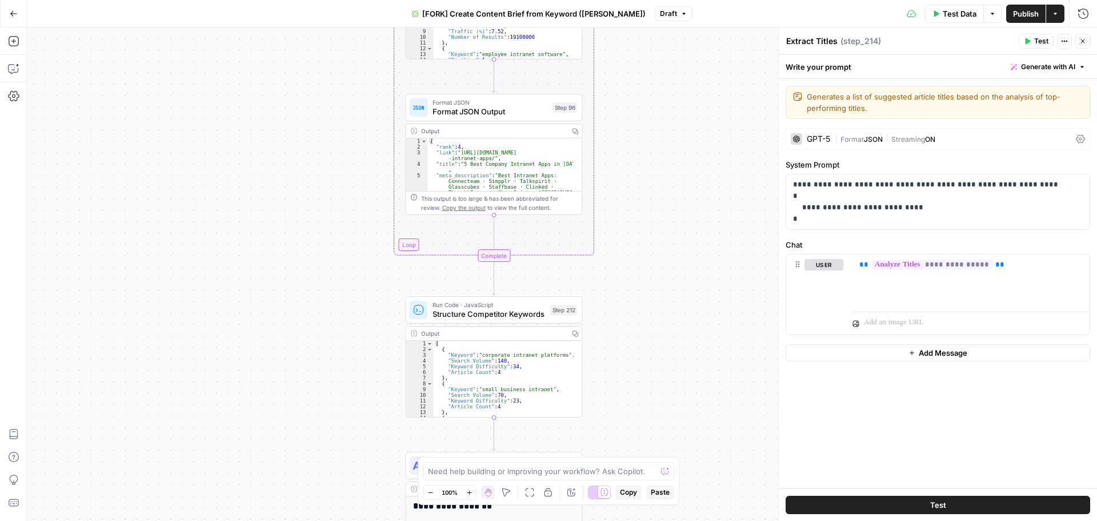
drag, startPoint x: 686, startPoint y: 298, endPoint x: 690, endPoint y: 283, distance: 15.9
click at [685, 329] on div "true false Workflow Input Settings Inputs Google Search Perform Google Search S…" at bounding box center [562, 273] width 1070 height 493
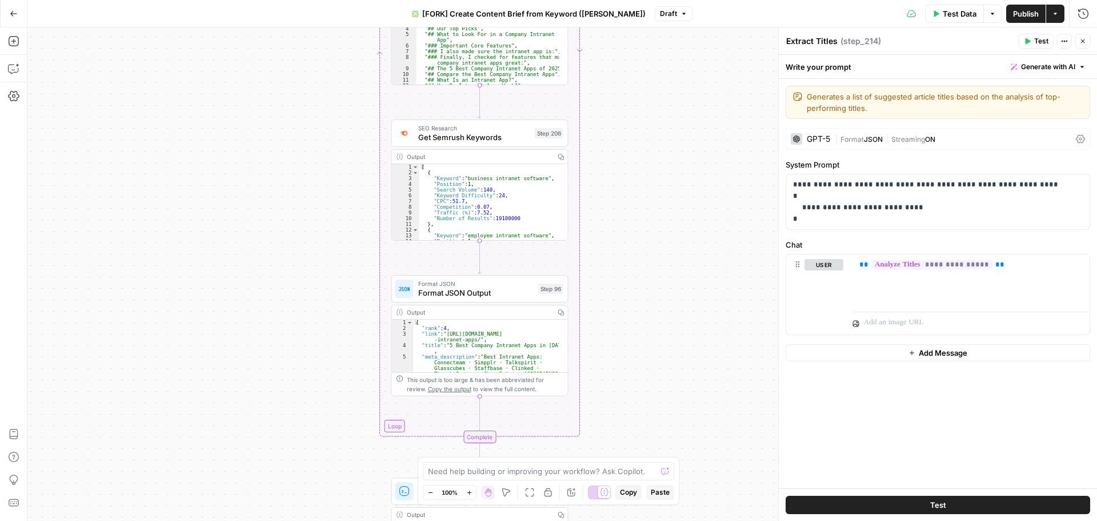
drag, startPoint x: 689, startPoint y: 354, endPoint x: 689, endPoint y: 253, distance: 101.1
click at [689, 355] on div "true false Workflow Input Settings Inputs Google Search Perform Google Search S…" at bounding box center [562, 273] width 1070 height 493
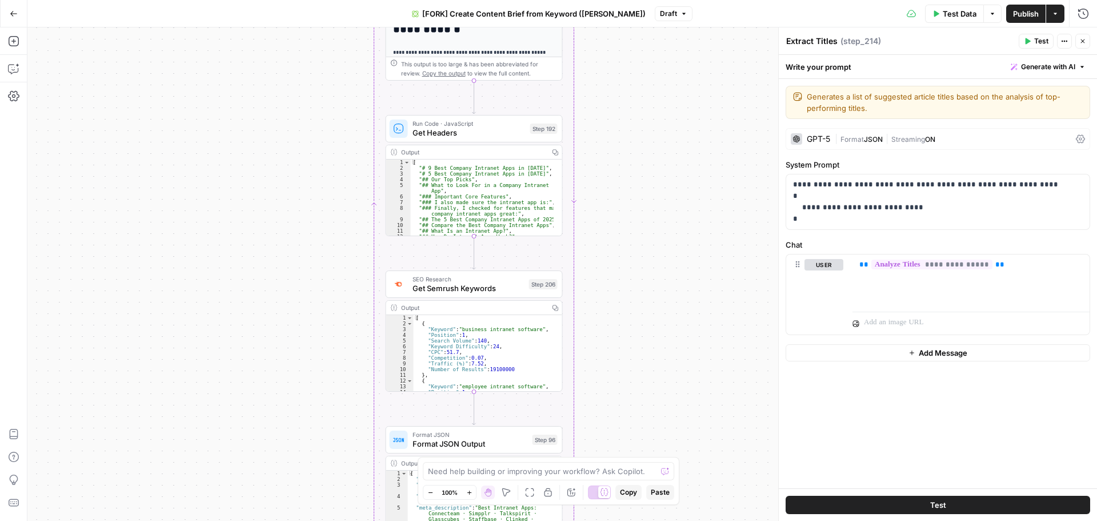
drag, startPoint x: 681, startPoint y: 143, endPoint x: 675, endPoint y: 293, distance: 149.8
click at [675, 293] on div "true false Workflow Input Settings Inputs Google Search Perform Google Search S…" at bounding box center [562, 273] width 1070 height 493
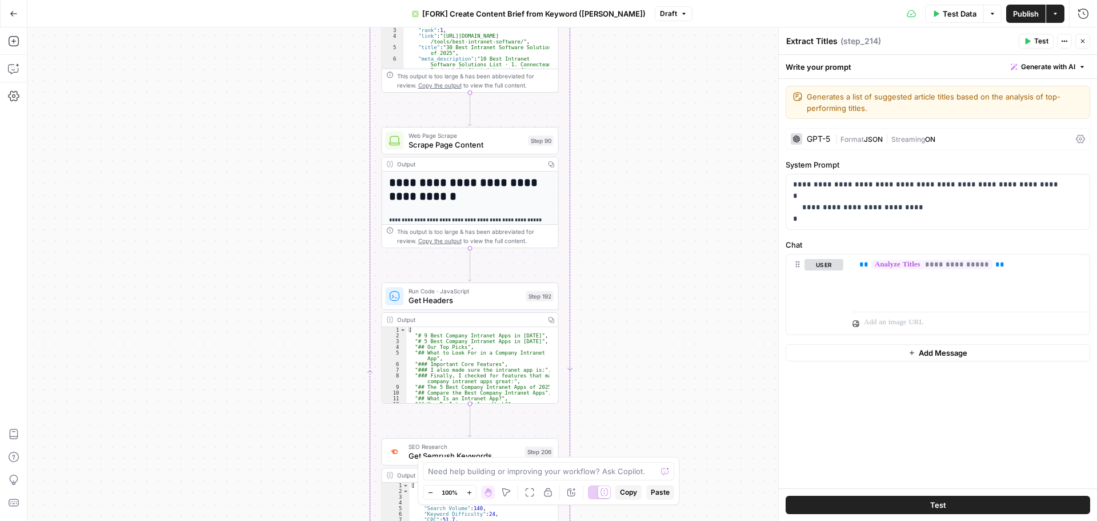
drag, startPoint x: 675, startPoint y: 179, endPoint x: 668, endPoint y: 297, distance: 117.3
click at [671, 363] on div "true false Workflow Input Settings Inputs Google Search Perform Google Search S…" at bounding box center [562, 273] width 1070 height 493
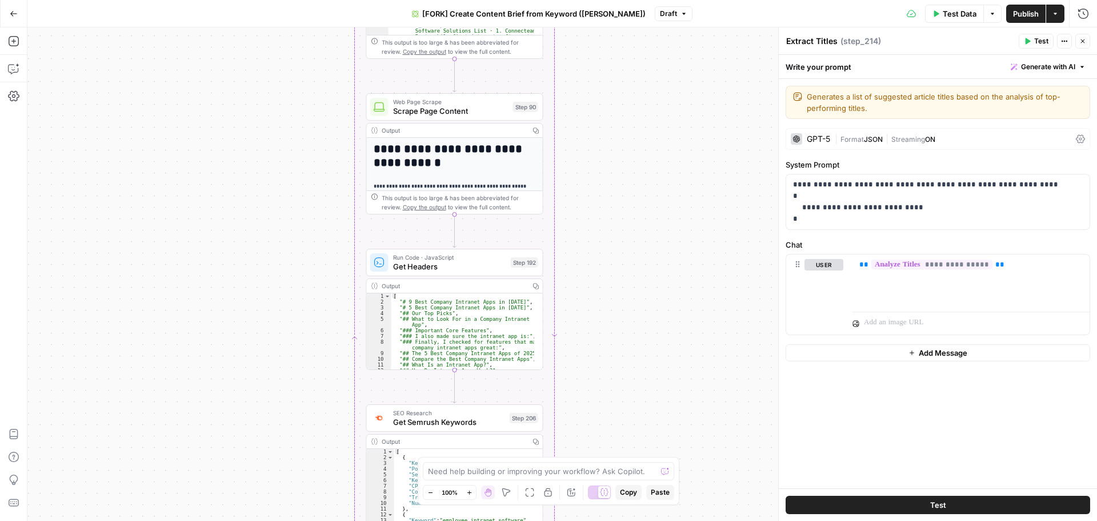
drag, startPoint x: 662, startPoint y: 184, endPoint x: 646, endPoint y: 134, distance: 52.2
click at [646, 134] on div "true false Workflow Input Settings Inputs Google Search Perform Google Search S…" at bounding box center [562, 273] width 1070 height 493
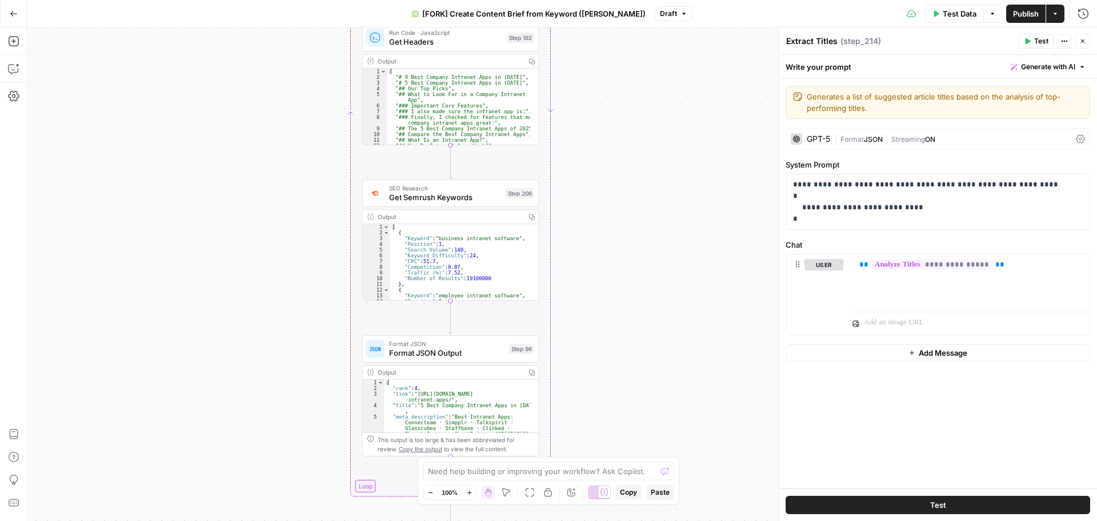
drag, startPoint x: 649, startPoint y: 146, endPoint x: 637, endPoint y: 9, distance: 137.7
click at [637, 9] on div "Go Back [FORK] Create Content Brief from Keyword (Andrea) Draft Test Data Optio…" at bounding box center [548, 260] width 1097 height 521
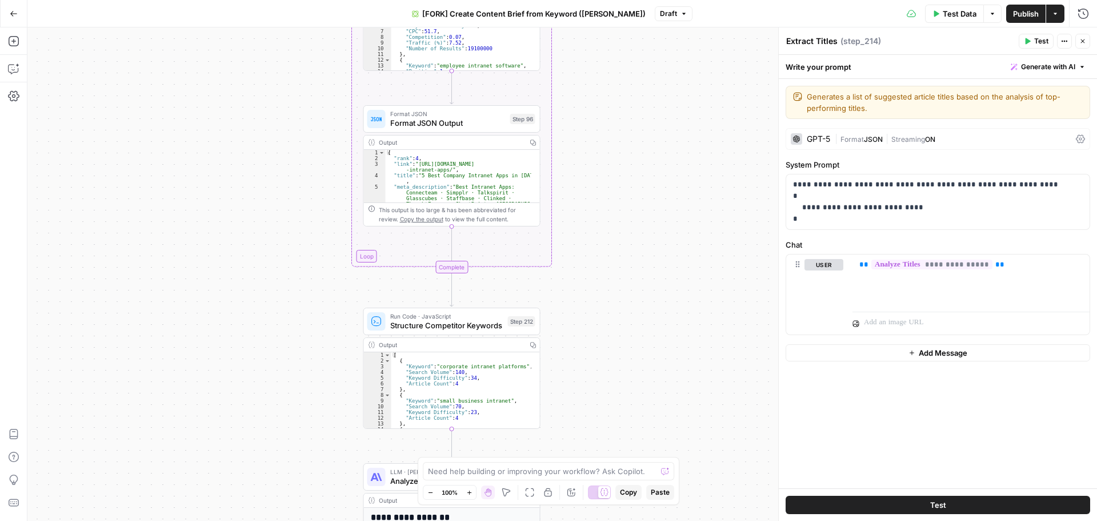
drag, startPoint x: 643, startPoint y: 121, endPoint x: 632, endPoint y: 44, distance: 77.4
click at [632, 44] on div "true false Workflow Input Settings Inputs Google Search Perform Google Search S…" at bounding box center [562, 273] width 1070 height 493
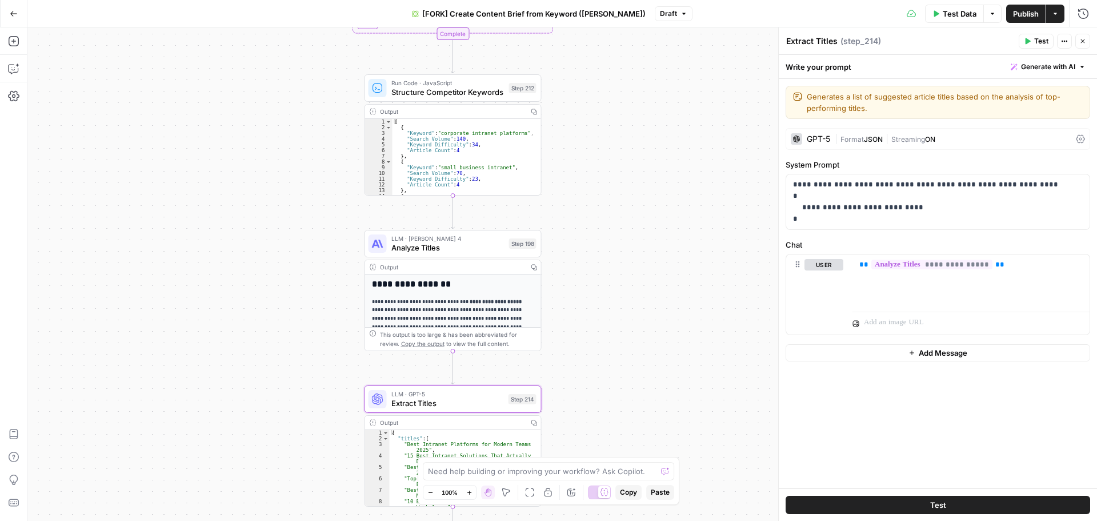
drag, startPoint x: 630, startPoint y: 113, endPoint x: 634, endPoint y: 93, distance: 21.0
click at [630, 68] on div "true false Workflow Input Settings Inputs Google Search Perform Google Search S…" at bounding box center [562, 273] width 1070 height 493
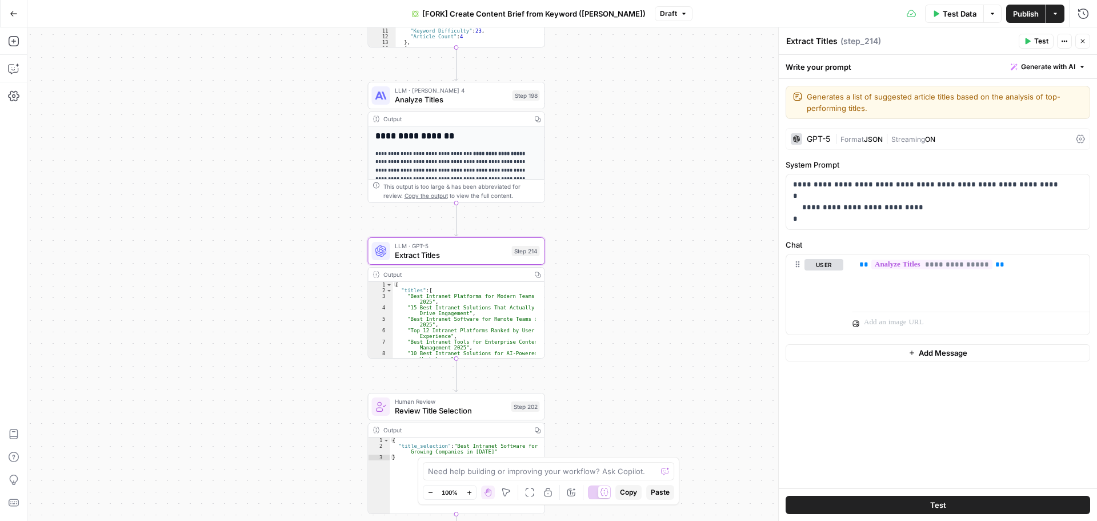
drag, startPoint x: 641, startPoint y: 126, endPoint x: 643, endPoint y: 109, distance: 16.7
click at [643, 109] on div "true false Workflow Input Settings Inputs Google Search Perform Google Search S…" at bounding box center [562, 273] width 1070 height 493
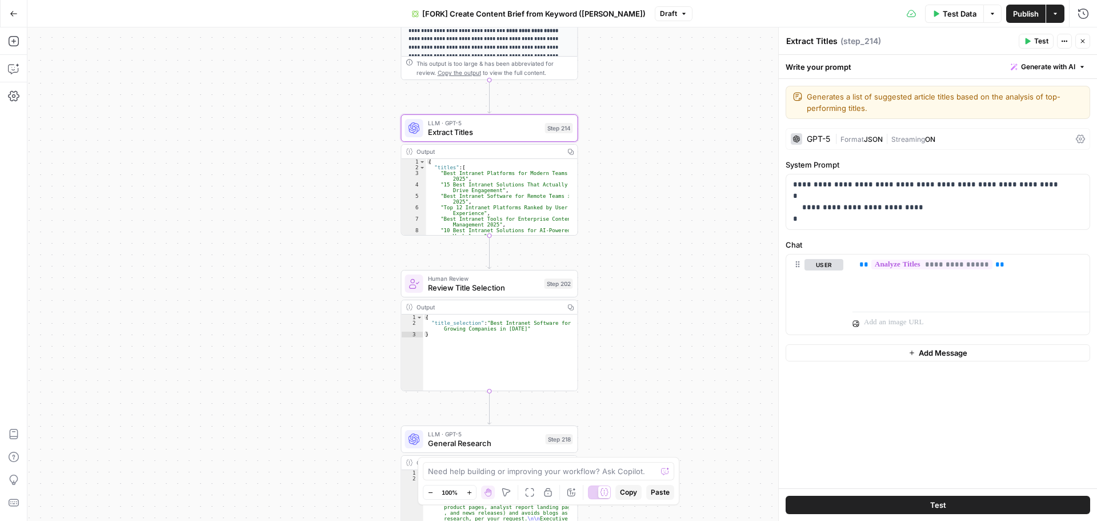
drag, startPoint x: 634, startPoint y: 288, endPoint x: 665, endPoint y: 177, distance: 115.6
click at [665, 177] on div "true false Workflow Input Settings Inputs Google Search Perform Google Search S…" at bounding box center [562, 273] width 1070 height 493
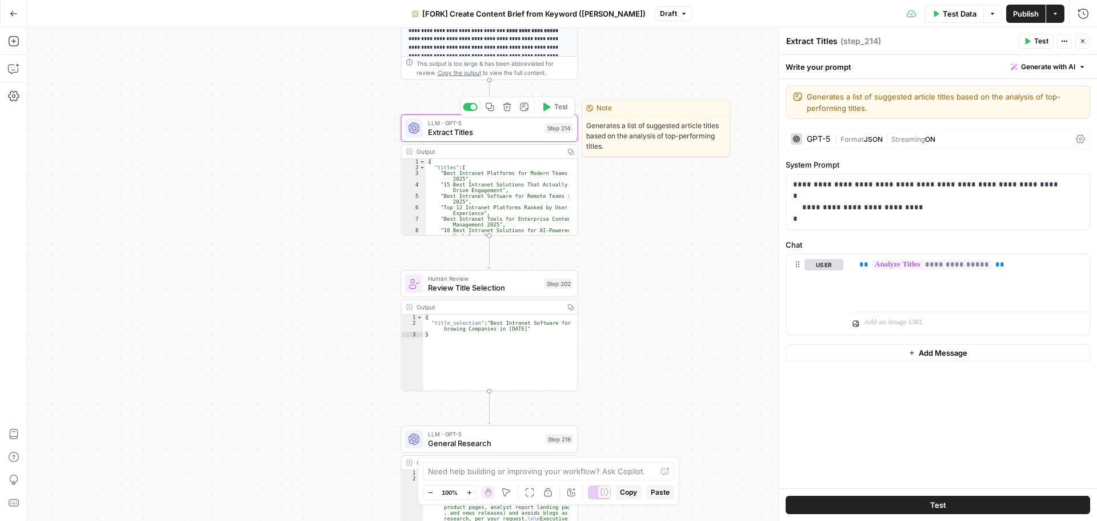
click at [495, 133] on span "Extract Titles" at bounding box center [484, 131] width 113 height 11
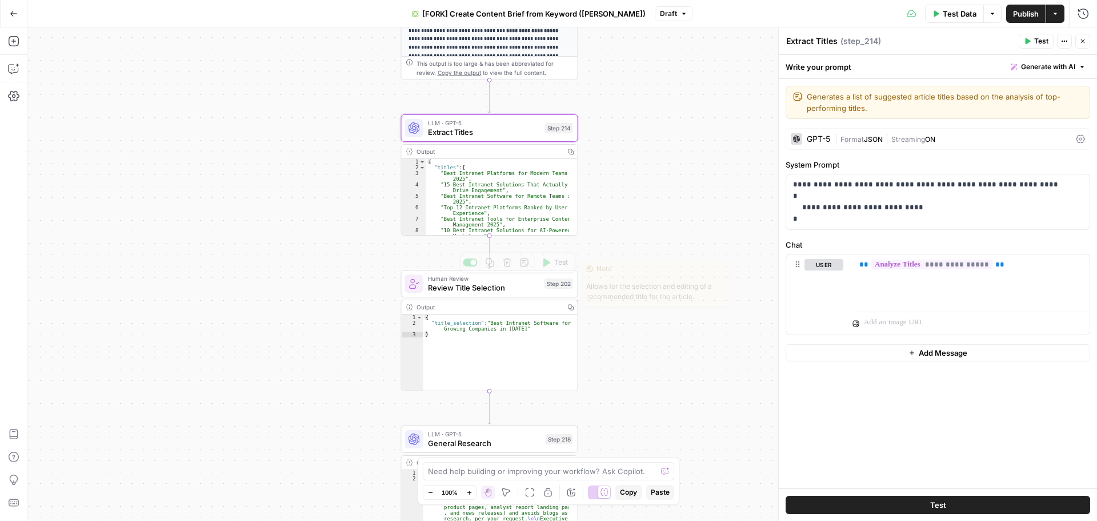
click at [498, 287] on span "Review Title Selection" at bounding box center [484, 287] width 112 height 11
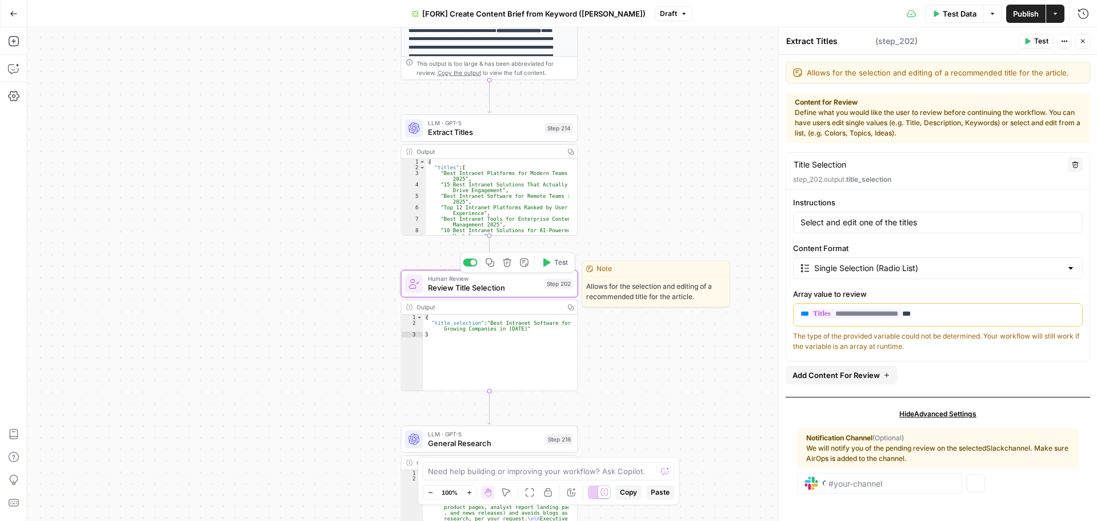
type textarea "Review Title Selection"
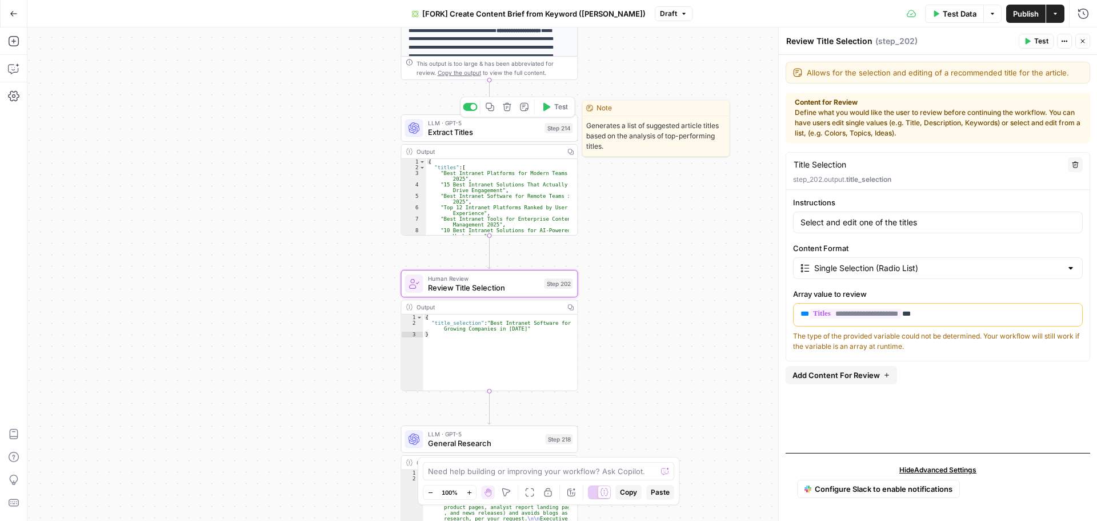
click at [506, 135] on span "Extract Titles" at bounding box center [484, 131] width 113 height 11
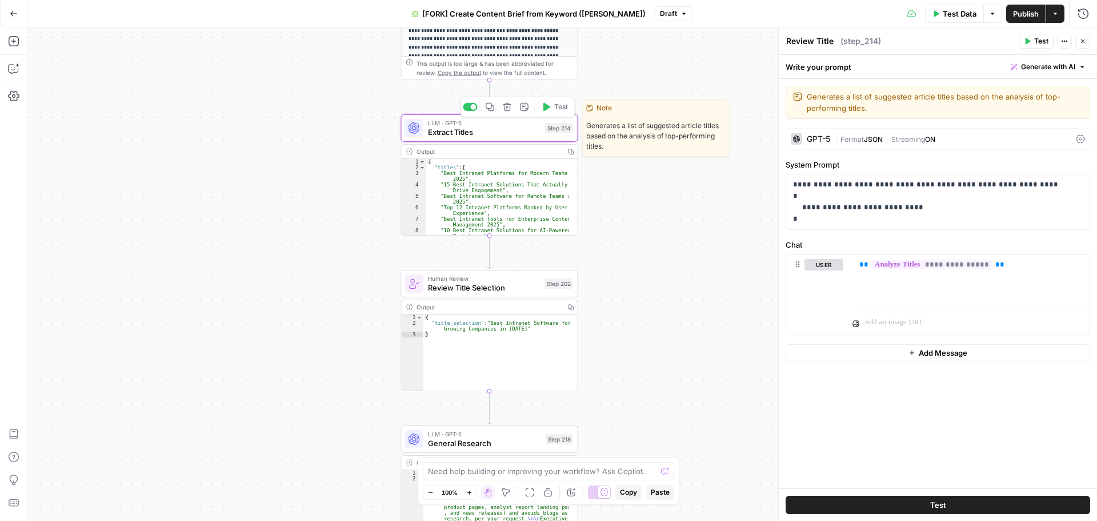
type textarea "Extract Titles"
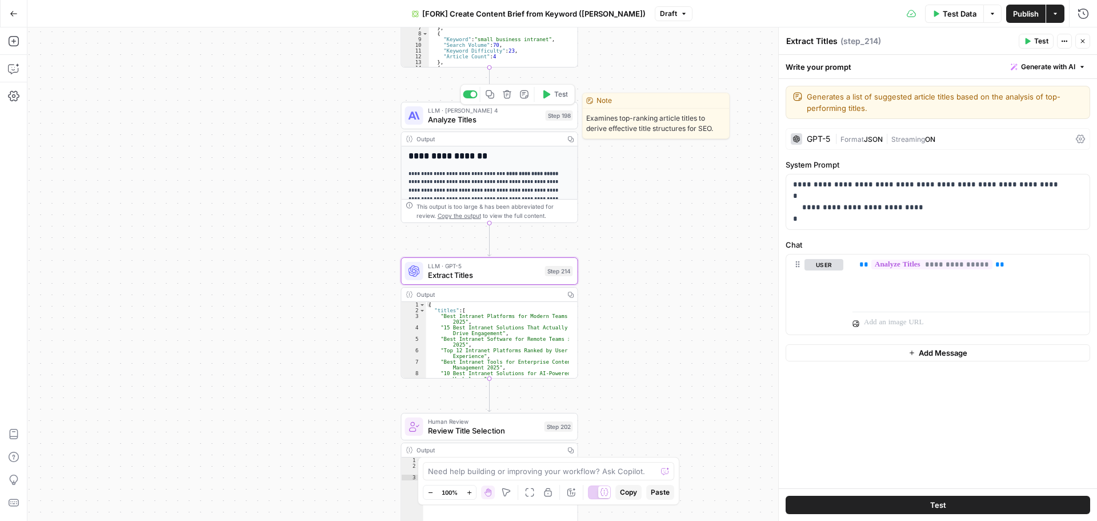
click at [472, 117] on span "Analyze Titles" at bounding box center [484, 119] width 113 height 11
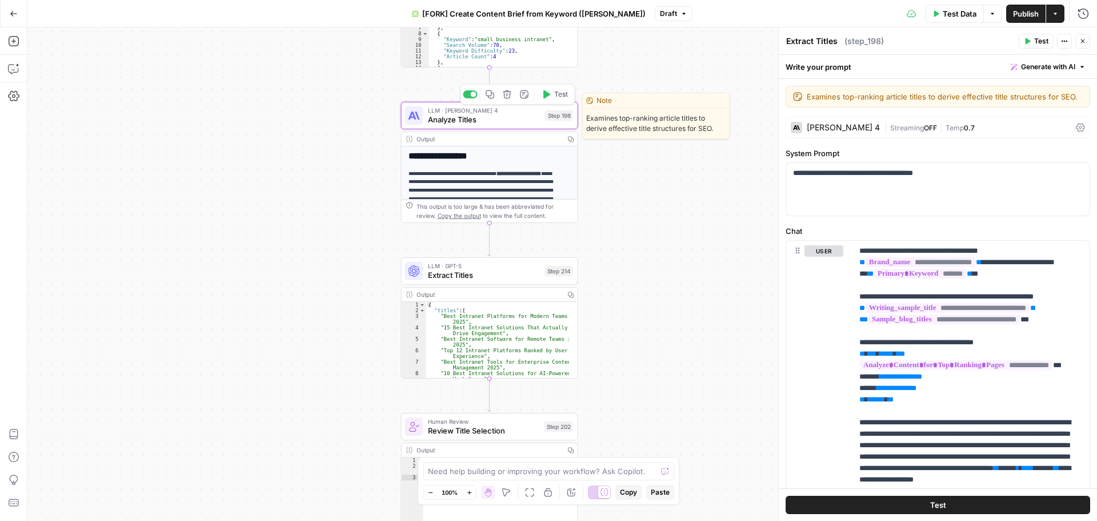
type textarea "Analyze Titles"
click at [459, 275] on span "Extract Titles" at bounding box center [484, 274] width 113 height 11
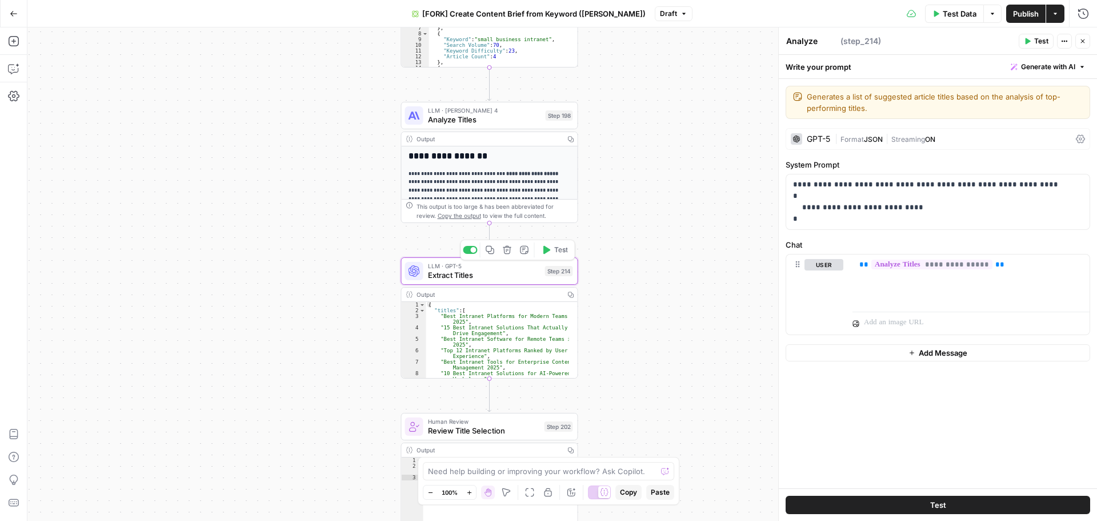
type textarea "Extract Titles"
click at [509, 122] on span "Analyze Titles" at bounding box center [484, 119] width 113 height 11
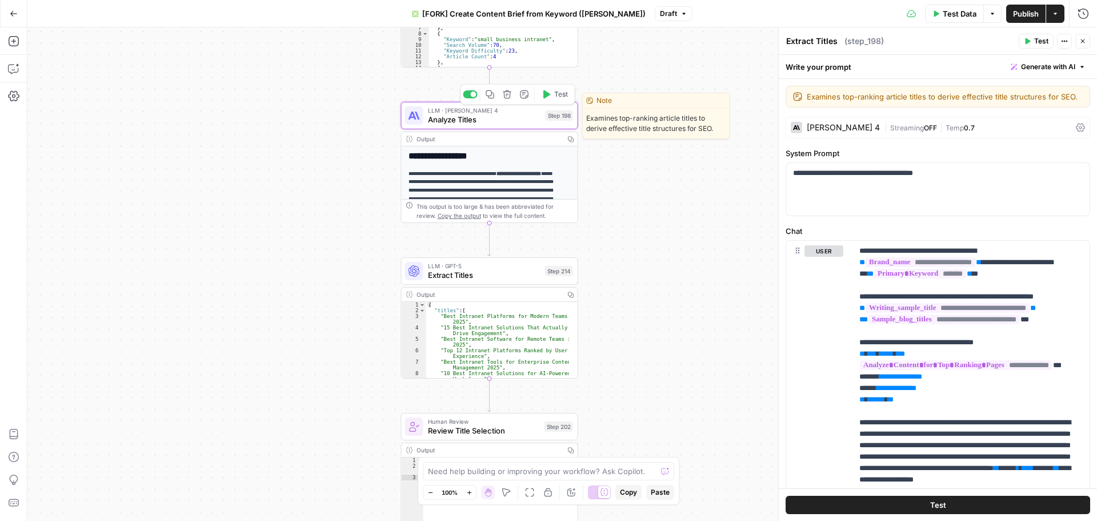
type textarea "Analyze Titles"
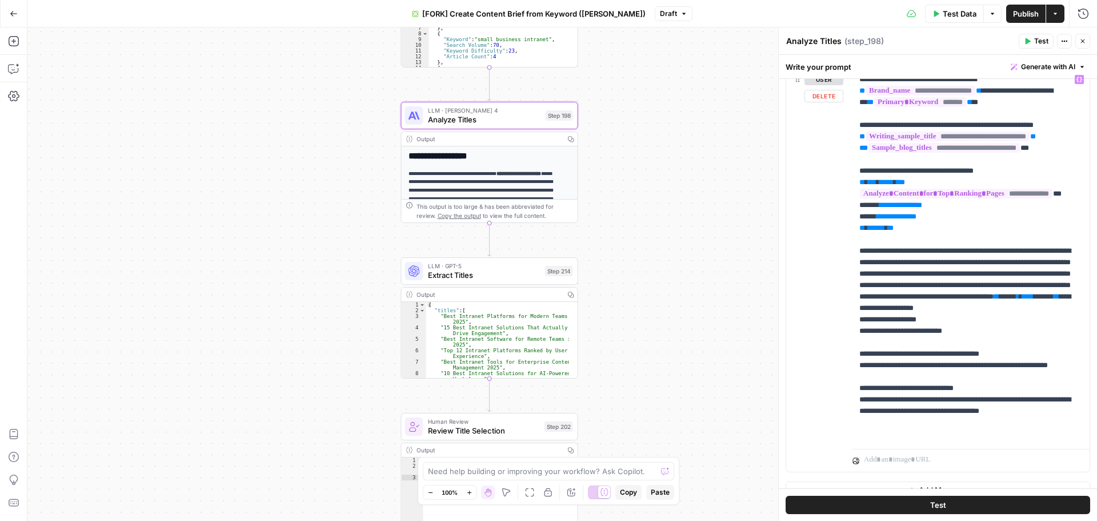
scroll to position [200, 0]
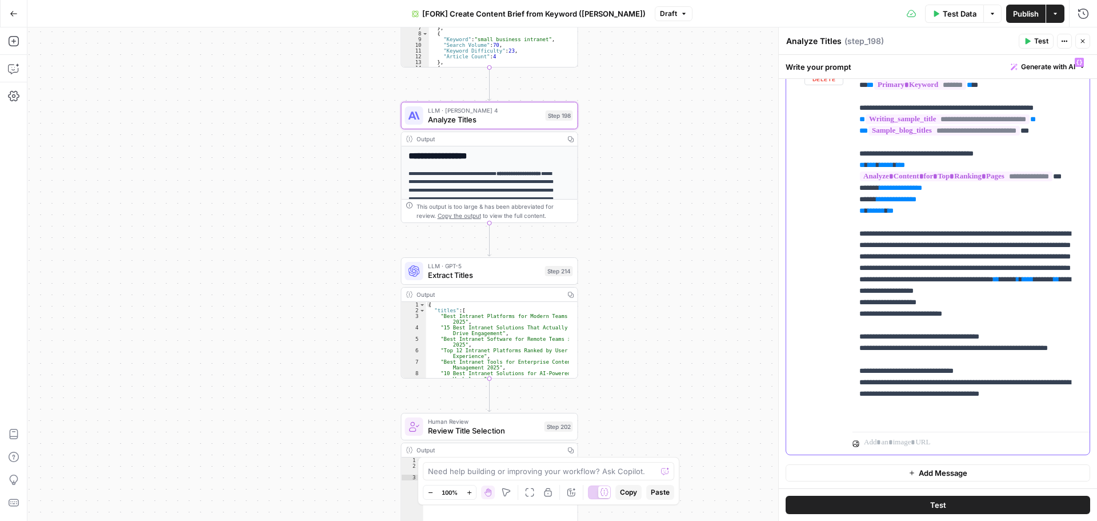
click at [894, 315] on p "**********" at bounding box center [966, 240] width 215 height 366
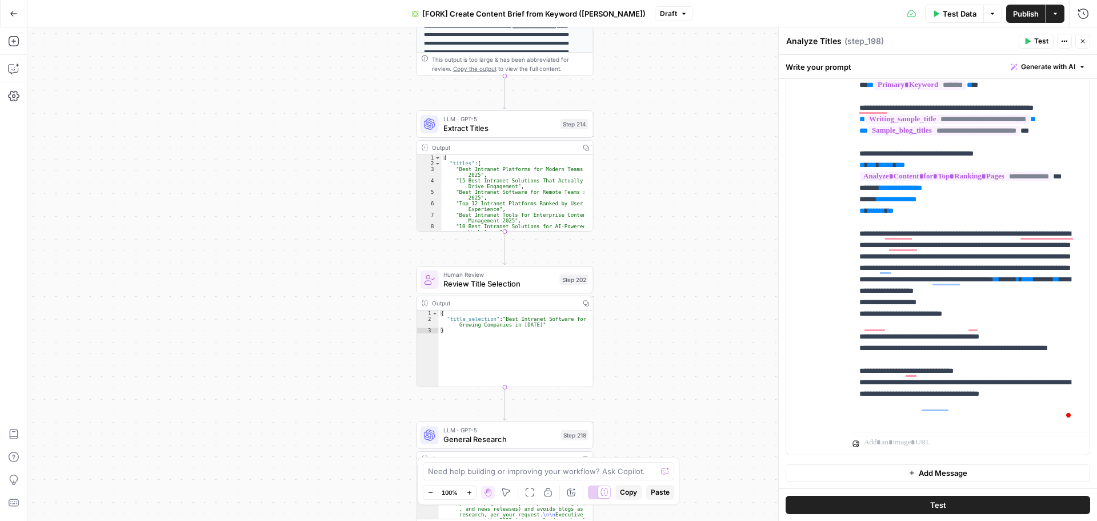
drag, startPoint x: 661, startPoint y: 343, endPoint x: 676, endPoint y: 181, distance: 163.6
click at [676, 181] on div "true false Workflow Input Settings Inputs Google Search Perform Google Search S…" at bounding box center [562, 273] width 1070 height 493
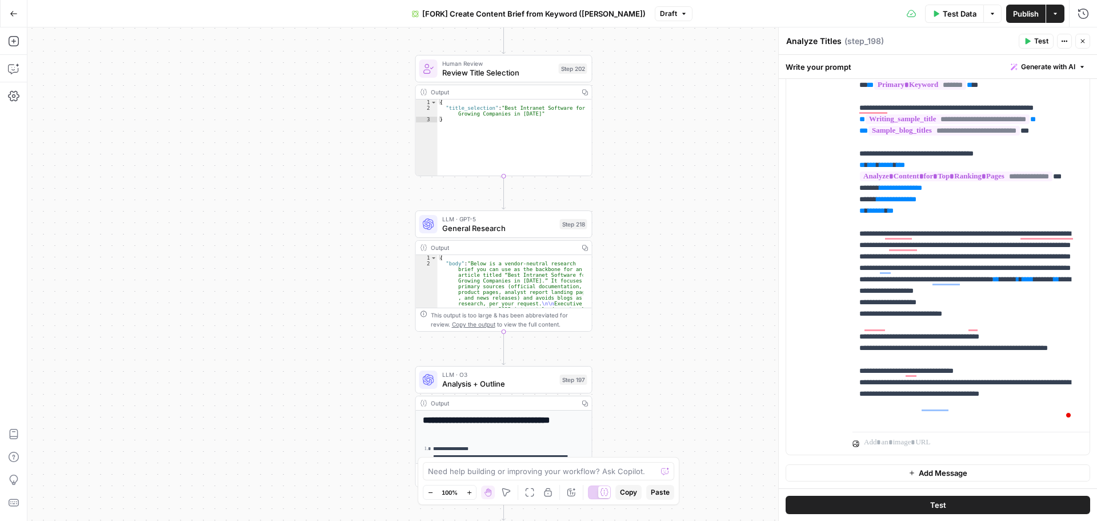
drag, startPoint x: 679, startPoint y: 216, endPoint x: 677, endPoint y: 190, distance: 26.3
click at [677, 190] on div "true false Workflow Input Settings Inputs Google Search Perform Google Search S…" at bounding box center [562, 273] width 1070 height 493
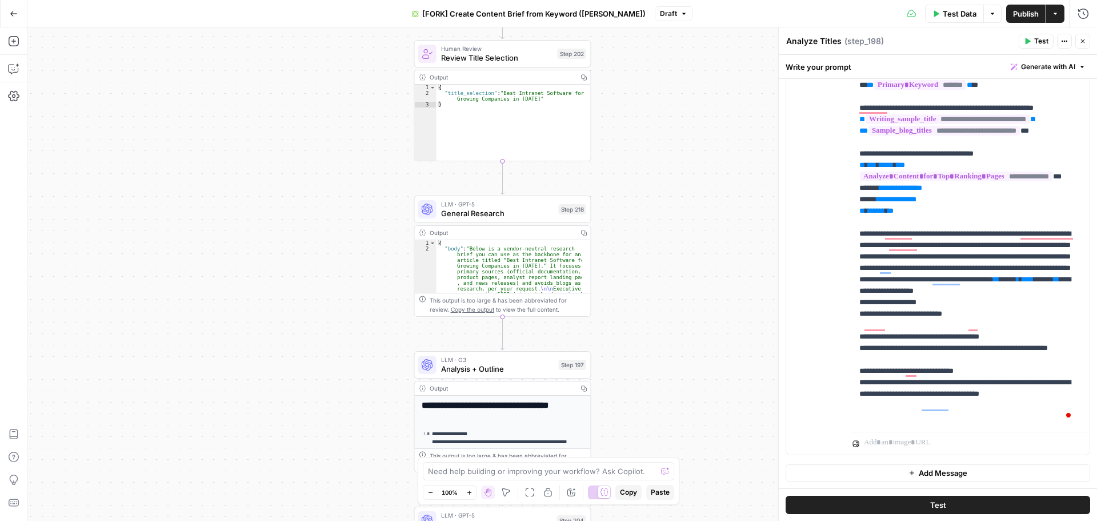
click at [507, 210] on span "General Research" at bounding box center [497, 212] width 113 height 11
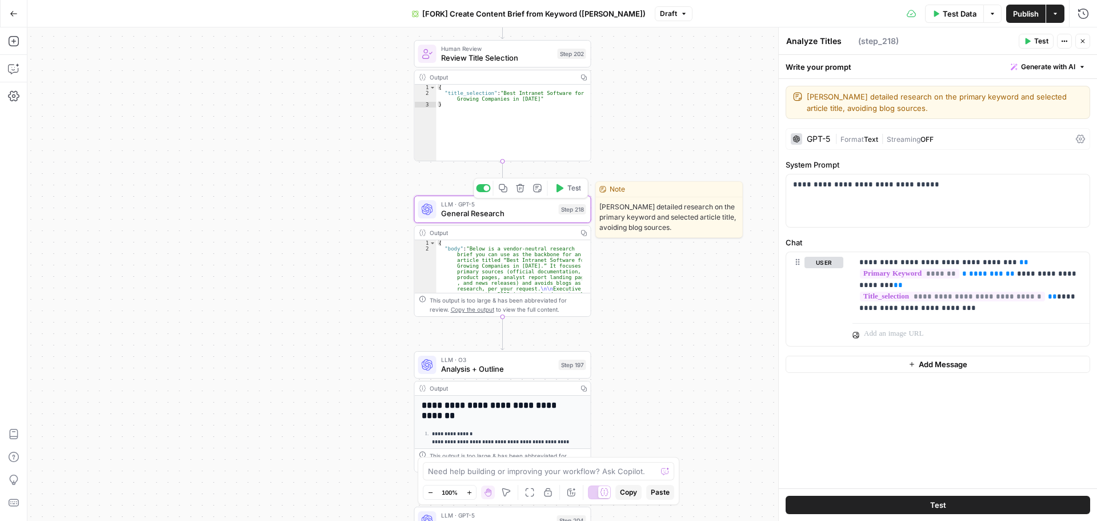
type textarea "General Research"
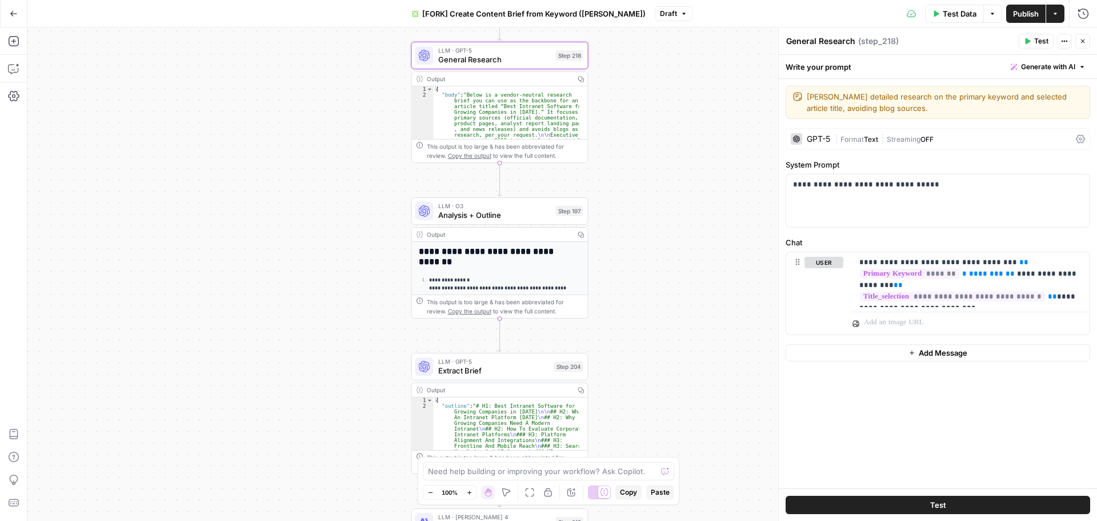
drag, startPoint x: 669, startPoint y: 363, endPoint x: 666, endPoint y: 199, distance: 164.0
click at [666, 199] on div "true false Workflow Input Settings Inputs Google Search Perform Google Search S…" at bounding box center [562, 273] width 1070 height 493
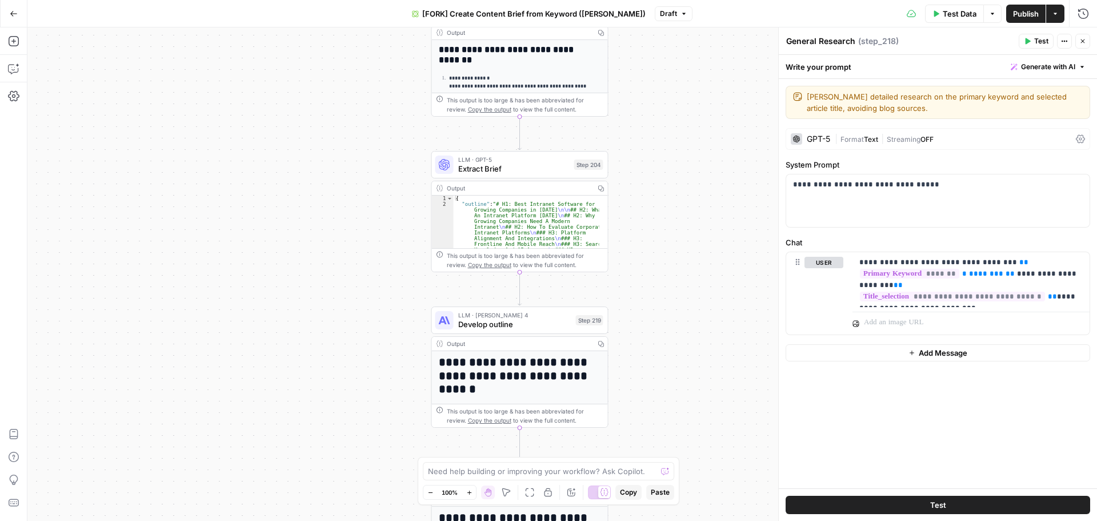
drag, startPoint x: 670, startPoint y: 175, endPoint x: 672, endPoint y: 152, distance: 22.9
click at [672, 152] on div "true false Workflow Input Settings Inputs Google Search Perform Google Search S…" at bounding box center [562, 273] width 1070 height 493
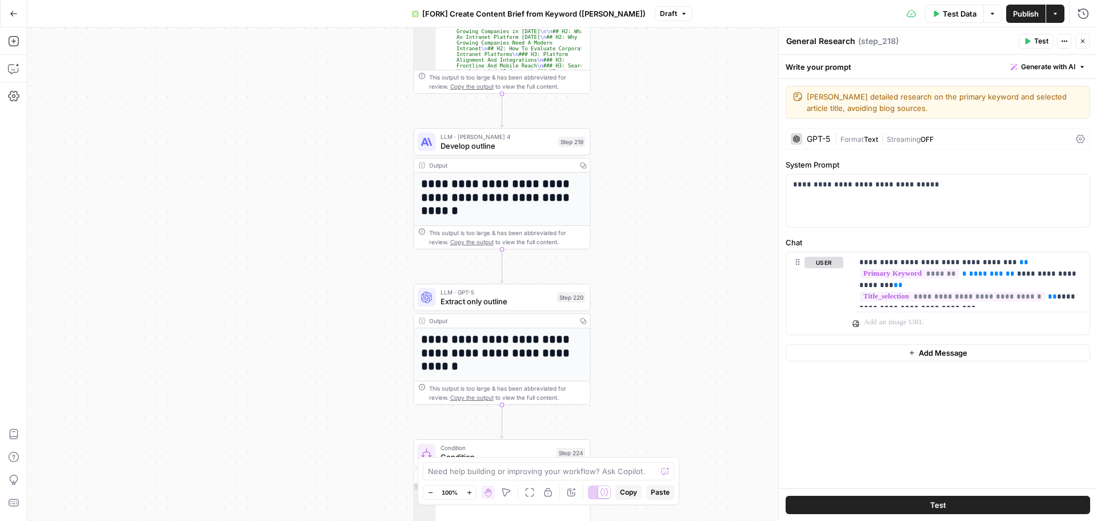
drag, startPoint x: 661, startPoint y: 333, endPoint x: 643, endPoint y: 155, distance: 178.6
click at [643, 155] on div "true false Workflow Input Settings Inputs Google Search Perform Google Search S…" at bounding box center [562, 273] width 1070 height 493
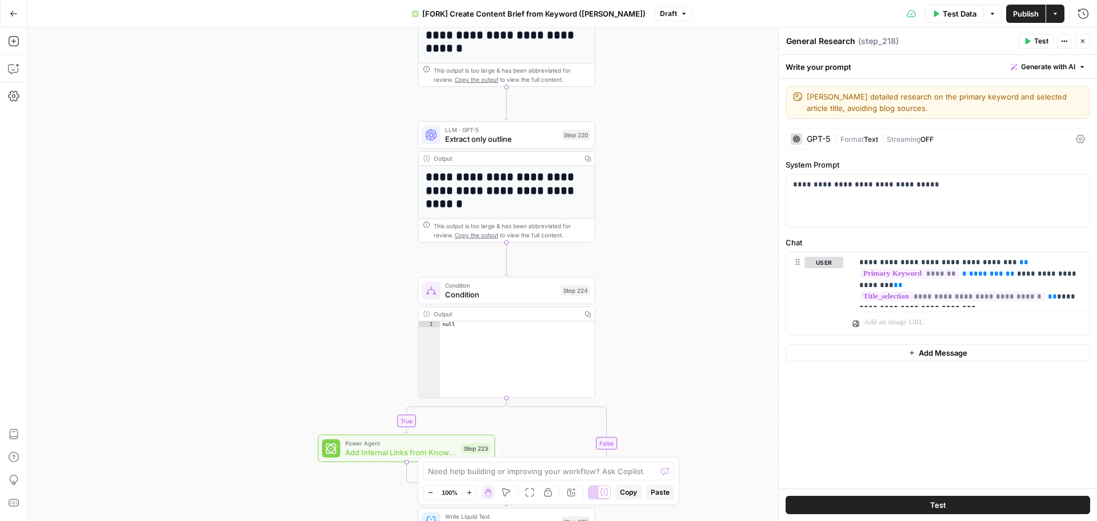
drag, startPoint x: 660, startPoint y: 194, endPoint x: 659, endPoint y: 181, distance: 13.7
click at [659, 181] on div "true false Workflow Input Settings Inputs Google Search Perform Google Search S…" at bounding box center [562, 273] width 1070 height 493
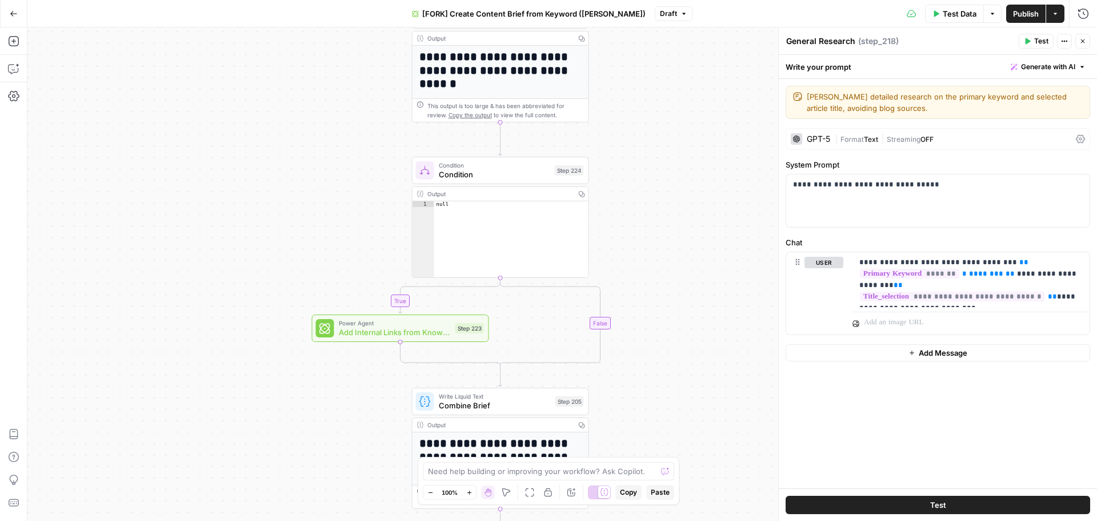
drag, startPoint x: 674, startPoint y: 235, endPoint x: 667, endPoint y: 115, distance: 120.2
click at [667, 115] on div "true false Workflow Input Settings Inputs Google Search Perform Google Search S…" at bounding box center [562, 273] width 1070 height 493
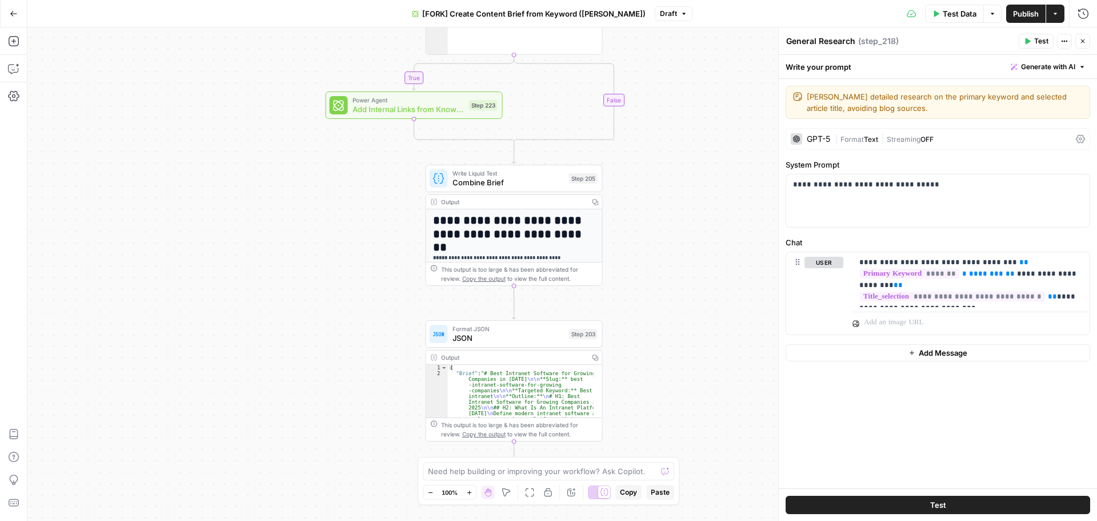
drag, startPoint x: 679, startPoint y: 373, endPoint x: 693, endPoint y: 150, distance: 223.3
click at [693, 150] on div "true false Workflow Input Settings Inputs Google Search Perform Google Search S…" at bounding box center [562, 273] width 1070 height 493
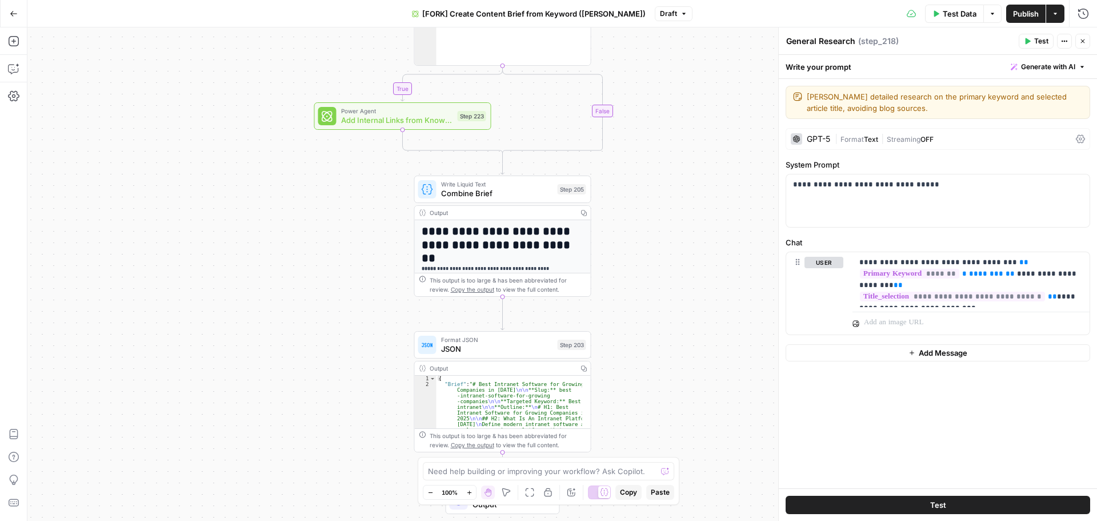
drag, startPoint x: 693, startPoint y: 178, endPoint x: 663, endPoint y: 363, distance: 188.0
click at [663, 363] on div "true false Workflow Input Settings Inputs Google Search Perform Google Search S…" at bounding box center [562, 273] width 1070 height 493
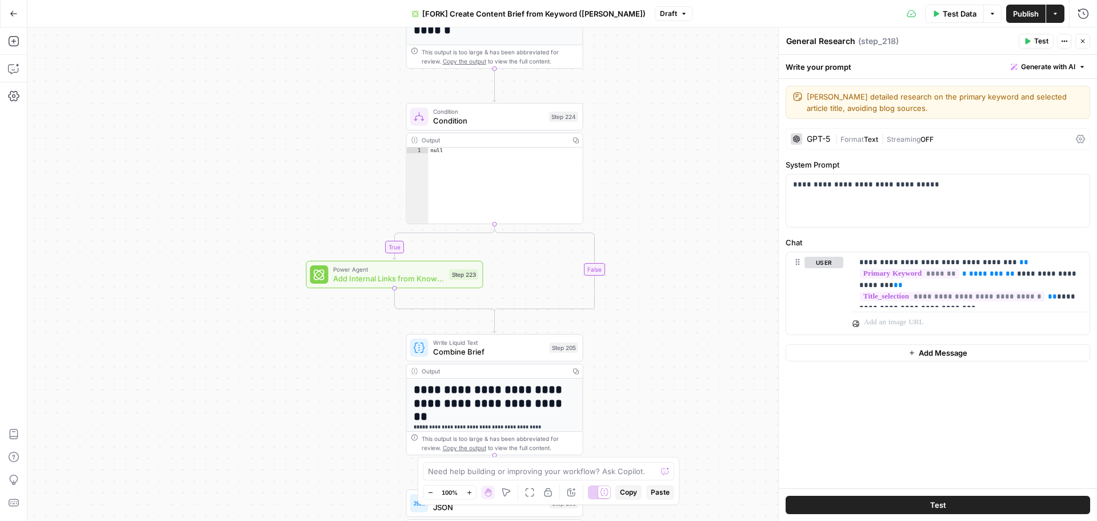
drag, startPoint x: 667, startPoint y: 351, endPoint x: 667, endPoint y: 381, distance: 29.7
click at [667, 381] on div "true false Workflow Input Settings Inputs Google Search Perform Google Search S…" at bounding box center [562, 273] width 1070 height 493
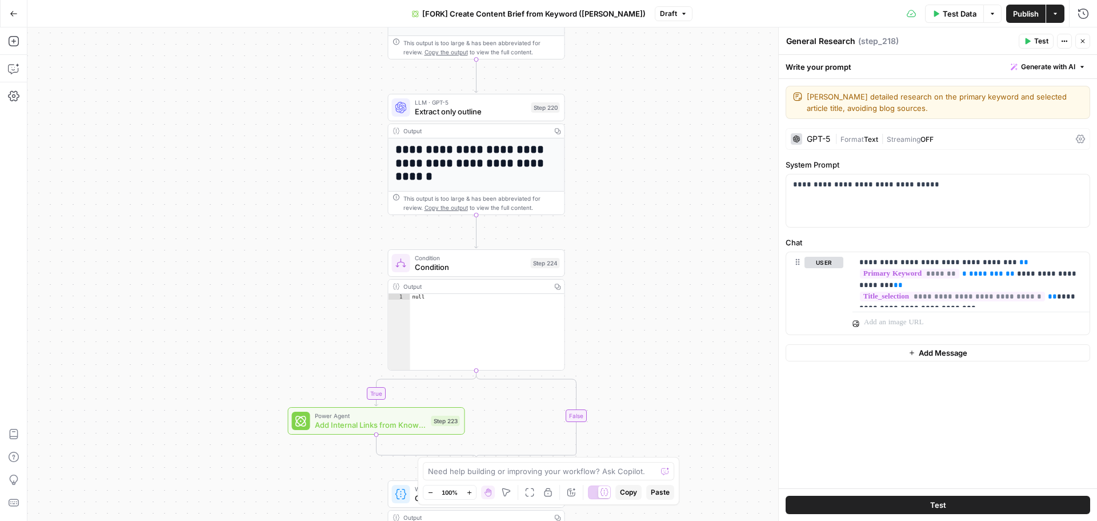
drag, startPoint x: 667, startPoint y: 205, endPoint x: 649, endPoint y: 351, distance: 147.4
click at [649, 351] on div "true false Workflow Input Settings Inputs Google Search Perform Google Search S…" at bounding box center [562, 273] width 1070 height 493
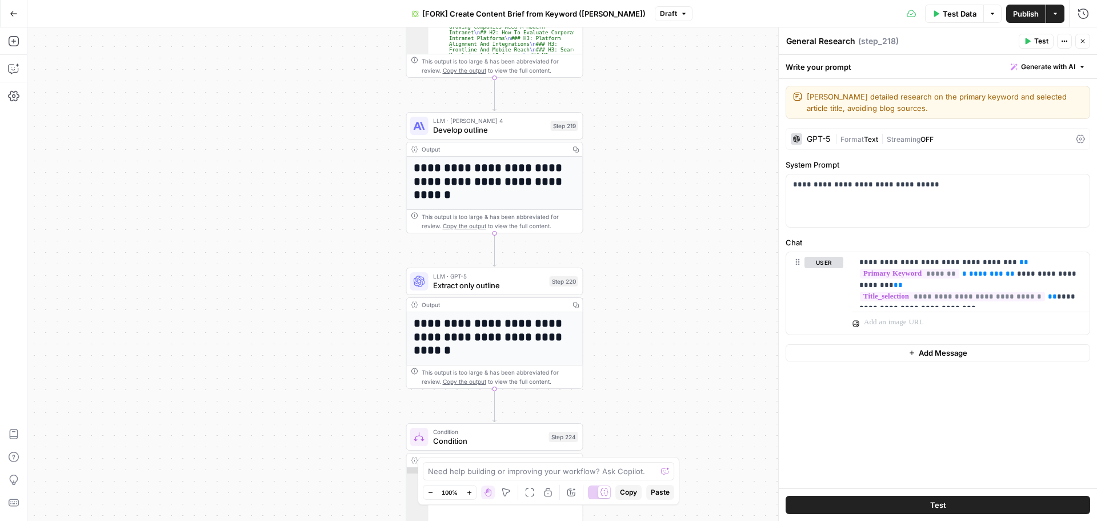
drag, startPoint x: 639, startPoint y: 304, endPoint x: 658, endPoint y: 478, distance: 174.7
click at [658, 478] on body "September Cohort New Home Browse Insights Opportunities Your Data Recent Grids …" at bounding box center [548, 260] width 1097 height 521
click at [678, 206] on div "true false Workflow Input Settings Inputs Google Search Perform Google Search S…" at bounding box center [562, 273] width 1070 height 493
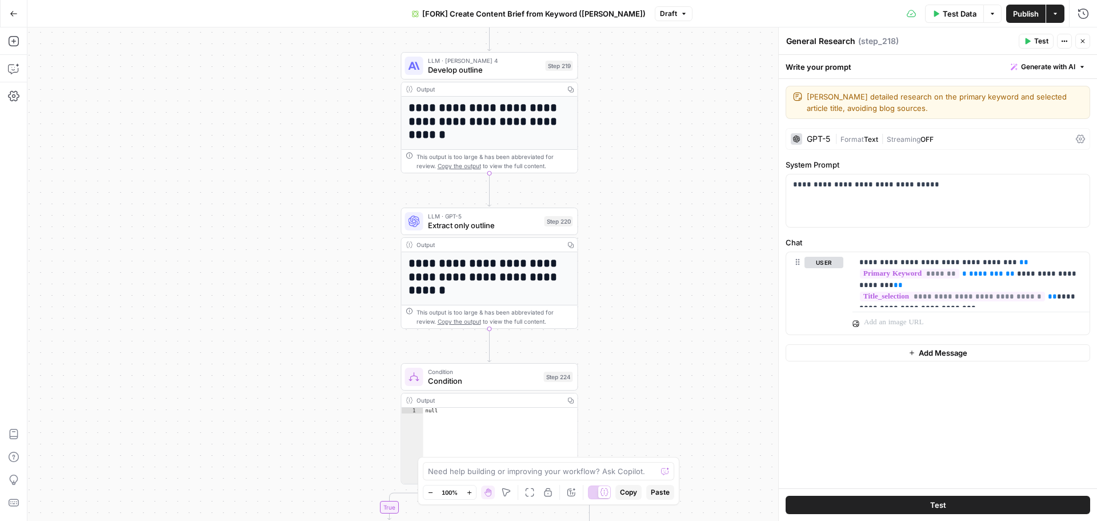
drag, startPoint x: 659, startPoint y: 208, endPoint x: 668, endPoint y: 317, distance: 108.9
click at [668, 317] on div "true false Workflow Input Settings Inputs Google Search Perform Google Search S…" at bounding box center [562, 273] width 1070 height 493
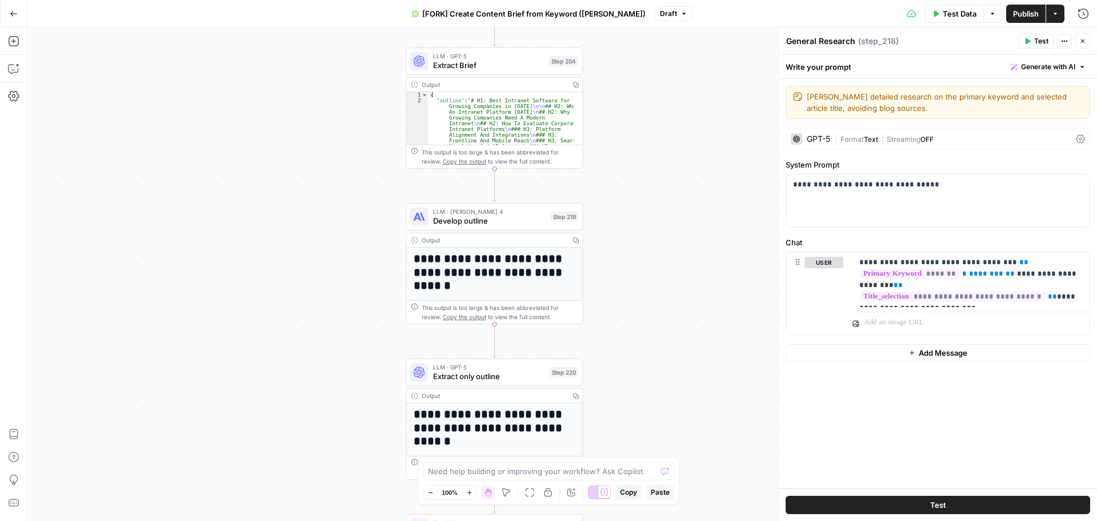
click at [670, 366] on div "true false Workflow Input Settings Inputs Google Search Perform Google Search S…" at bounding box center [562, 273] width 1070 height 493
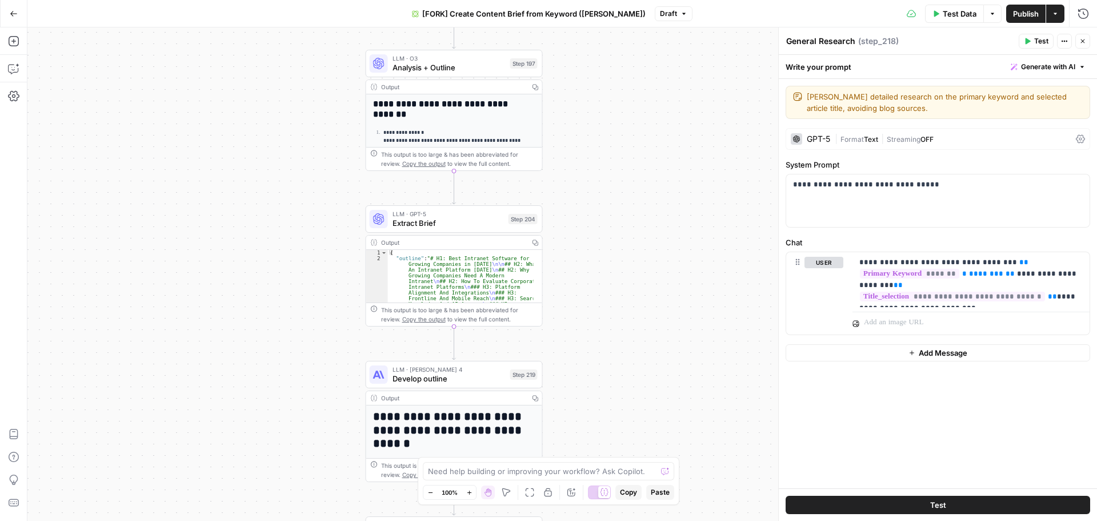
drag, startPoint x: 671, startPoint y: 230, endPoint x: 631, endPoint y: 388, distance: 162.8
click at [631, 388] on div "true false Workflow Input Settings Inputs Google Search Perform Google Search S…" at bounding box center [562, 273] width 1070 height 493
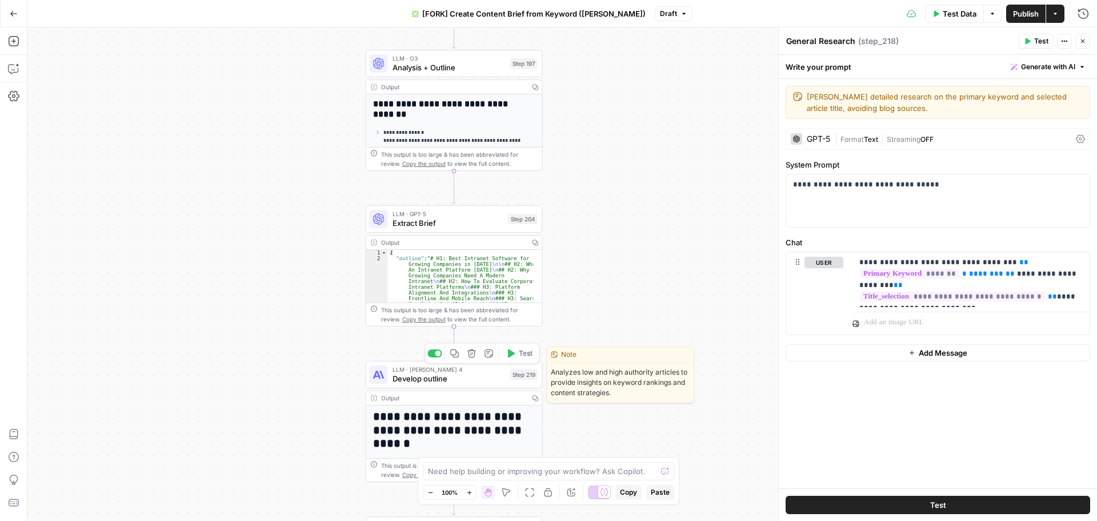
click at [471, 372] on span "LLM · Claude Sonnet 4" at bounding box center [449, 369] width 113 height 9
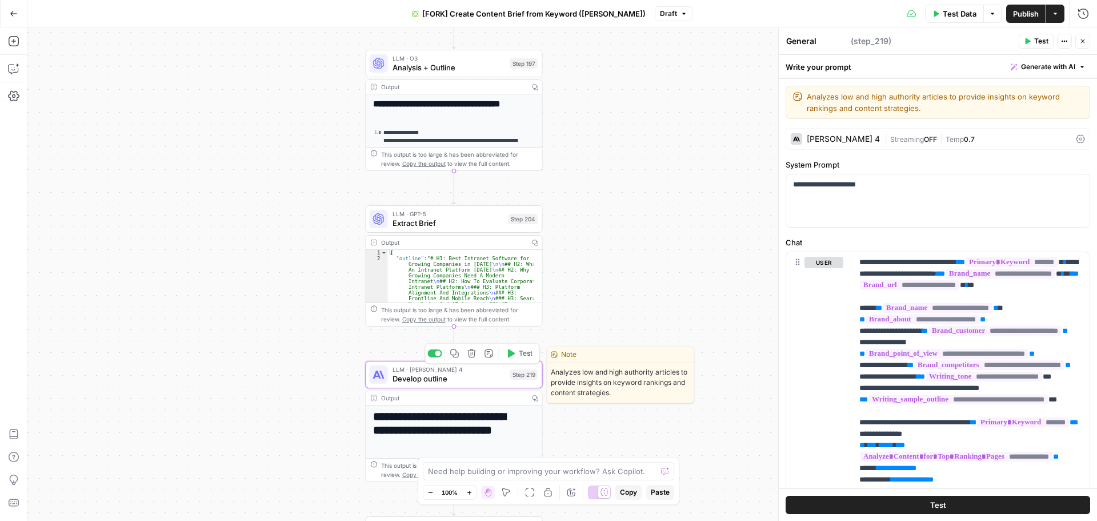
type textarea "Develop outline"
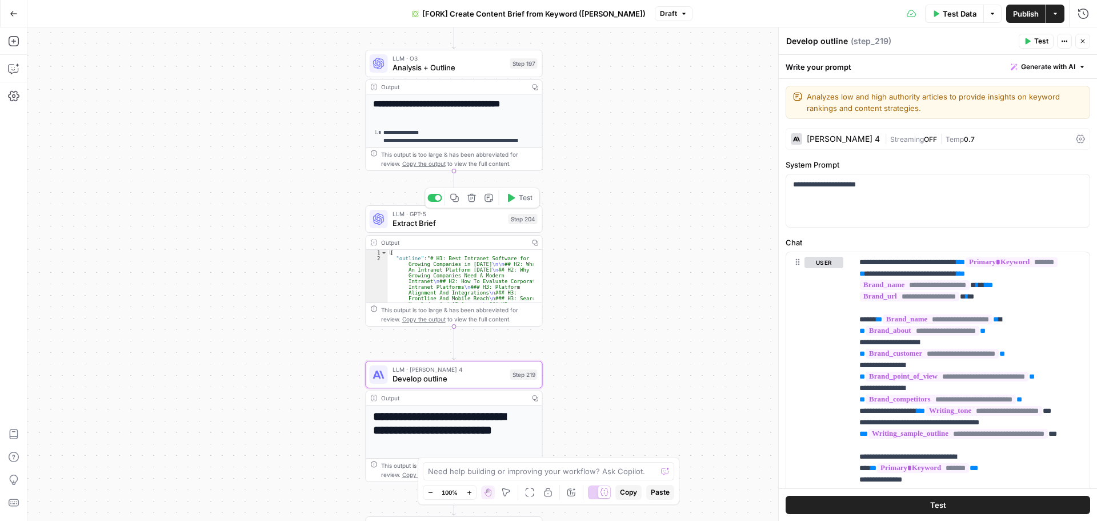
drag, startPoint x: 609, startPoint y: 425, endPoint x: 610, endPoint y: 404, distance: 21.1
click at [610, 427] on div "true false Workflow Input Settings Inputs Google Search Perform Google Search S…" at bounding box center [562, 273] width 1070 height 493
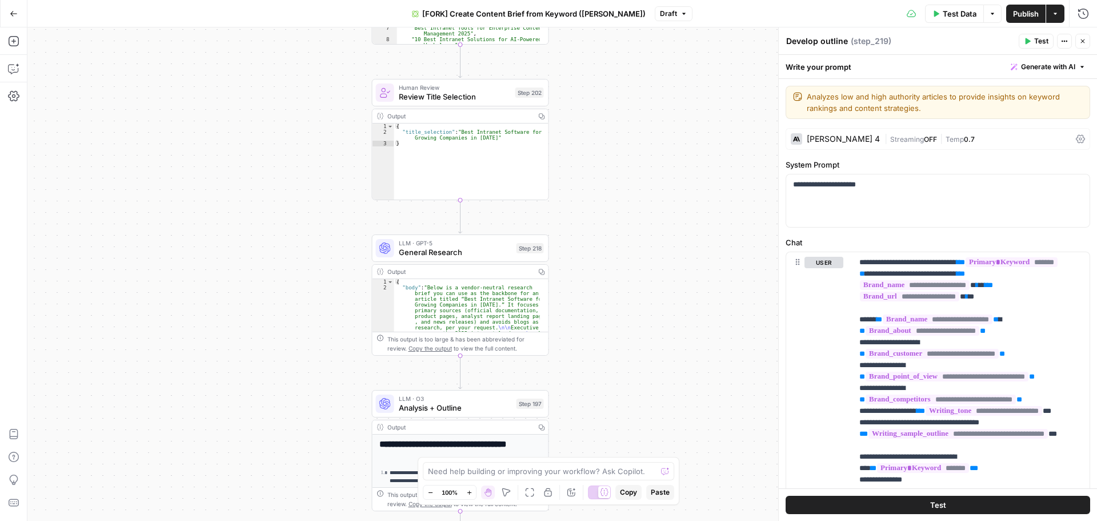
click at [657, 520] on html "September Cohort New Home Browse Insights Opportunities Your Data Recent Grids …" at bounding box center [548, 260] width 1097 height 521
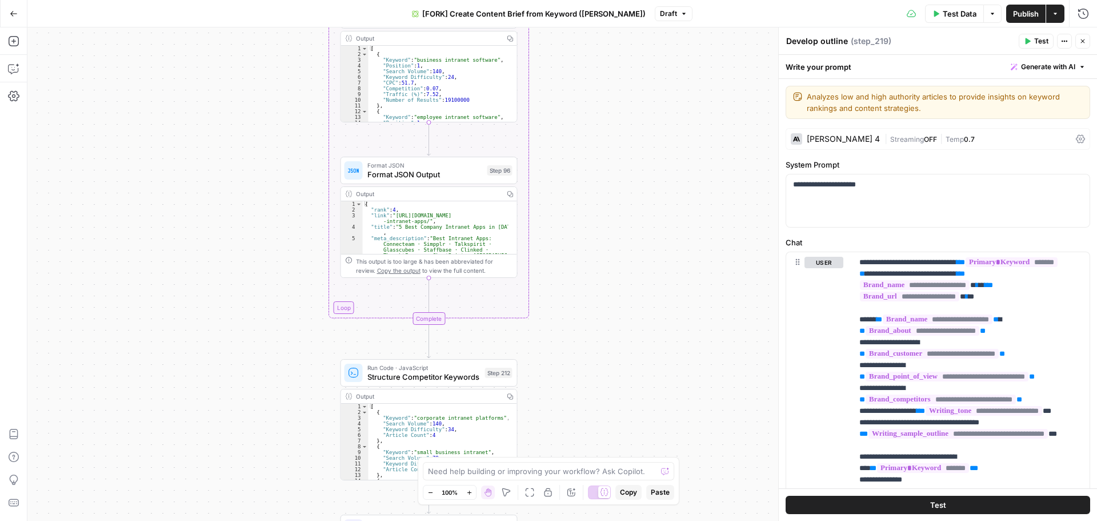
click at [659, 504] on body "September Cohort New Home Browse Insights Opportunities Your Data Recent Grids …" at bounding box center [548, 260] width 1097 height 521
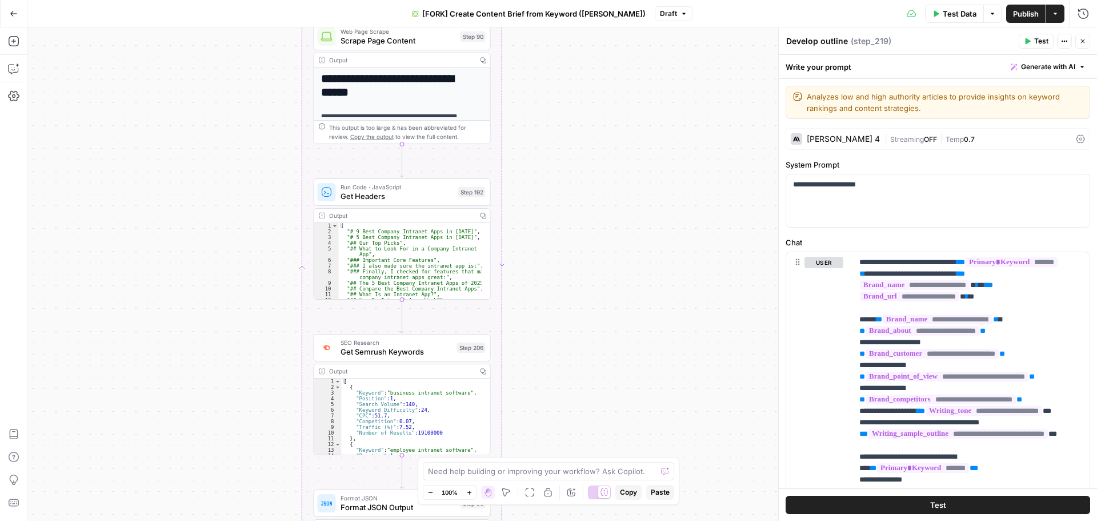
drag, startPoint x: 623, startPoint y: 397, endPoint x: 619, endPoint y: 415, distance: 18.8
click at [619, 415] on div "true false Workflow Input Settings Inputs Google Search Perform Google Search S…" at bounding box center [562, 273] width 1070 height 493
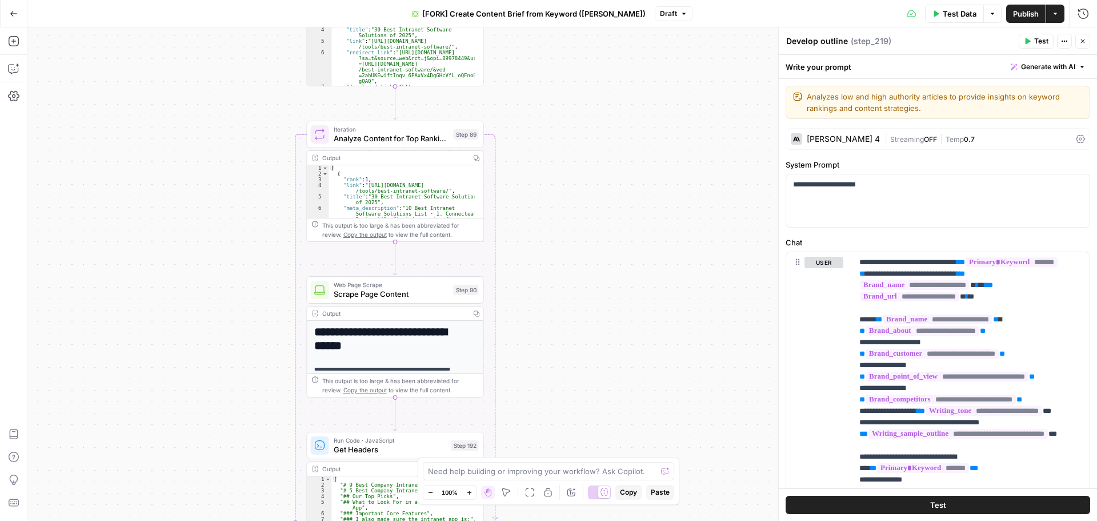
drag, startPoint x: 608, startPoint y: 166, endPoint x: 601, endPoint y: 419, distance: 253.2
click at [601, 419] on div "true false Workflow Input Settings Inputs Google Search Perform Google Search S…" at bounding box center [562, 273] width 1070 height 493
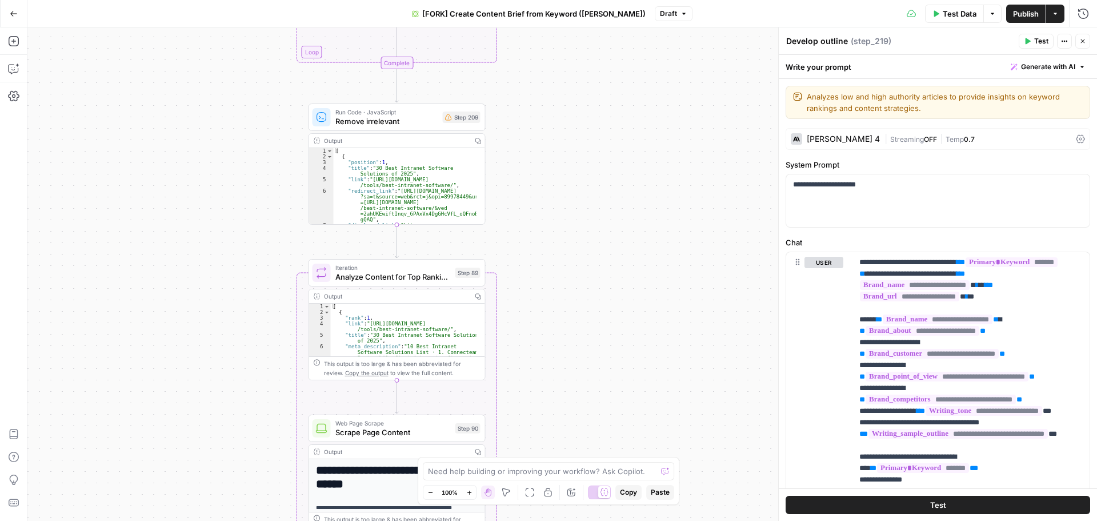
click at [597, 349] on div "true false Workflow Input Settings Inputs Google Search Perform Google Search S…" at bounding box center [562, 273] width 1070 height 493
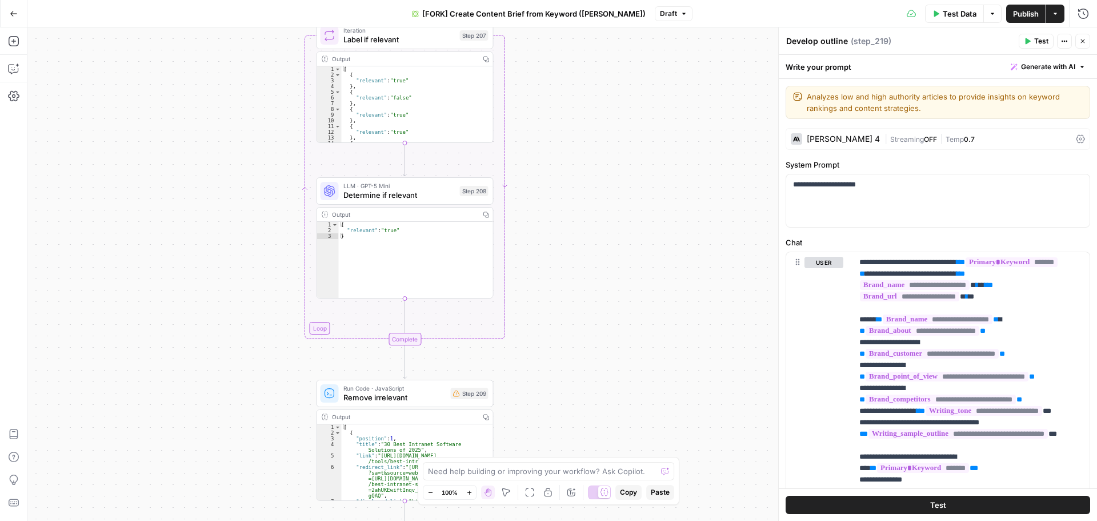
click at [595, 437] on div "true false Workflow Input Settings Inputs Google Search Perform Google Search S…" at bounding box center [562, 273] width 1070 height 493
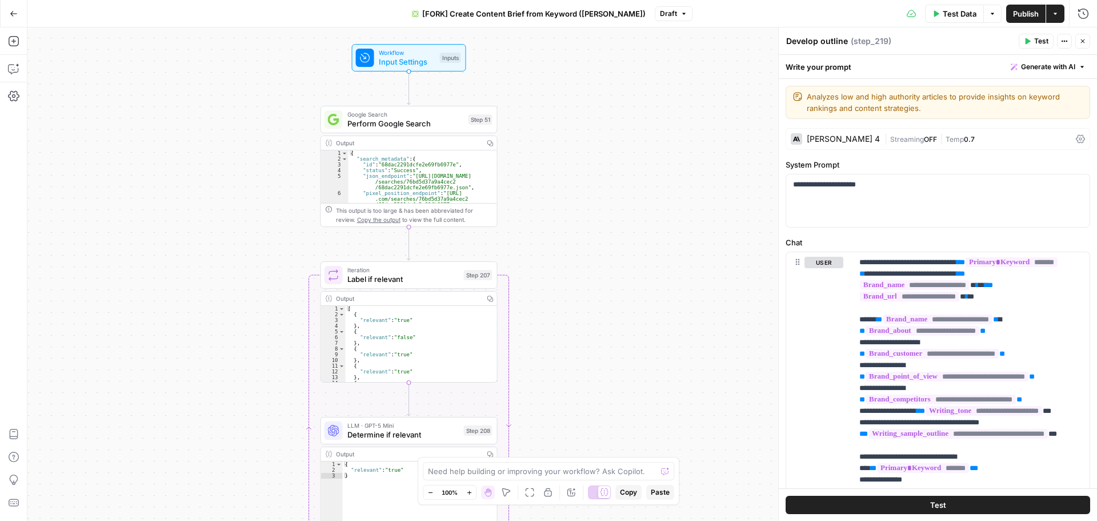
drag, startPoint x: 599, startPoint y: 207, endPoint x: 603, endPoint y: 447, distance: 239.4
click at [603, 447] on div "true false Workflow Input Settings Inputs Google Search Perform Google Search S…" at bounding box center [562, 273] width 1070 height 493
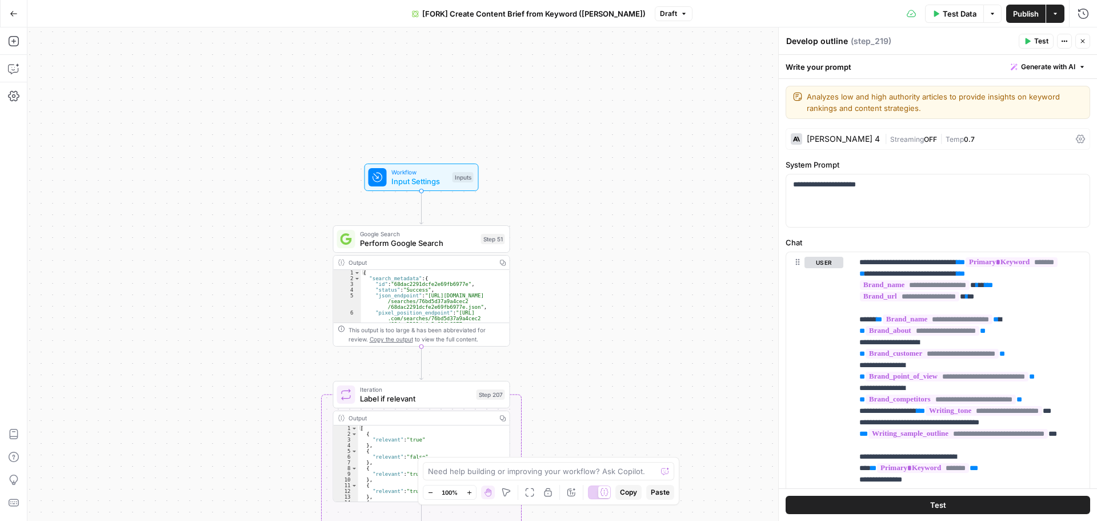
drag, startPoint x: 625, startPoint y: 343, endPoint x: 627, endPoint y: 361, distance: 17.8
click at [627, 361] on div "true false Workflow Input Settings Inputs Google Search Perform Google Search S…" at bounding box center [562, 273] width 1070 height 493
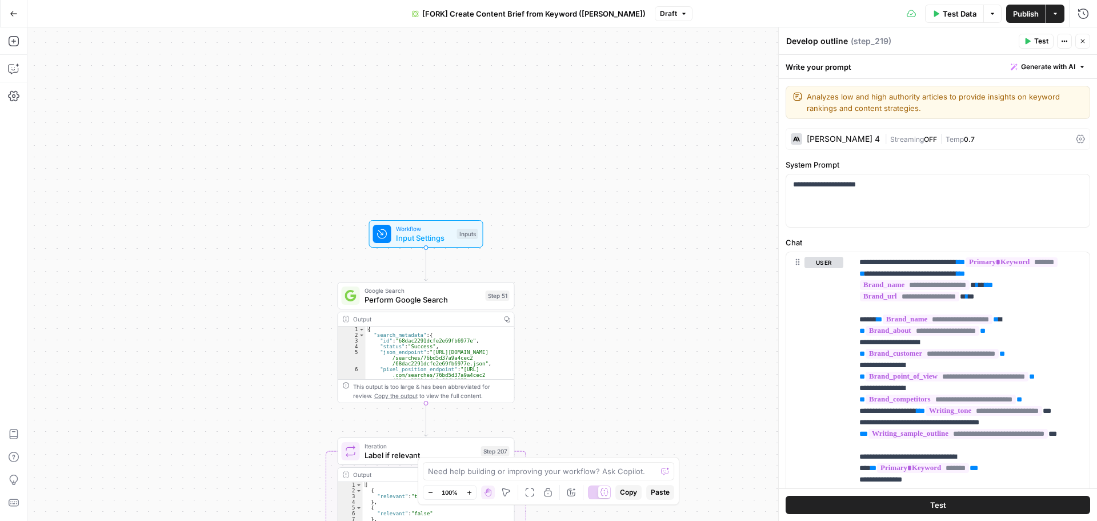
drag, startPoint x: 636, startPoint y: 285, endPoint x: 641, endPoint y: 341, distance: 56.8
click at [641, 341] on div "true false Workflow Input Settings Inputs Google Search Perform Google Search S…" at bounding box center [562, 273] width 1070 height 493
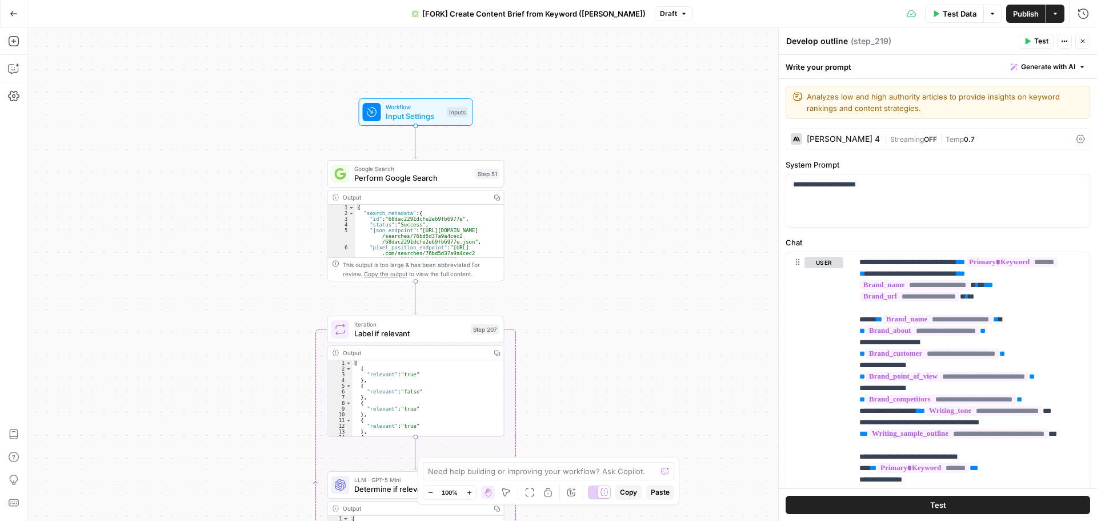
drag, startPoint x: 627, startPoint y: 252, endPoint x: 626, endPoint y: 245, distance: 6.9
click at [626, 245] on div "true false Workflow Input Settings Inputs Google Search Perform Google Search S…" at bounding box center [562, 273] width 1070 height 493
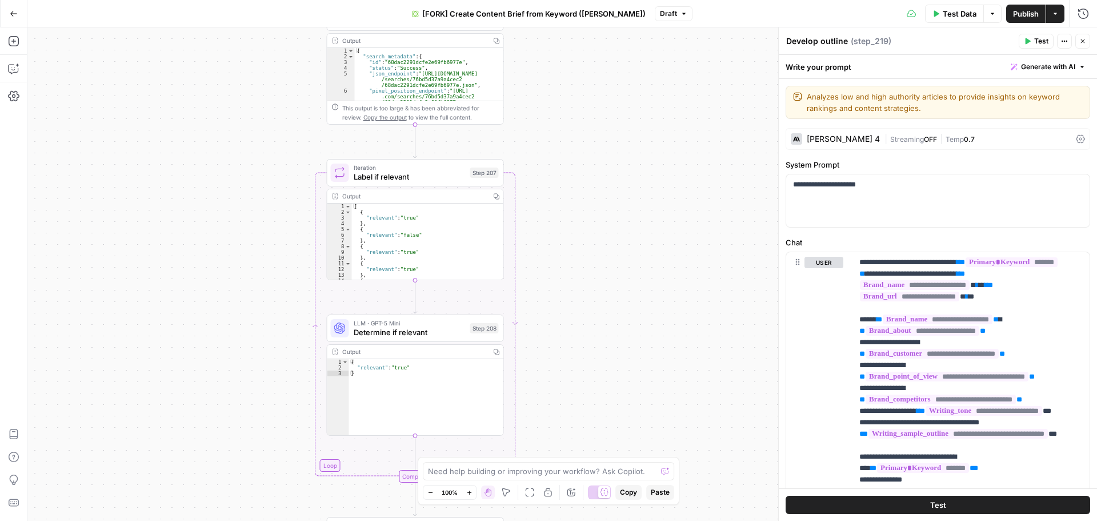
click at [639, 218] on div "true false Workflow Input Settings Inputs Google Search Perform Google Search S…" at bounding box center [562, 273] width 1070 height 493
click at [650, 238] on div "true false Workflow Input Settings Inputs Google Search Perform Google Search S…" at bounding box center [562, 273] width 1070 height 493
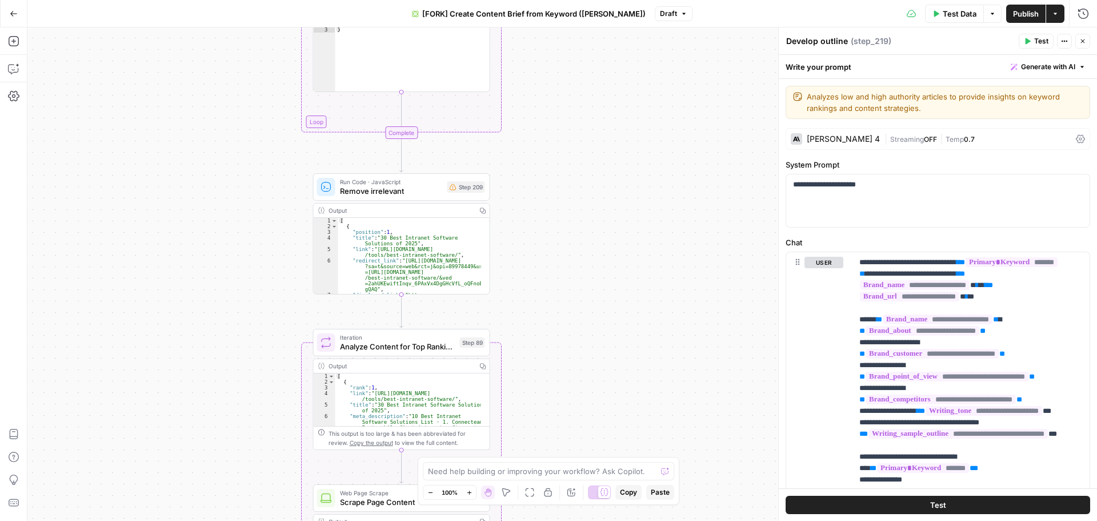
click at [662, 231] on div "true false Workflow Input Settings Inputs Google Search Perform Google Search S…" at bounding box center [562, 273] width 1070 height 493
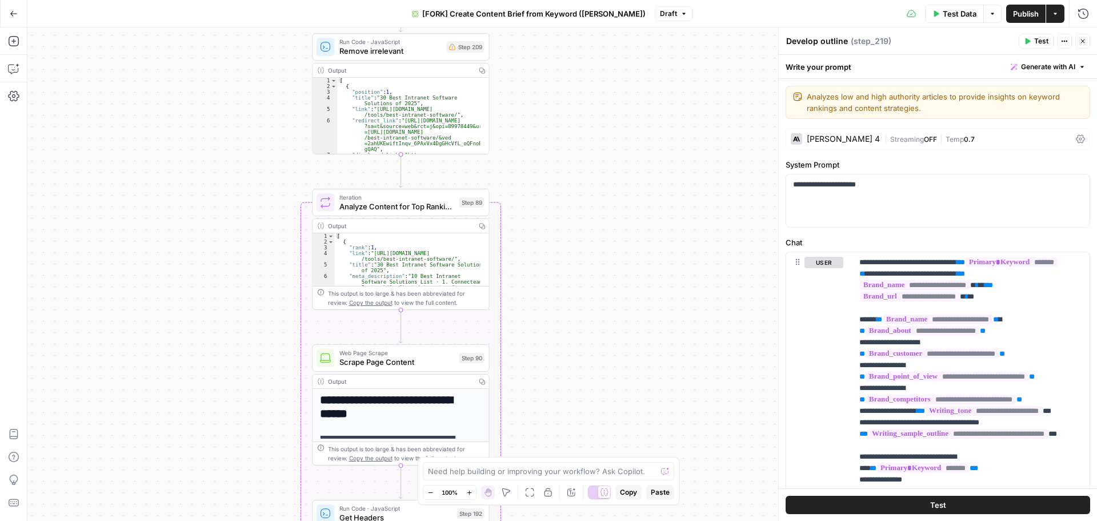
drag, startPoint x: 649, startPoint y: 401, endPoint x: 648, endPoint y: 262, distance: 138.3
click at [648, 262] on div "true false Workflow Input Settings Inputs Google Search Perform Google Search S…" at bounding box center [562, 273] width 1070 height 493
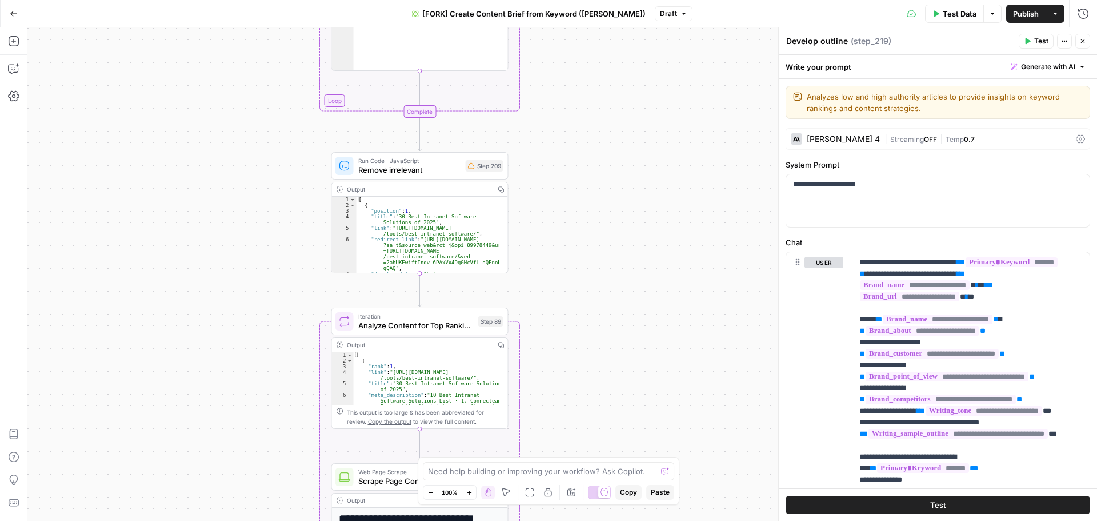
click at [630, 407] on div "true false Workflow Input Settings Inputs Google Search Perform Google Search S…" at bounding box center [562, 273] width 1070 height 493
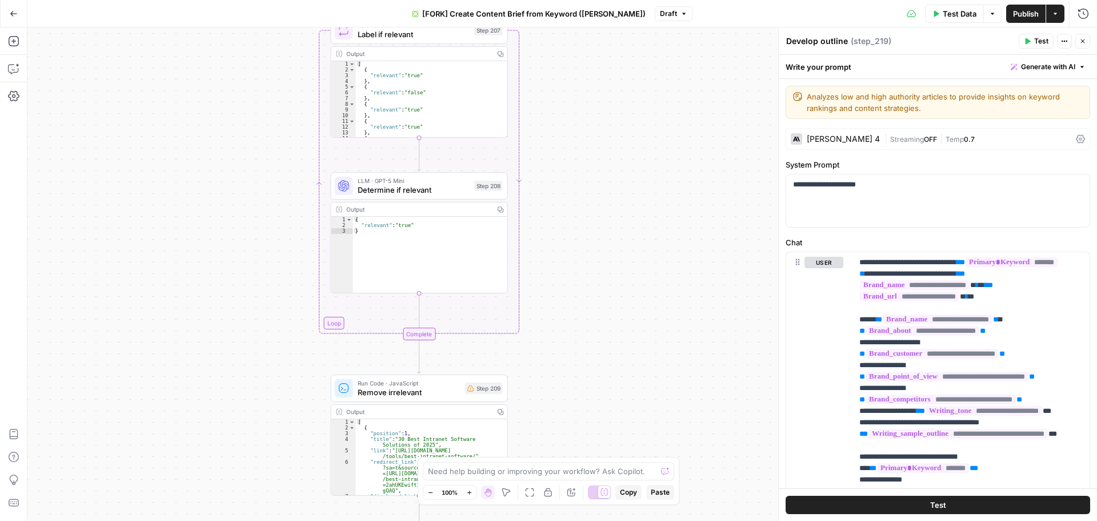
drag, startPoint x: 640, startPoint y: 197, endPoint x: 631, endPoint y: 386, distance: 189.3
click at [638, 422] on div "true false Workflow Input Settings Inputs Google Search Perform Google Search S…" at bounding box center [562, 273] width 1070 height 493
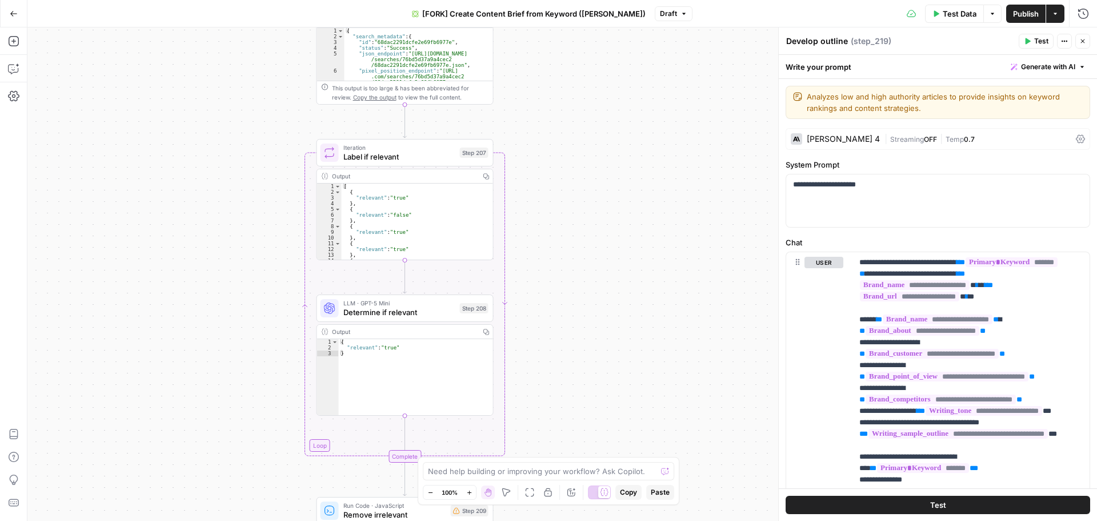
click at [614, 306] on div "true false Workflow Input Settings Inputs Google Search Perform Google Search S…" at bounding box center [562, 273] width 1070 height 493
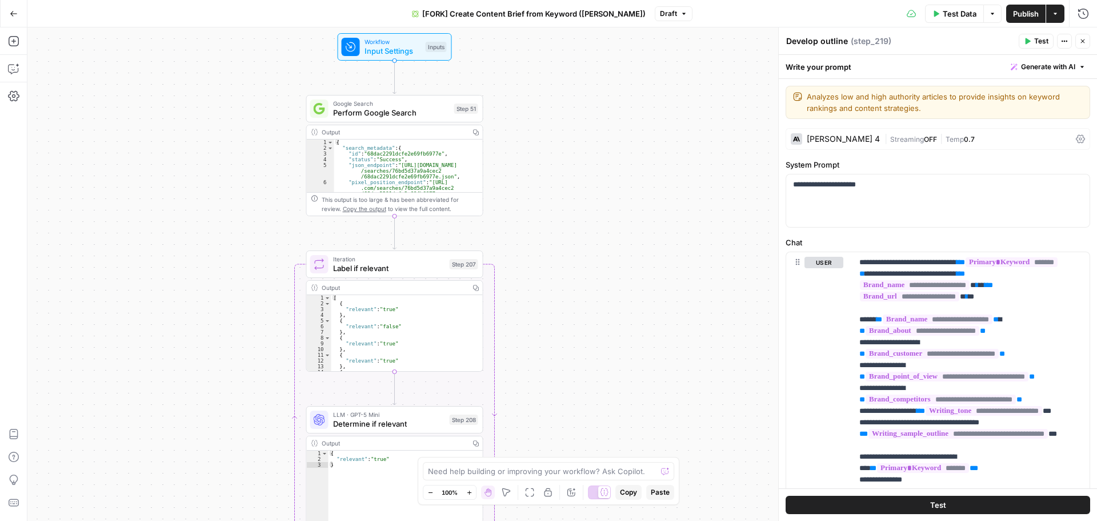
click at [586, 331] on div "true false Workflow Input Settings Inputs Google Search Perform Google Search S…" at bounding box center [562, 273] width 1070 height 493
click at [416, 265] on span "Label if relevant" at bounding box center [389, 267] width 112 height 11
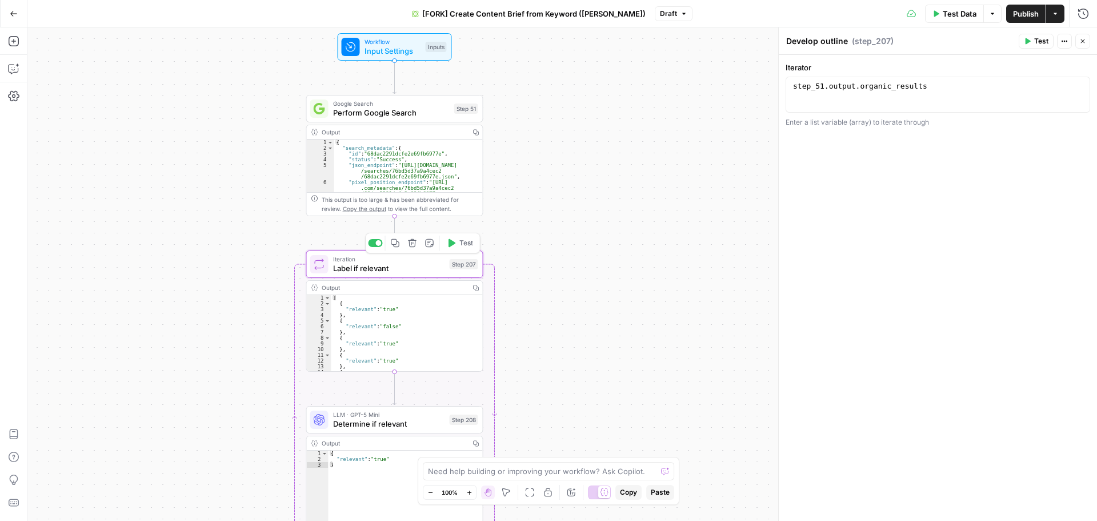
type textarea "Label if relevant"
click at [343, 131] on div "Output" at bounding box center [394, 131] width 144 height 9
click at [359, 133] on div "Output" at bounding box center [394, 131] width 144 height 9
click at [434, 133] on div "Output" at bounding box center [394, 131] width 144 height 9
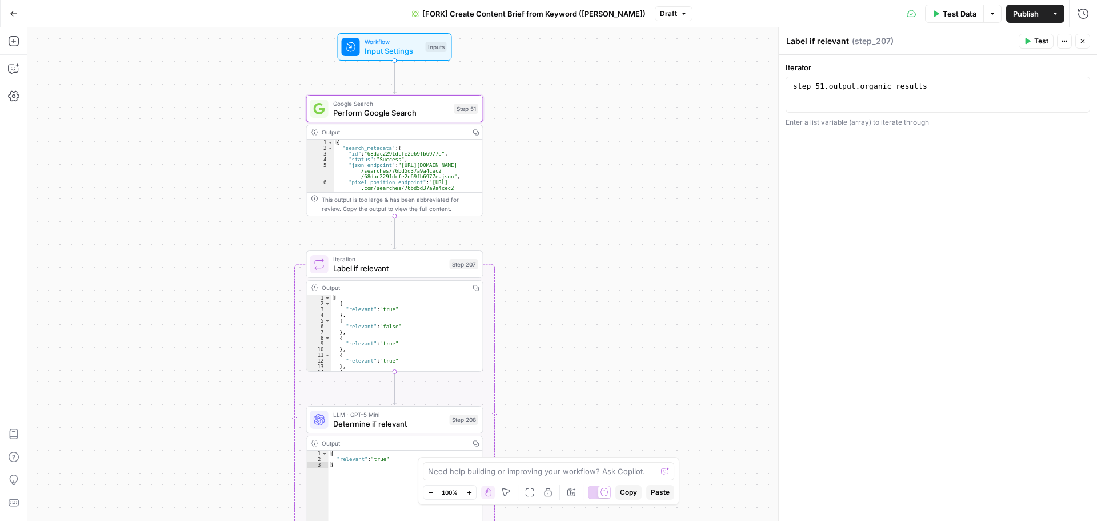
click at [1083, 42] on icon "button" at bounding box center [1083, 41] width 4 height 4
click at [427, 131] on div "Output" at bounding box center [394, 131] width 144 height 9
click at [429, 130] on div "Output" at bounding box center [394, 131] width 144 height 9
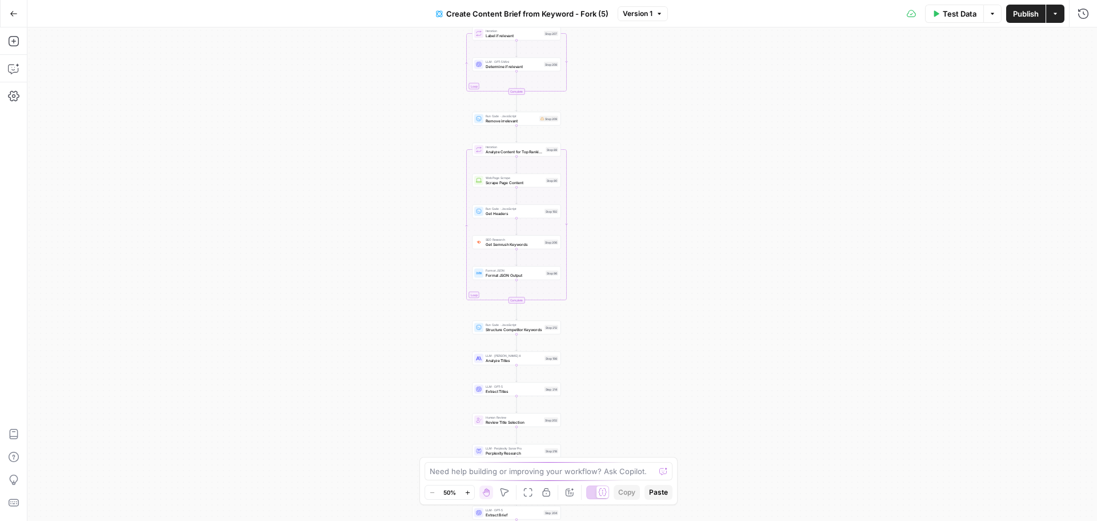
drag, startPoint x: 659, startPoint y: 194, endPoint x: 614, endPoint y: 239, distance: 64.2
click at [614, 239] on div "Workflow Input Settings Inputs Google Search Perform Google Search Step 51 Loop…" at bounding box center [562, 273] width 1070 height 493
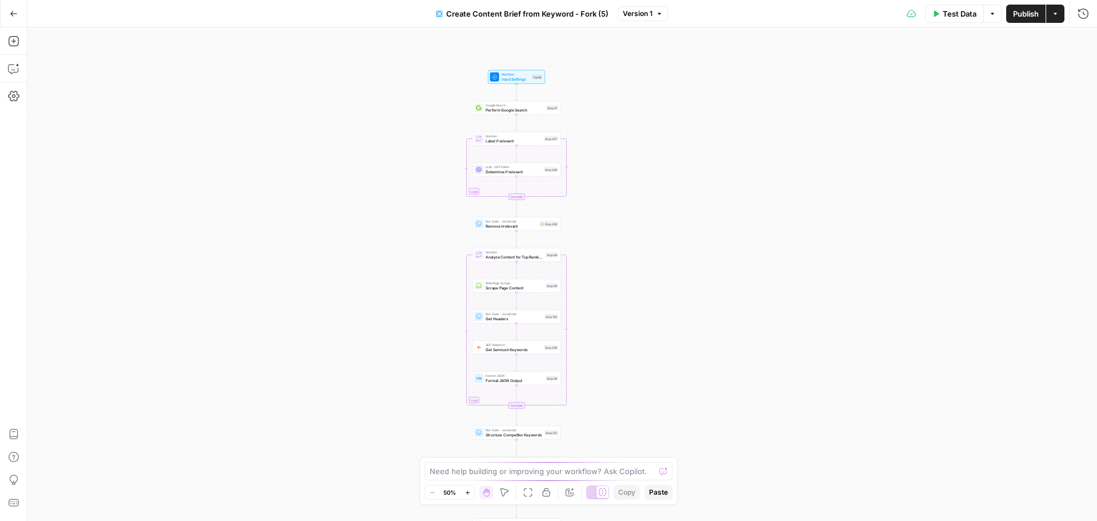
drag, startPoint x: 605, startPoint y: 138, endPoint x: 605, endPoint y: 243, distance: 105.7
click at [605, 243] on div "Workflow Input Settings Inputs Google Search Perform Google Search Step 51 Loop…" at bounding box center [562, 273] width 1070 height 493
click at [602, 234] on div "Workflow Input Settings Inputs Google Search Perform Google Search Step 51 Loop…" at bounding box center [562, 273] width 1070 height 493
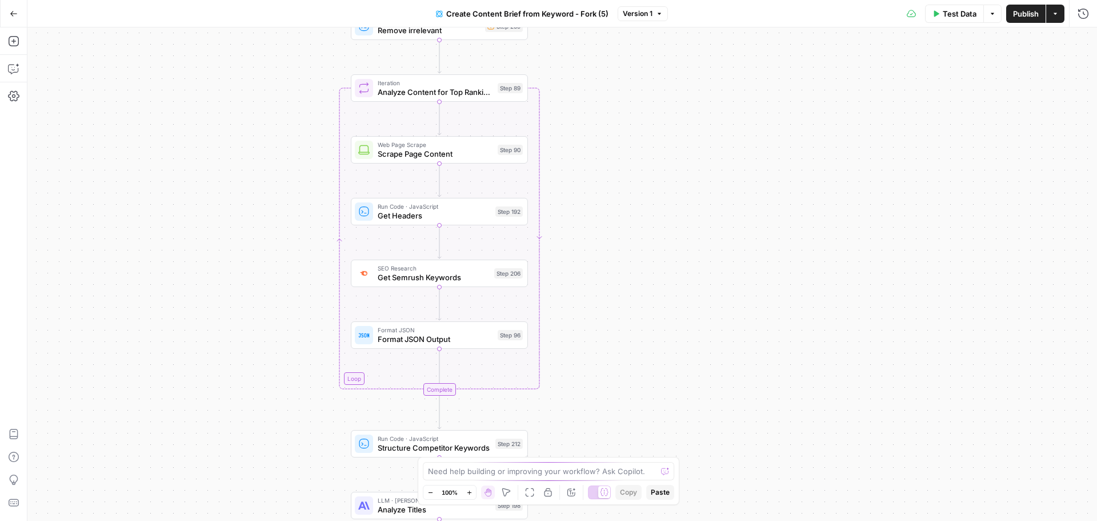
drag, startPoint x: 585, startPoint y: 339, endPoint x: 593, endPoint y: 147, distance: 192.7
click at [593, 147] on div "Workflow Input Settings Inputs Google Search Perform Google Search Step 51 Loop…" at bounding box center [562, 273] width 1070 height 493
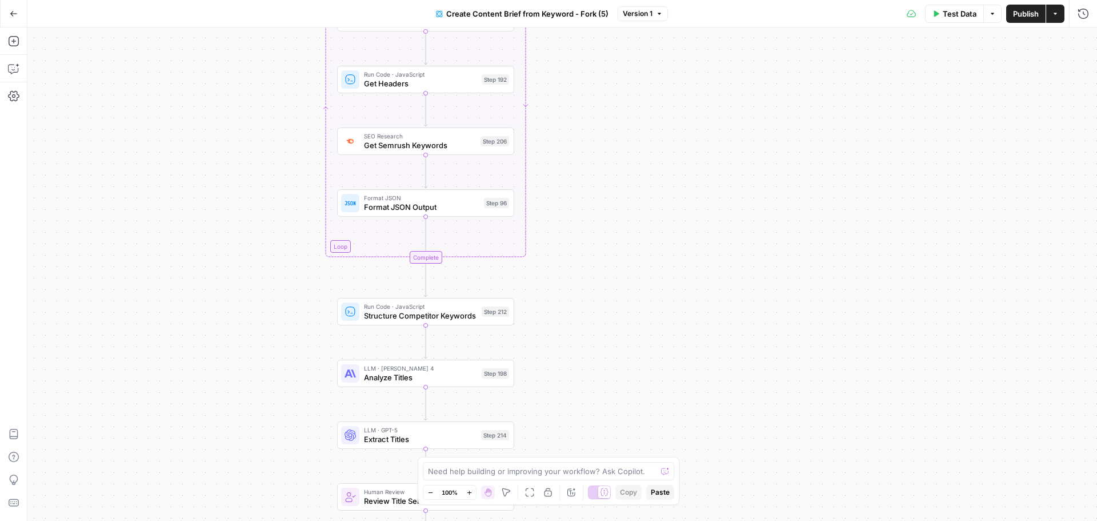
drag, startPoint x: 602, startPoint y: 215, endPoint x: 602, endPoint y: 196, distance: 18.9
click at [602, 196] on div "Workflow Input Settings Inputs Google Search Perform Google Search Step 51 Loop…" at bounding box center [562, 273] width 1070 height 493
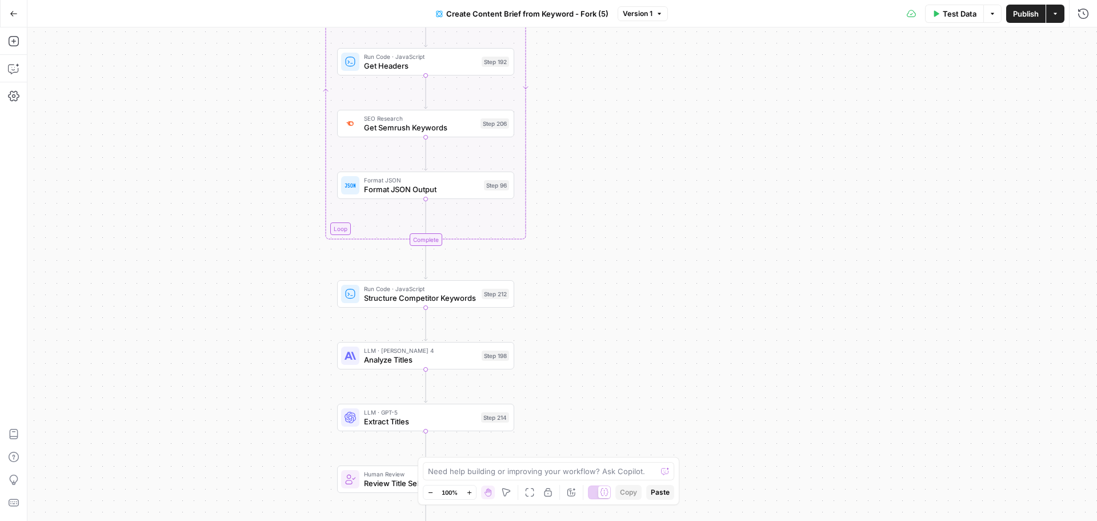
drag, startPoint x: 598, startPoint y: 306, endPoint x: 608, endPoint y: 183, distance: 122.7
click at [608, 185] on div "Workflow Input Settings Inputs Google Search Perform Google Search Step 51 Loop…" at bounding box center [562, 273] width 1070 height 493
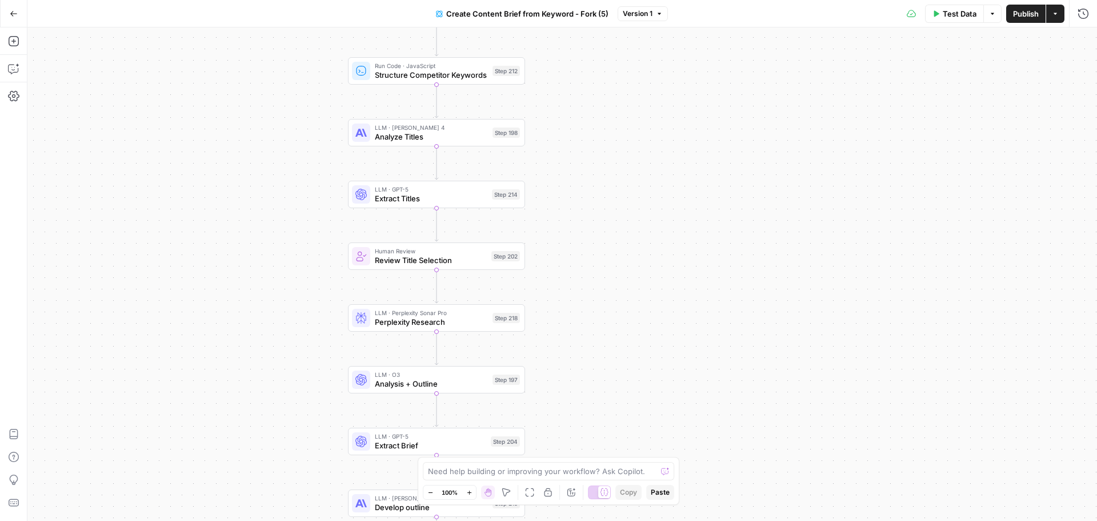
drag, startPoint x: 605, startPoint y: 327, endPoint x: 606, endPoint y: 180, distance: 146.8
click at [606, 180] on div "Workflow Input Settings Inputs Google Search Perform Google Search Step 51 Loop…" at bounding box center [562, 273] width 1070 height 493
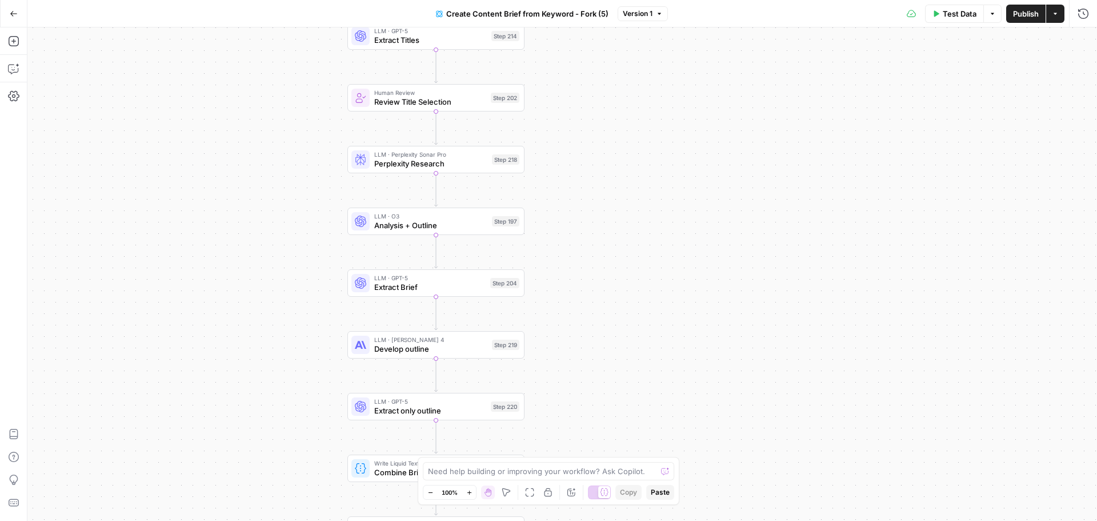
drag, startPoint x: 603, startPoint y: 319, endPoint x: 603, endPoint y: 206, distance: 113.1
click at [603, 206] on div "Workflow Input Settings Inputs Google Search Perform Google Search Step 51 Loop…" at bounding box center [562, 273] width 1070 height 493
drag, startPoint x: 606, startPoint y: 323, endPoint x: 607, endPoint y: 134, distance: 188.6
click at [607, 134] on div "Workflow Input Settings Inputs Google Search Perform Google Search Step 51 Loop…" at bounding box center [562, 273] width 1070 height 493
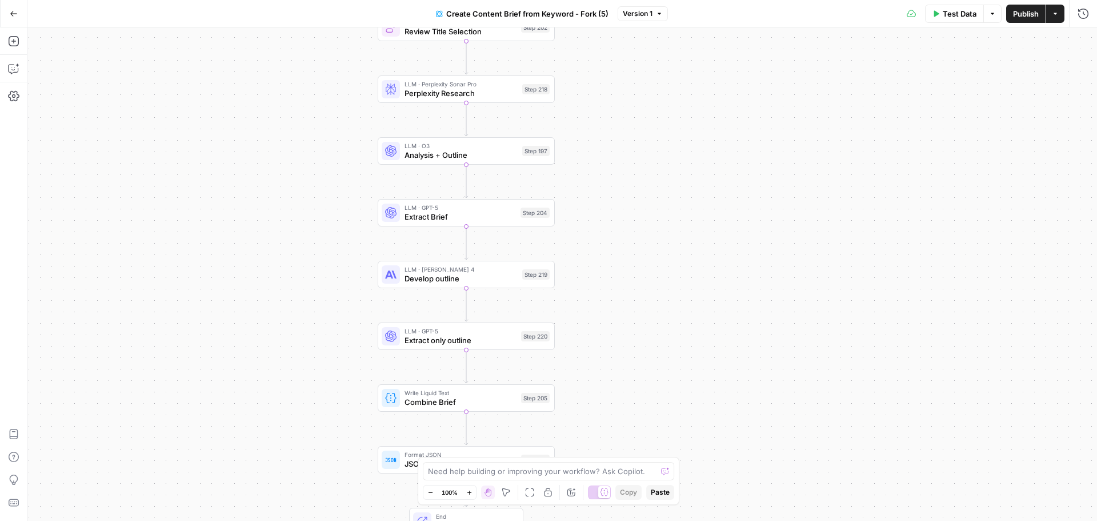
drag, startPoint x: 601, startPoint y: 194, endPoint x: 638, endPoint y: 349, distance: 159.1
click at [638, 349] on div "Workflow Input Settings Inputs Google Search Perform Google Search Step 51 Loop…" at bounding box center [562, 273] width 1070 height 493
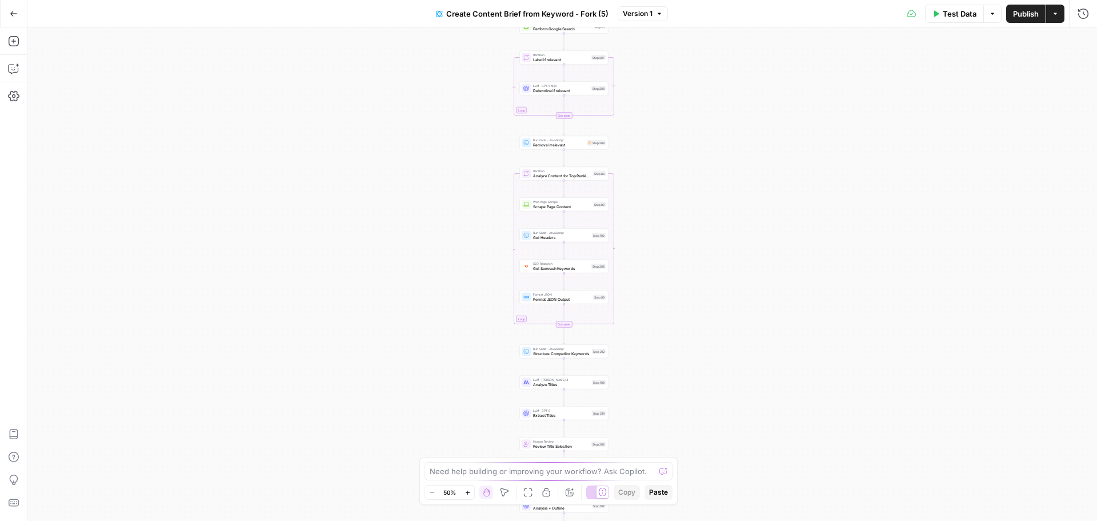
drag, startPoint x: 677, startPoint y: 68, endPoint x: 694, endPoint y: 306, distance: 238.8
click at [694, 306] on div "Workflow Input Settings Inputs Google Search Perform Google Search Step 51 Loop…" at bounding box center [562, 273] width 1070 height 493
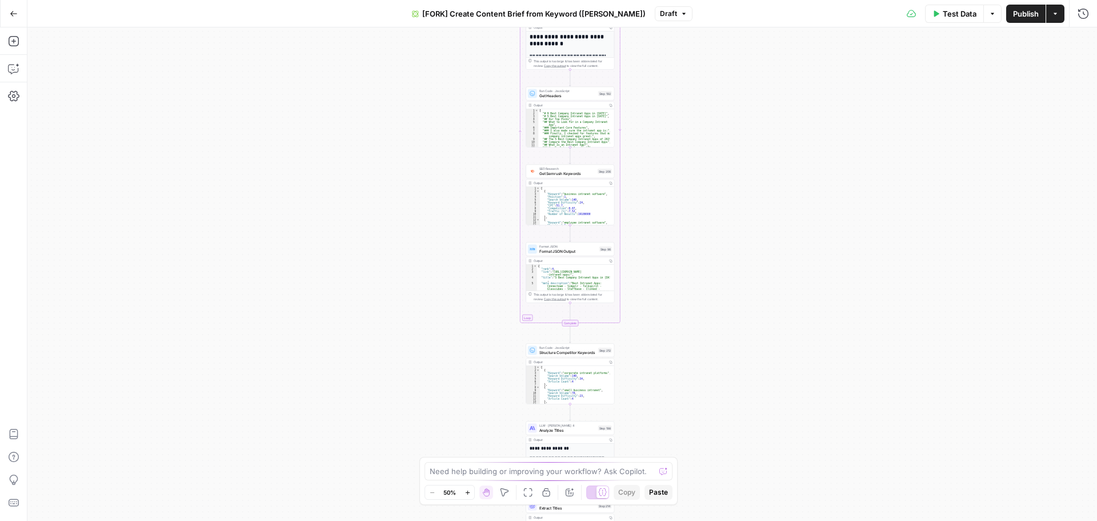
drag, startPoint x: 691, startPoint y: 109, endPoint x: 674, endPoint y: 281, distance: 173.4
click at [674, 281] on div "true false Workflow Input Settings Inputs Google Search Perform Google Search S…" at bounding box center [562, 273] width 1070 height 493
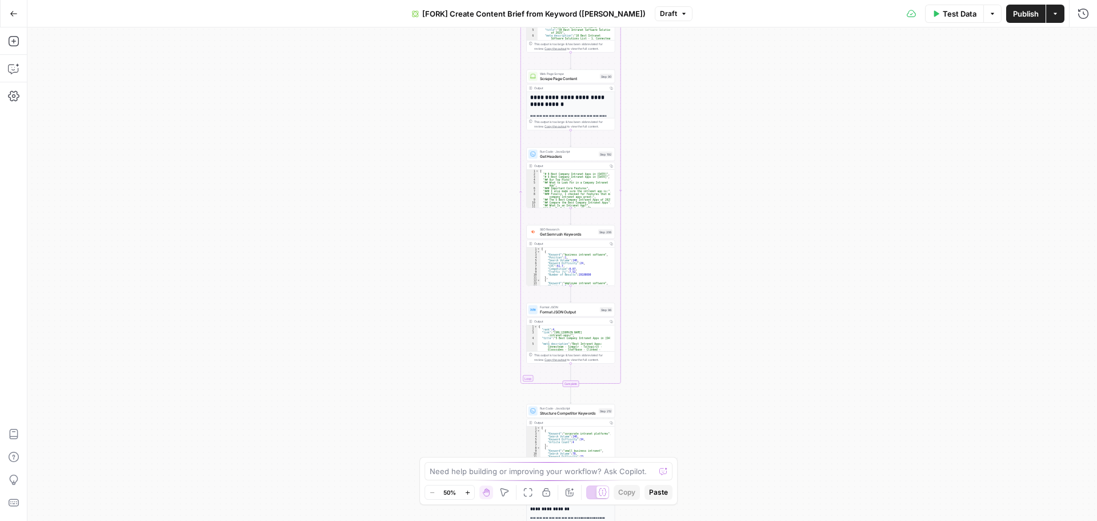
drag, startPoint x: 697, startPoint y: 221, endPoint x: 698, endPoint y: 282, distance: 60.6
click at [698, 282] on div "true false Workflow Input Settings Inputs Google Search Perform Google Search S…" at bounding box center [562, 273] width 1070 height 493
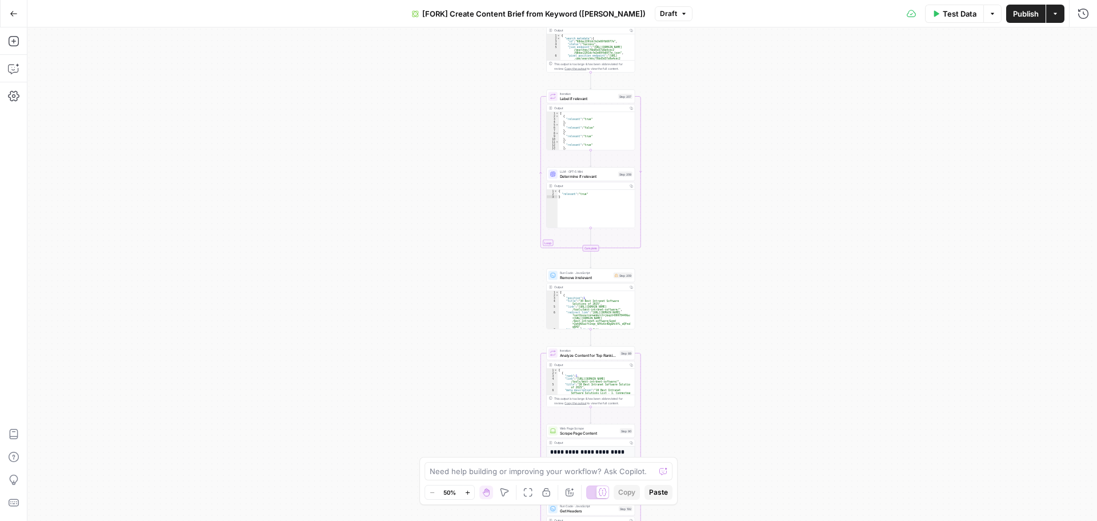
drag, startPoint x: 682, startPoint y: 101, endPoint x: 710, endPoint y: 492, distance: 391.9
click at [710, 492] on div "true false Workflow Input Settings Inputs Google Search Perform Google Search S…" at bounding box center [562, 273] width 1070 height 493
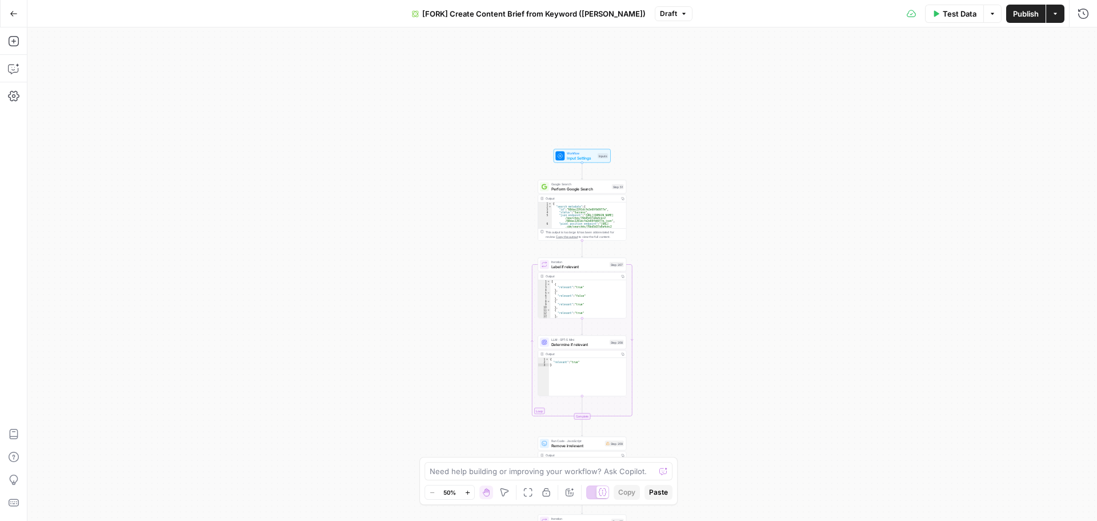
drag, startPoint x: 689, startPoint y: 60, endPoint x: 667, endPoint y: 174, distance: 115.8
click at [667, 174] on div "true false Workflow Input Settings Inputs Google Search Perform Google Search S…" at bounding box center [562, 273] width 1070 height 493
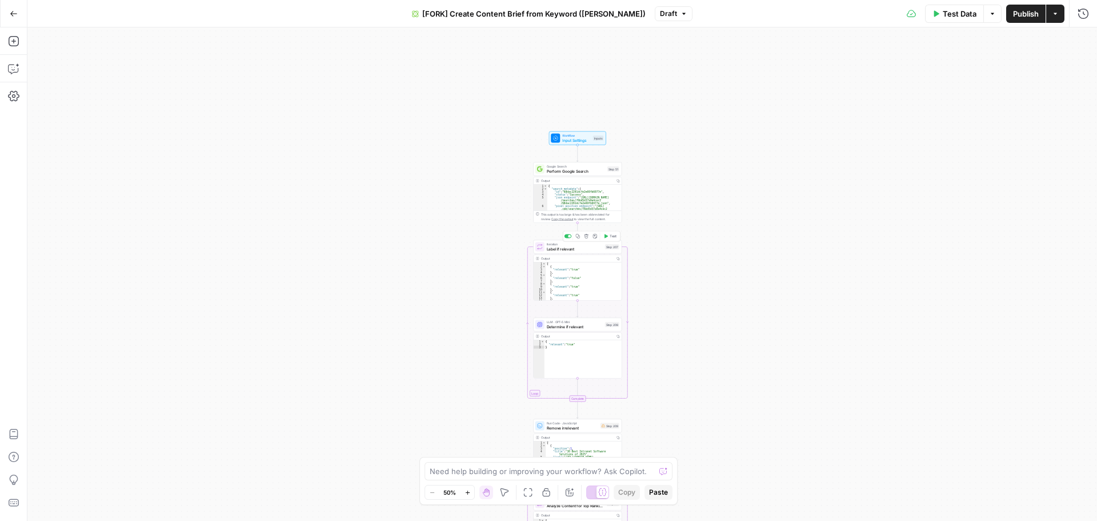
click at [577, 247] on span "Label if relevant" at bounding box center [575, 249] width 56 height 6
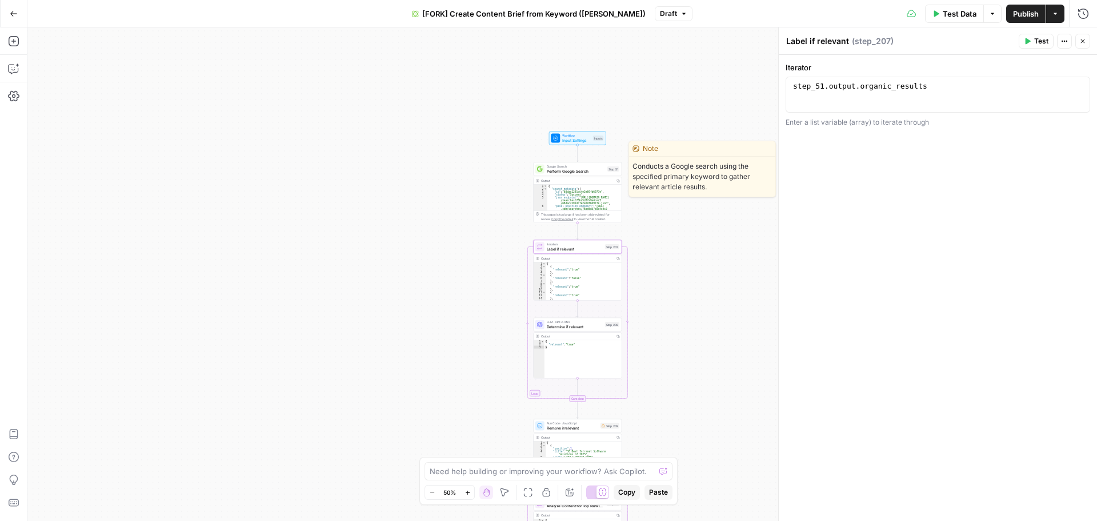
click at [572, 166] on span "Google Search" at bounding box center [576, 166] width 58 height 5
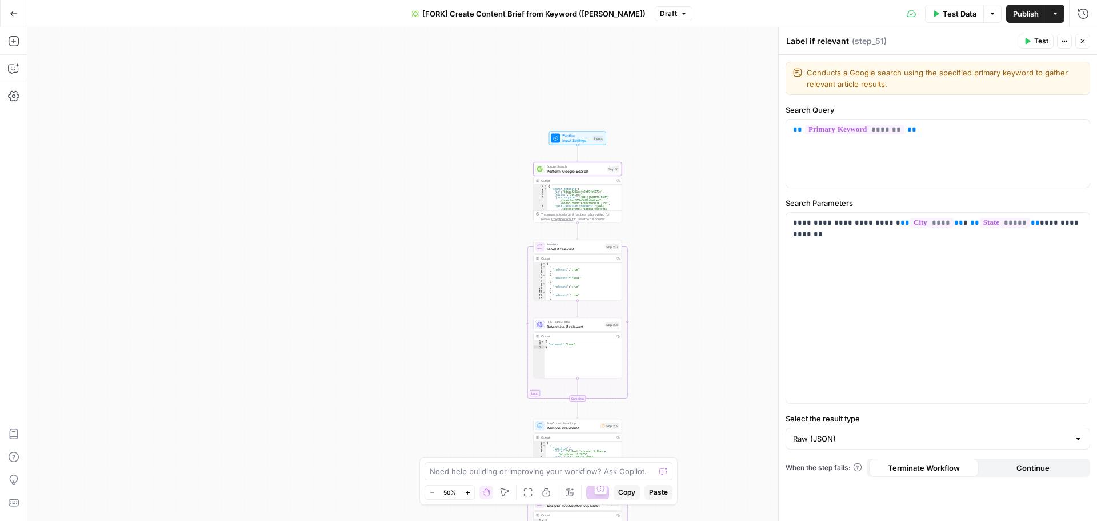
click at [573, 183] on div "Output Copy" at bounding box center [578, 180] width 88 height 7
click at [1079, 44] on icon "button" at bounding box center [1082, 41] width 7 height 7
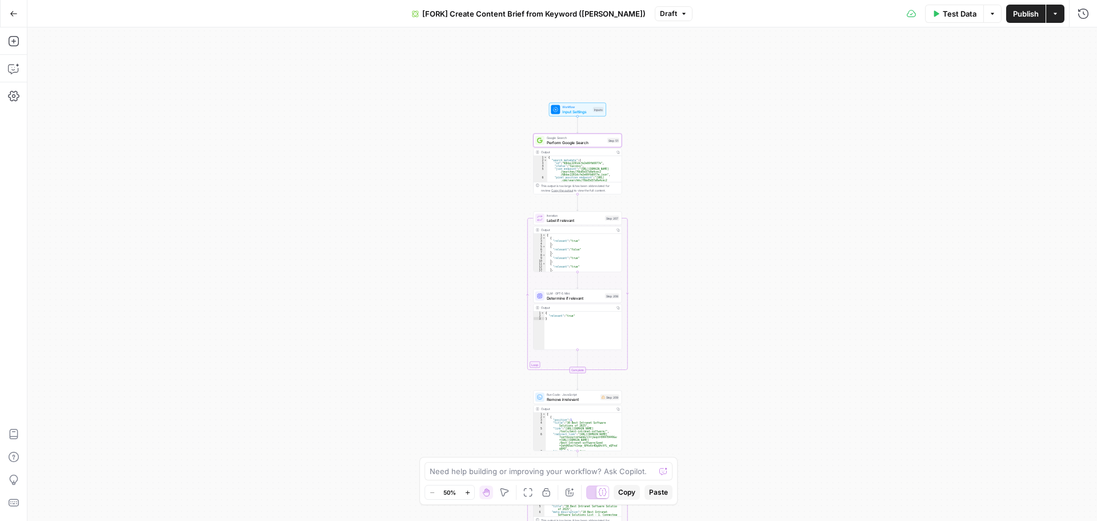
click at [651, 210] on div "true false Workflow Input Settings Inputs Google Search Perform Google Search S…" at bounding box center [562, 273] width 1070 height 493
click at [648, 196] on div "true false Workflow Input Settings Inputs Google Search Perform Google Search S…" at bounding box center [562, 273] width 1070 height 493
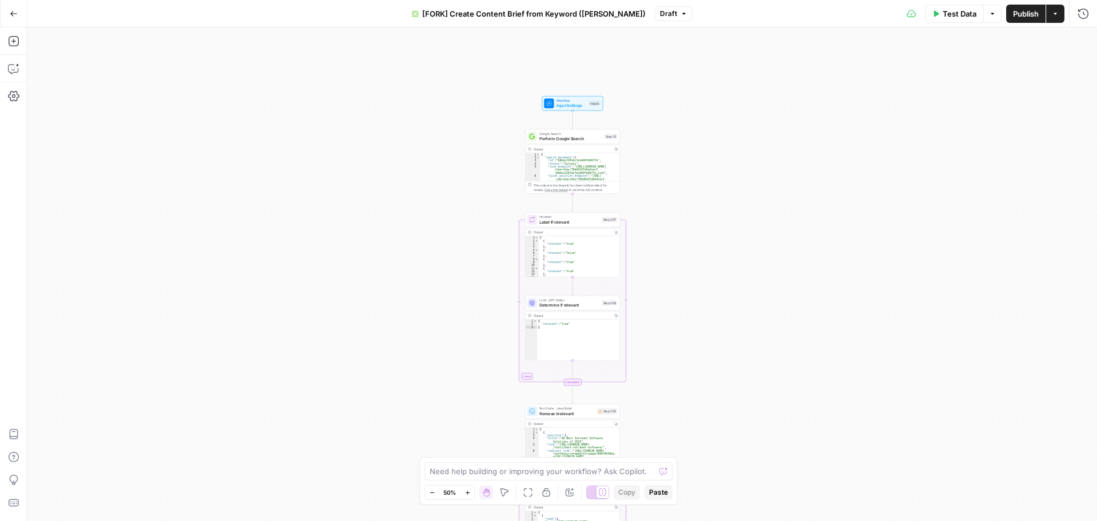
click at [648, 196] on div "true false Workflow Input Settings Inputs Google Search Perform Google Search S…" at bounding box center [562, 273] width 1070 height 493
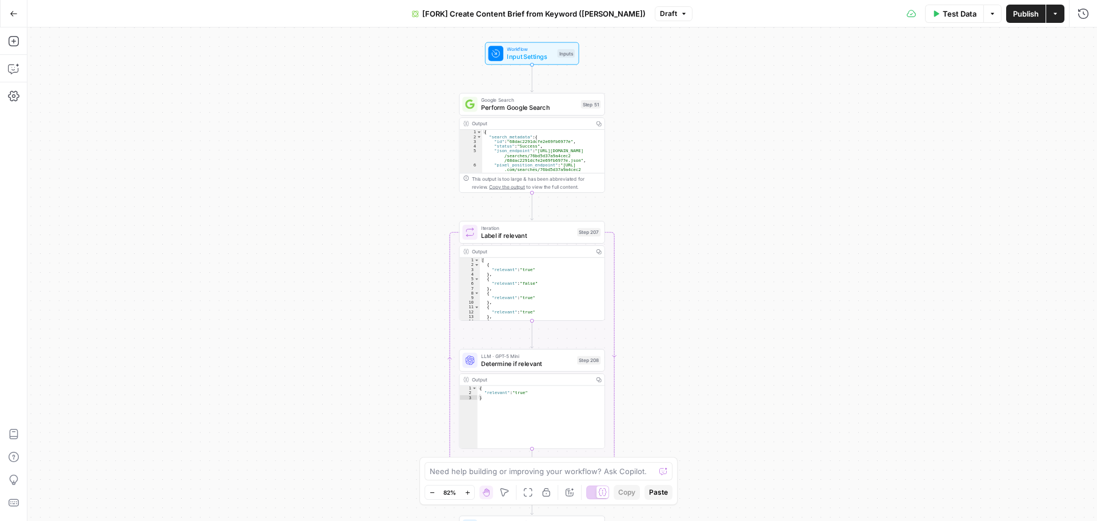
click at [629, 169] on div "true false Workflow Input Settings Inputs Google Search Perform Google Search S…" at bounding box center [562, 273] width 1070 height 493
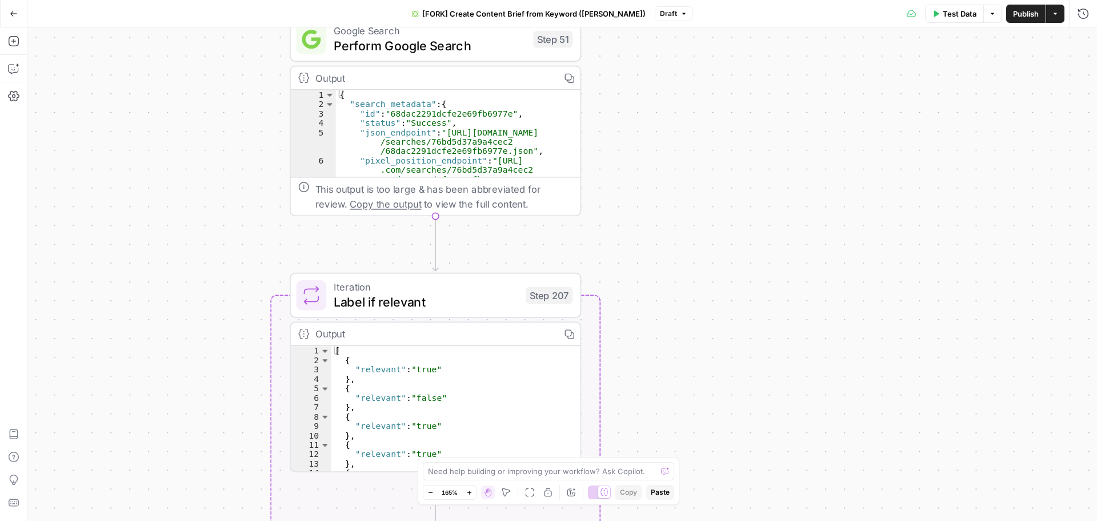
click at [621, 159] on div "true false Workflow Input Settings Inputs Google Search Perform Google Search S…" at bounding box center [562, 273] width 1070 height 493
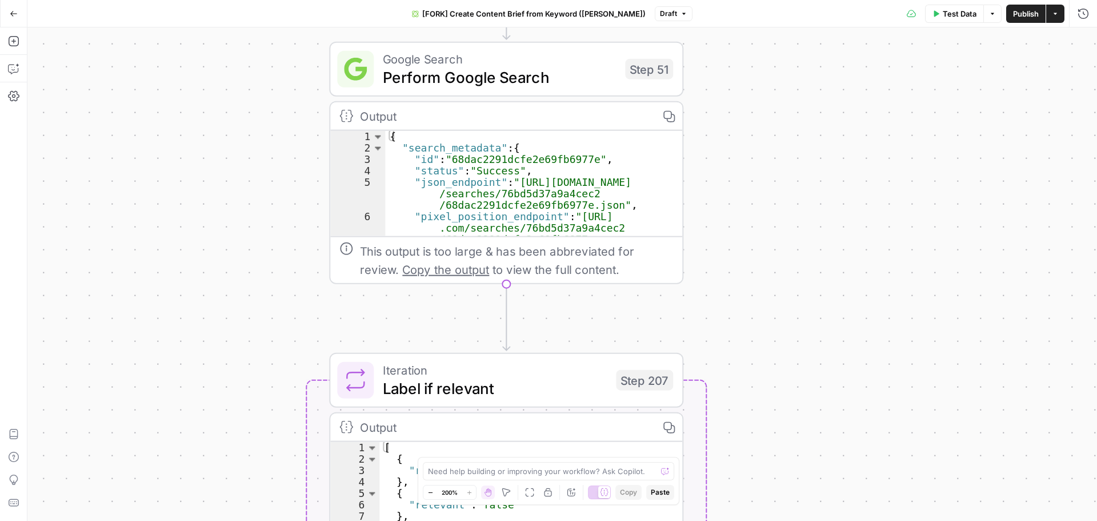
drag, startPoint x: 615, startPoint y: 149, endPoint x: 726, endPoint y: 204, distance: 123.9
click at [726, 204] on div "true false Workflow Input Settings Inputs Google Search Perform Google Search S…" at bounding box center [562, 273] width 1070 height 493
click at [479, 269] on span "Copy the output" at bounding box center [445, 269] width 87 height 14
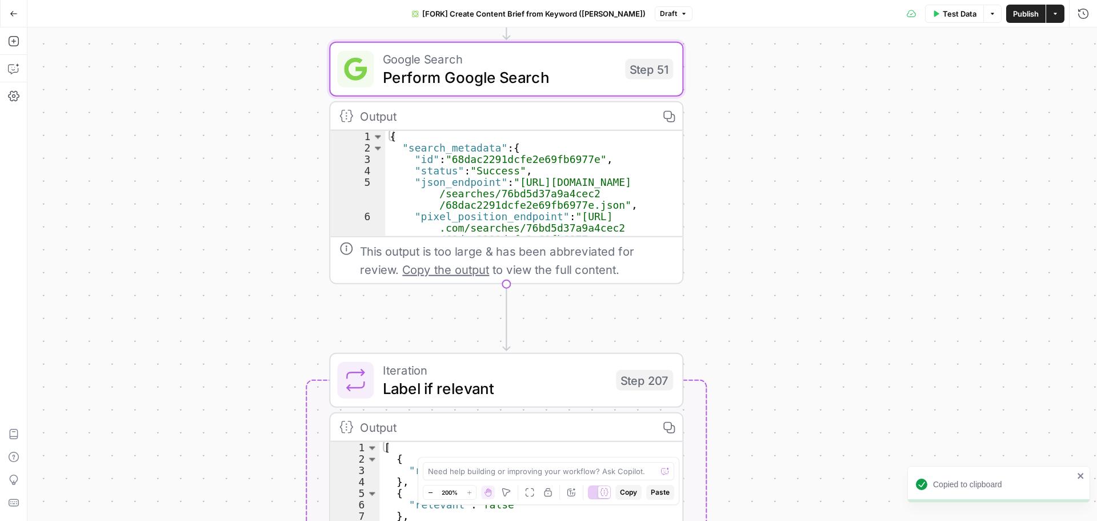
click at [515, 384] on span "Label if relevant" at bounding box center [495, 388] width 224 height 23
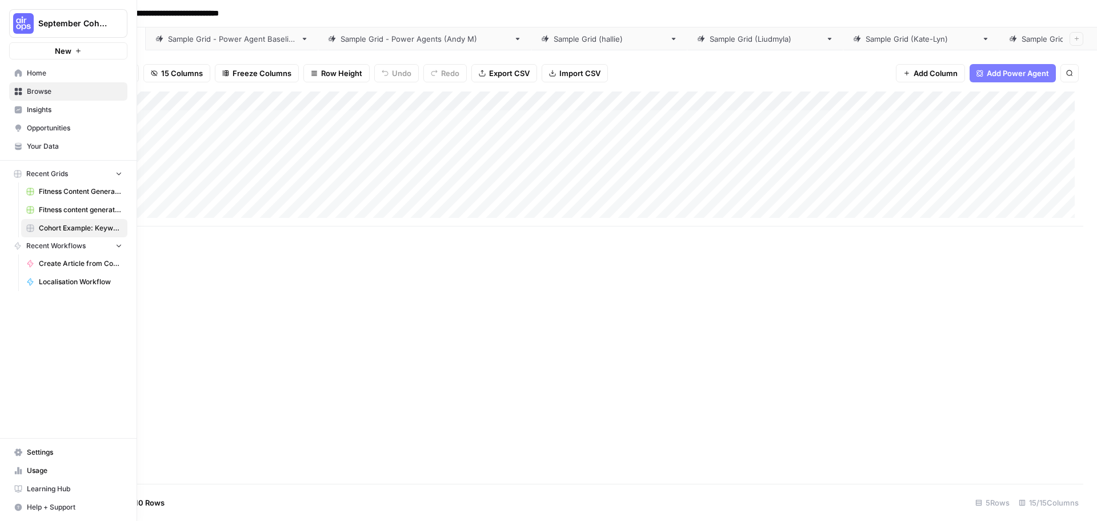
click at [41, 18] on span "September Cohort" at bounding box center [72, 23] width 69 height 11
click at [63, 108] on span "Sage SEO" at bounding box center [110, 103] width 151 height 11
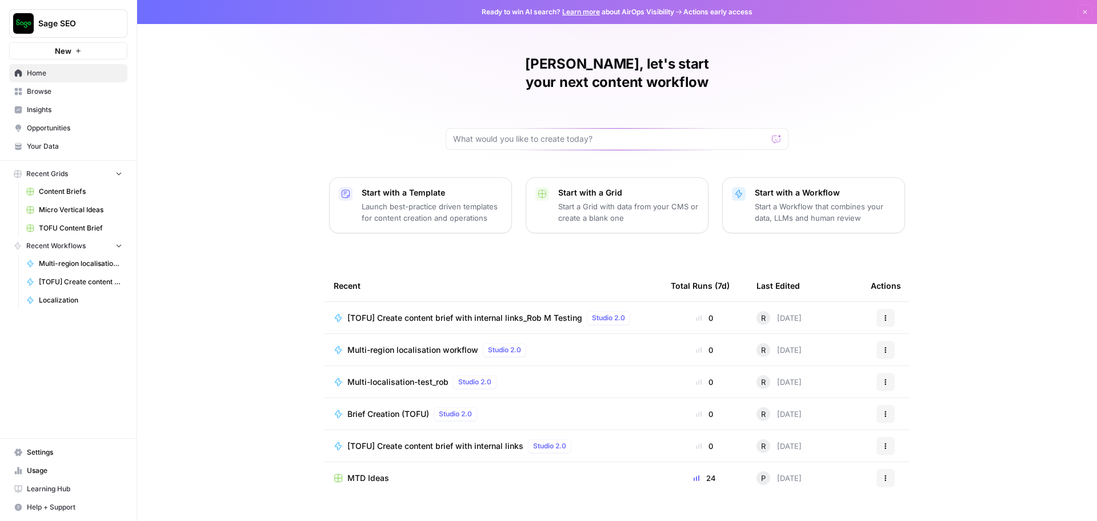
click at [439, 440] on span "[TOFU] Create content brief with internal links" at bounding box center [435, 445] width 176 height 11
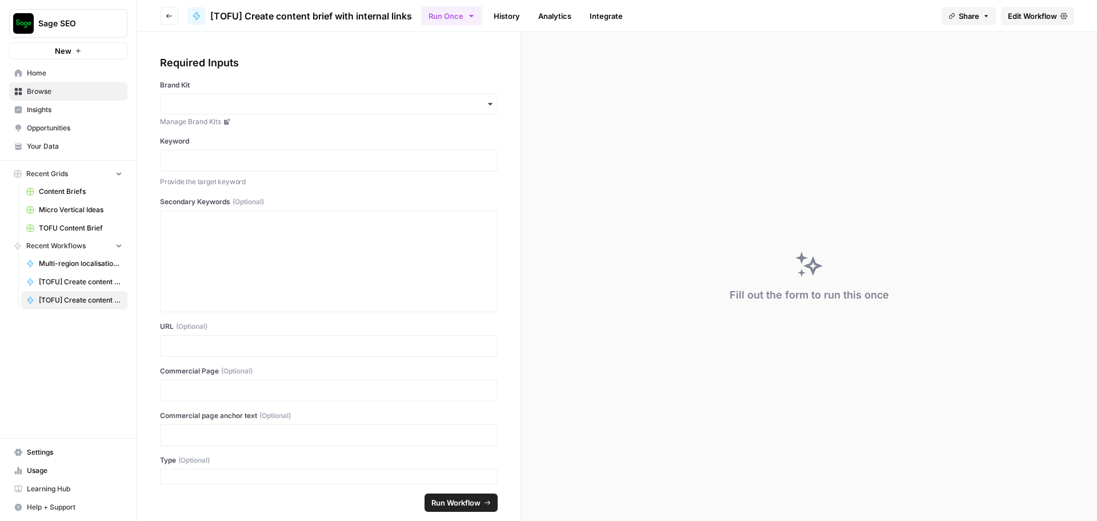
click at [1022, 21] on span "Edit Workflow" at bounding box center [1032, 15] width 49 height 11
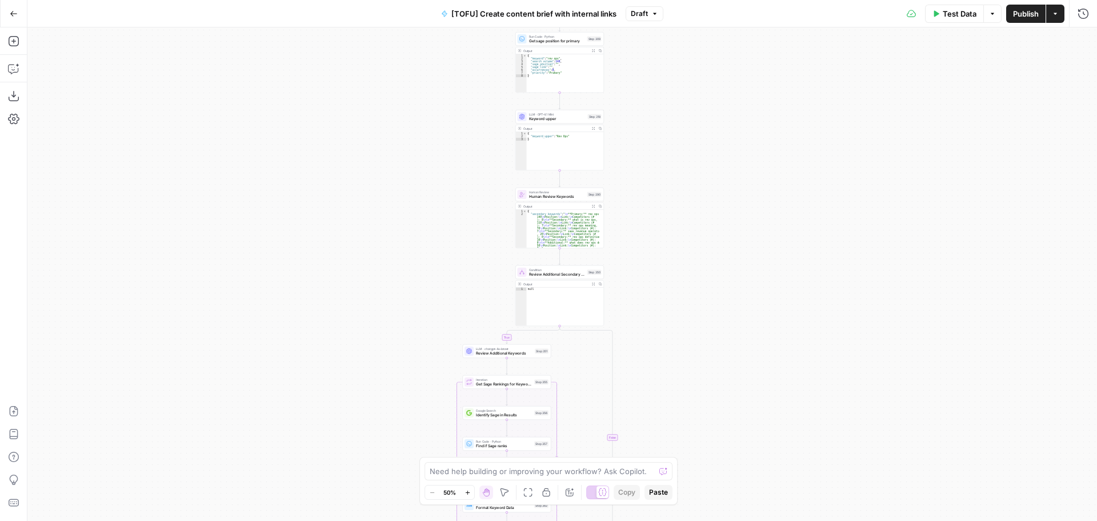
drag, startPoint x: 690, startPoint y: 274, endPoint x: 690, endPoint y: 283, distance: 9.1
click at [690, 283] on div "true false true false true false true false true false true false Workflow Inpu…" at bounding box center [562, 273] width 1070 height 493
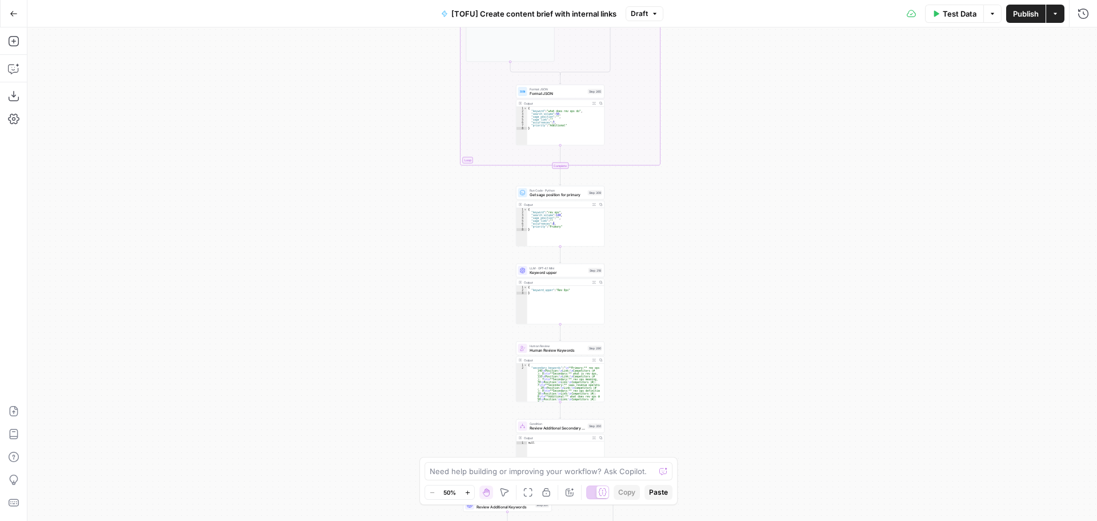
click at [673, 364] on div "true false true false true false true false true false true false Workflow Inpu…" at bounding box center [562, 273] width 1070 height 493
drag, startPoint x: 674, startPoint y: 235, endPoint x: 693, endPoint y: 388, distance: 153.6
click at [693, 388] on div "true false true false true false true false true false true false Workflow Inpu…" at bounding box center [562, 273] width 1070 height 493
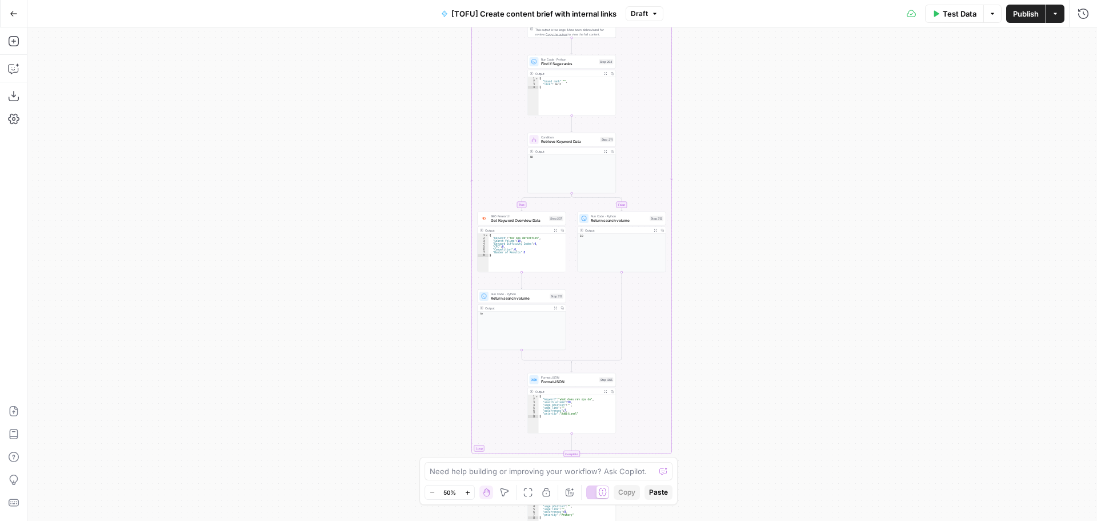
drag, startPoint x: 743, startPoint y: 153, endPoint x: 737, endPoint y: 318, distance: 164.7
click at [737, 318] on div "true false true false true false true false true false true false Workflow Inpu…" at bounding box center [562, 273] width 1070 height 493
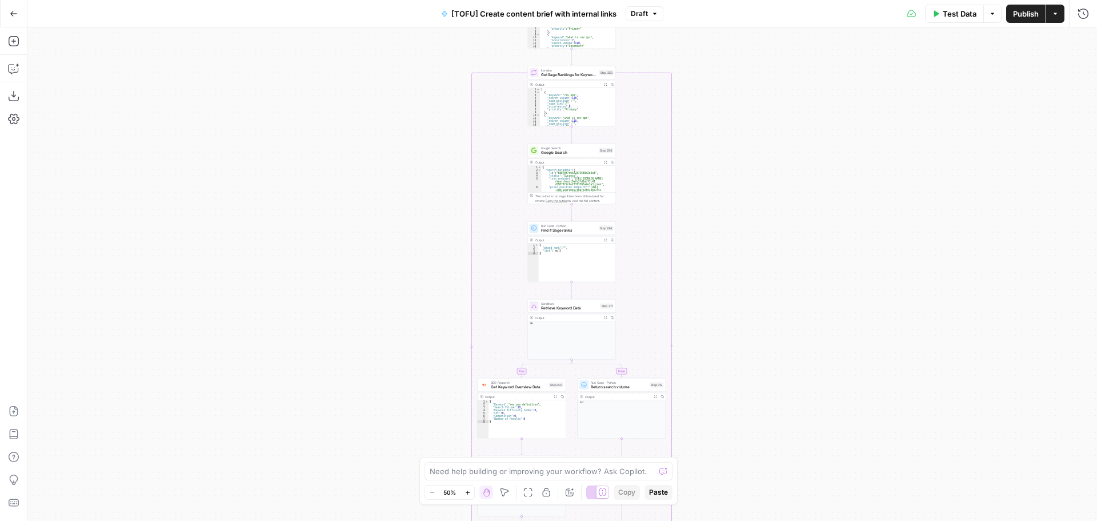
drag, startPoint x: 732, startPoint y: 318, endPoint x: 732, endPoint y: 276, distance: 41.7
click at [732, 327] on div "true false true false true false true false true false true false Workflow Inpu…" at bounding box center [562, 273] width 1070 height 493
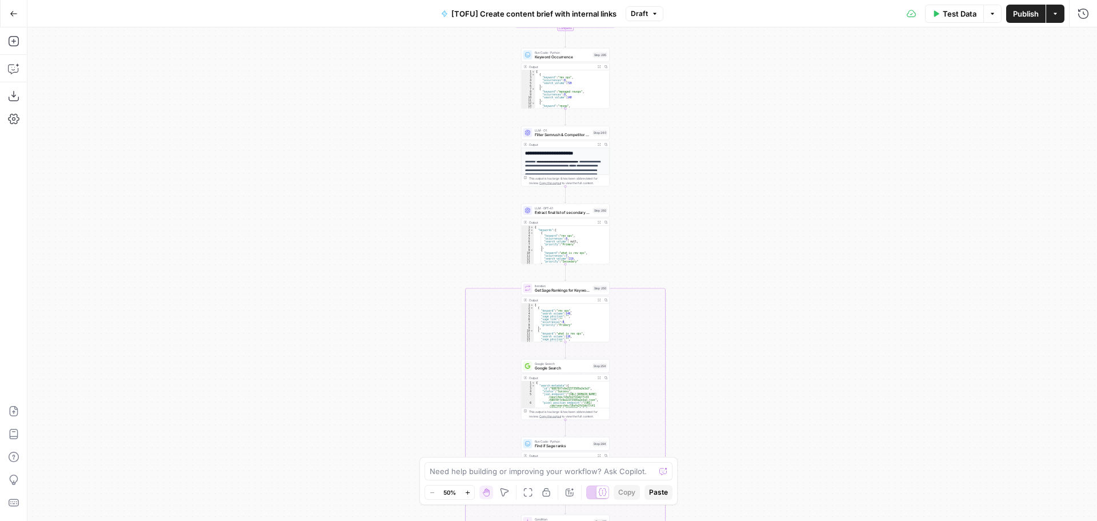
drag, startPoint x: 747, startPoint y: 161, endPoint x: 741, endPoint y: 374, distance: 213.2
click at [741, 374] on div "true false true false true false true false true false true false Workflow Inpu…" at bounding box center [562, 273] width 1070 height 493
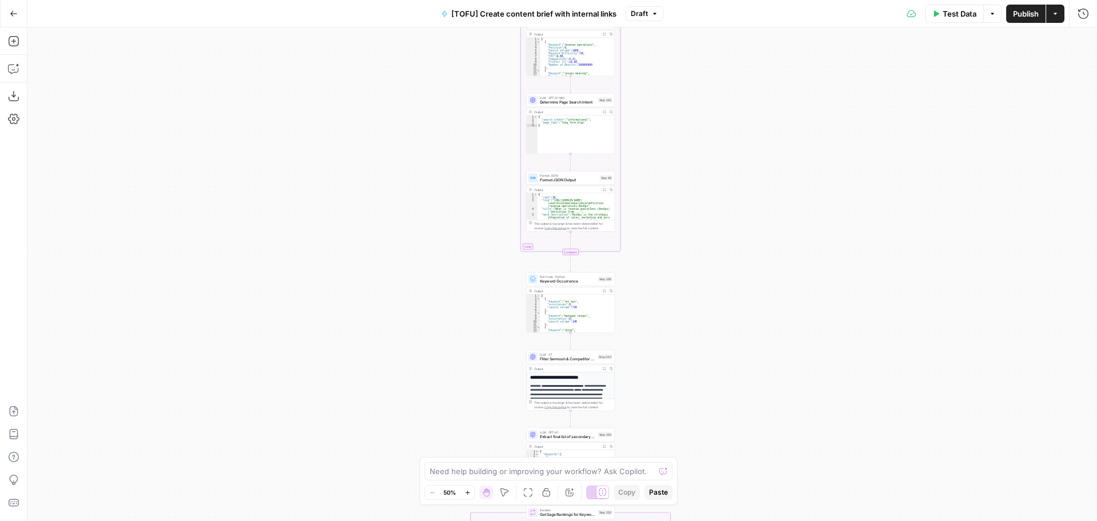
drag, startPoint x: 742, startPoint y: 183, endPoint x: 747, endPoint y: 407, distance: 224.0
click at [747, 407] on div "true false true false true false true false true false true false Workflow Inpu…" at bounding box center [562, 273] width 1070 height 493
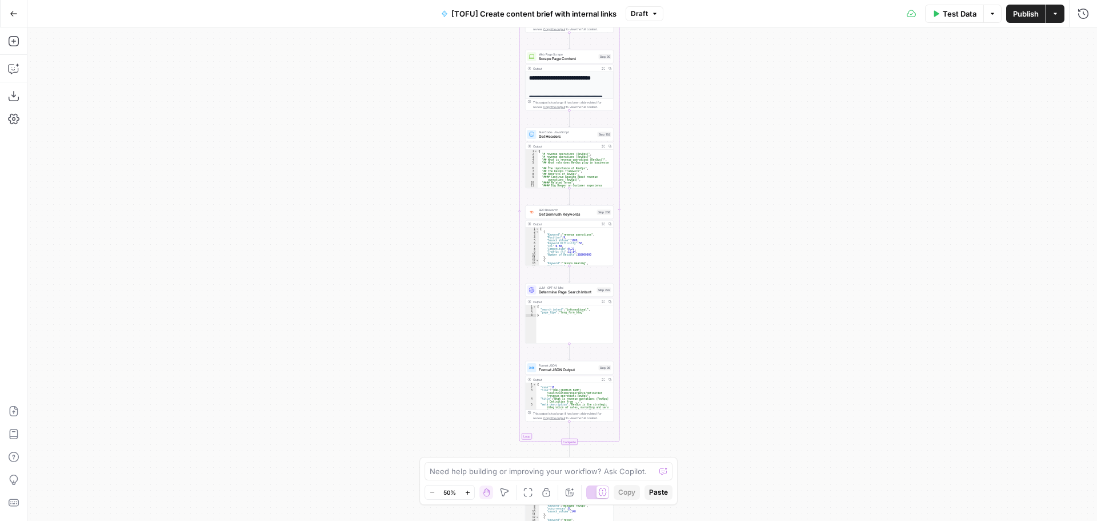
click at [750, 374] on div "true false true false true false true false true false true false Workflow Inpu…" at bounding box center [562, 273] width 1070 height 493
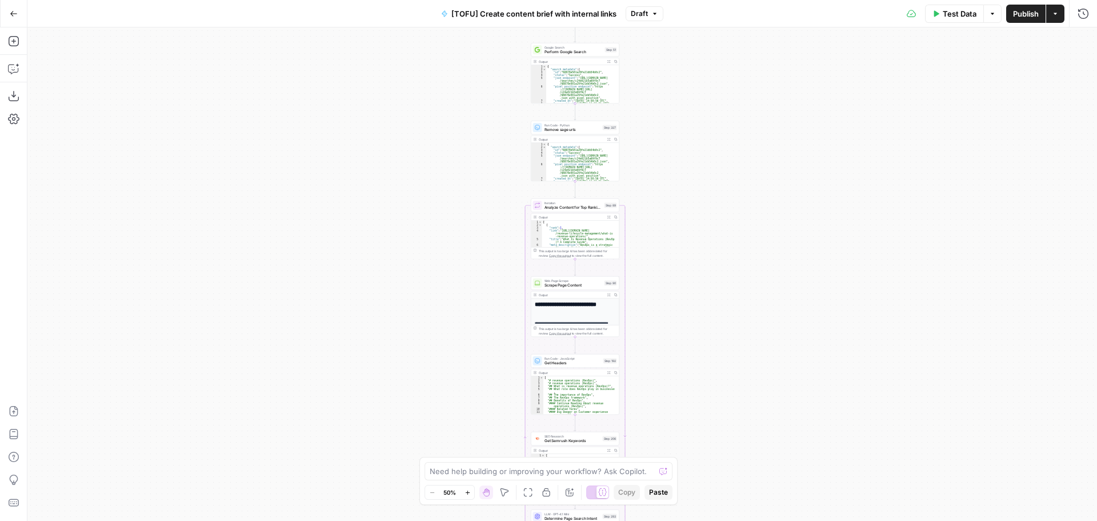
click at [723, 334] on div "true false true false true false true false true false true false Workflow Inpu…" at bounding box center [562, 273] width 1070 height 493
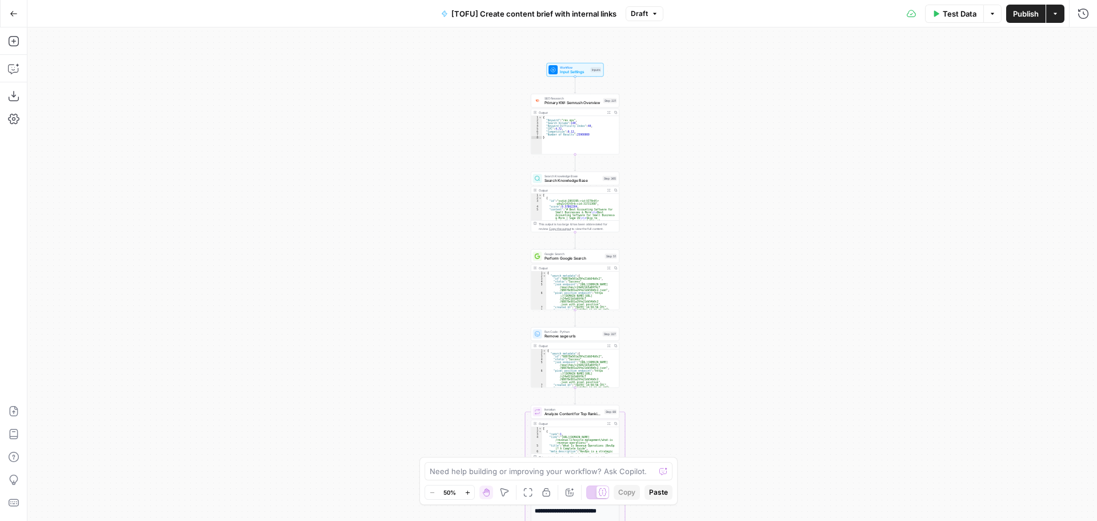
click at [719, 341] on div "true false true false true false true false true false true false Workflow Inpu…" at bounding box center [562, 273] width 1070 height 493
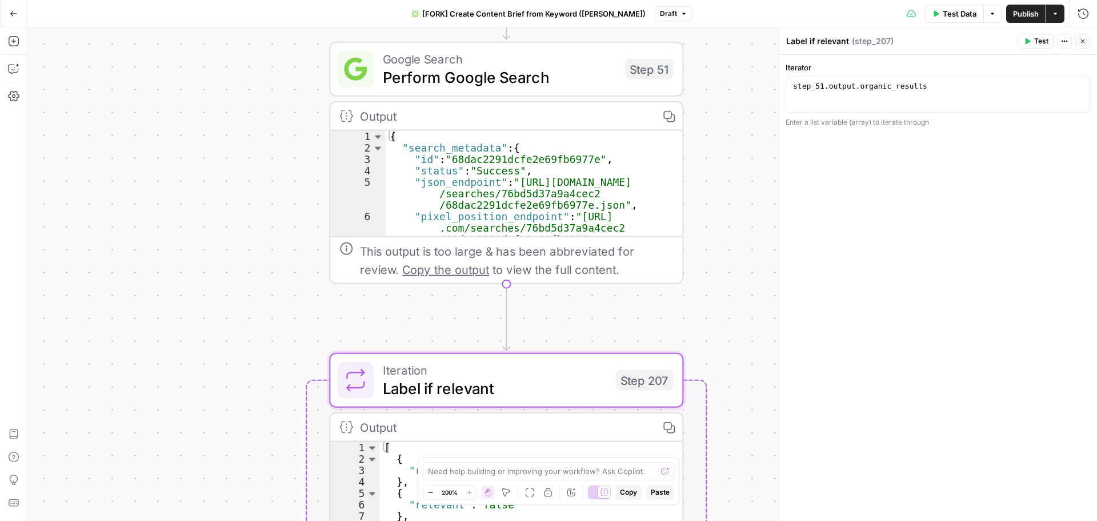
click at [1086, 46] on button "Close" at bounding box center [1082, 41] width 15 height 15
click at [813, 319] on div "true false Workflow Input Settings Inputs Google Search Perform Google Search S…" at bounding box center [562, 273] width 1070 height 493
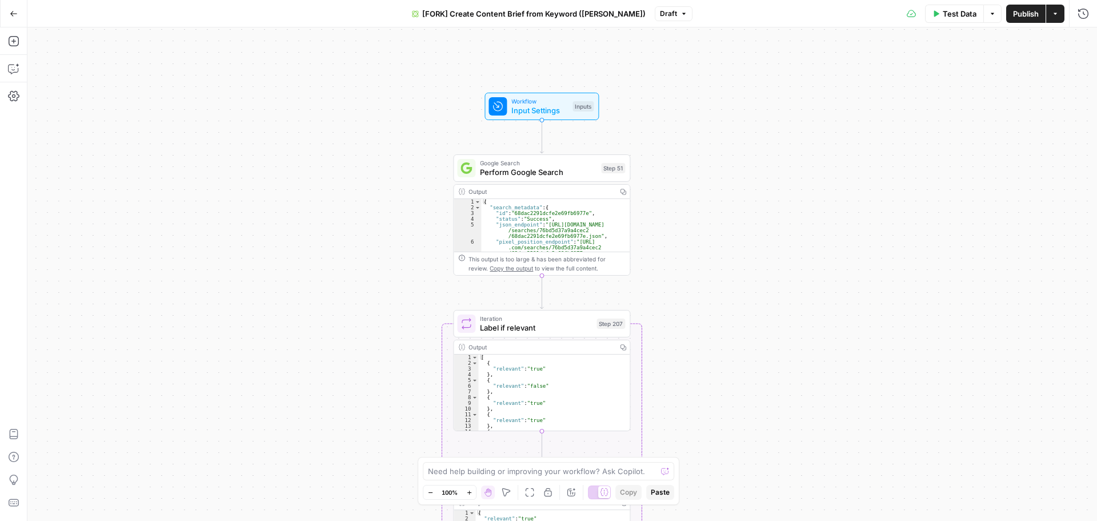
drag, startPoint x: 816, startPoint y: 317, endPoint x: 698, endPoint y: 291, distance: 120.5
click at [698, 291] on div "true false Workflow Input Settings Inputs Google Search Perform Google Search S…" at bounding box center [562, 273] width 1070 height 493
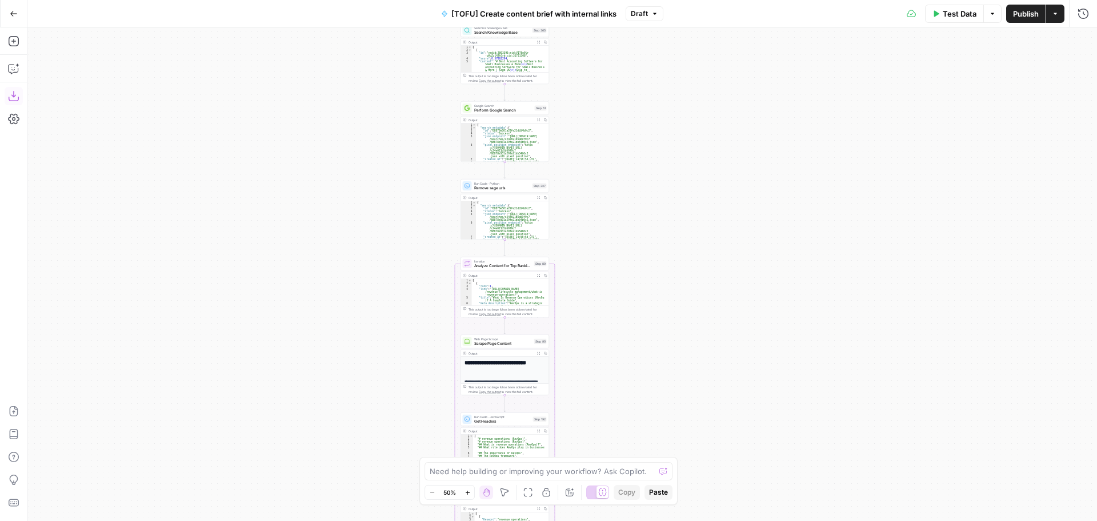
drag, startPoint x: 626, startPoint y: 278, endPoint x: 613, endPoint y: 257, distance: 24.6
click at [615, 259] on div "true false true false true false true false true false true false Workflow Inpu…" at bounding box center [562, 273] width 1070 height 493
